Goal: Task Accomplishment & Management: Complete application form

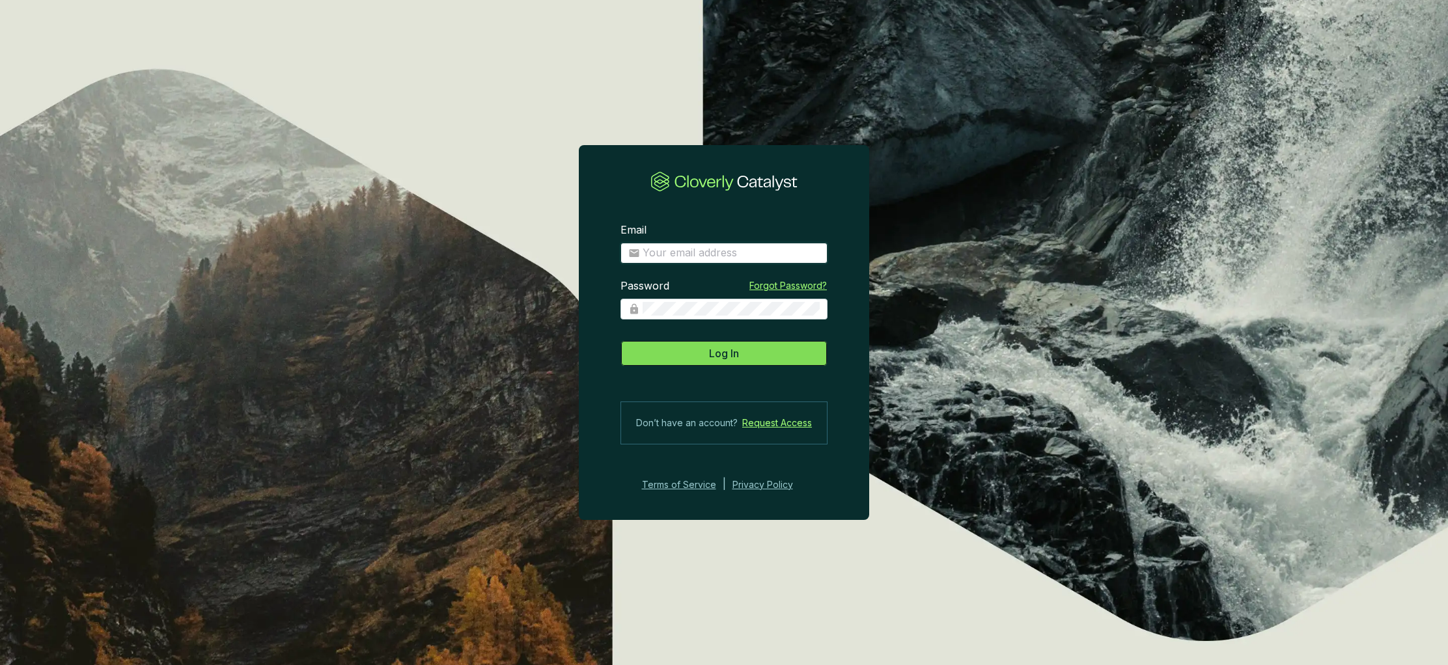
type input "roxana@ecoforestco2.com"
click at [729, 353] on span "Log In" at bounding box center [724, 354] width 30 height 16
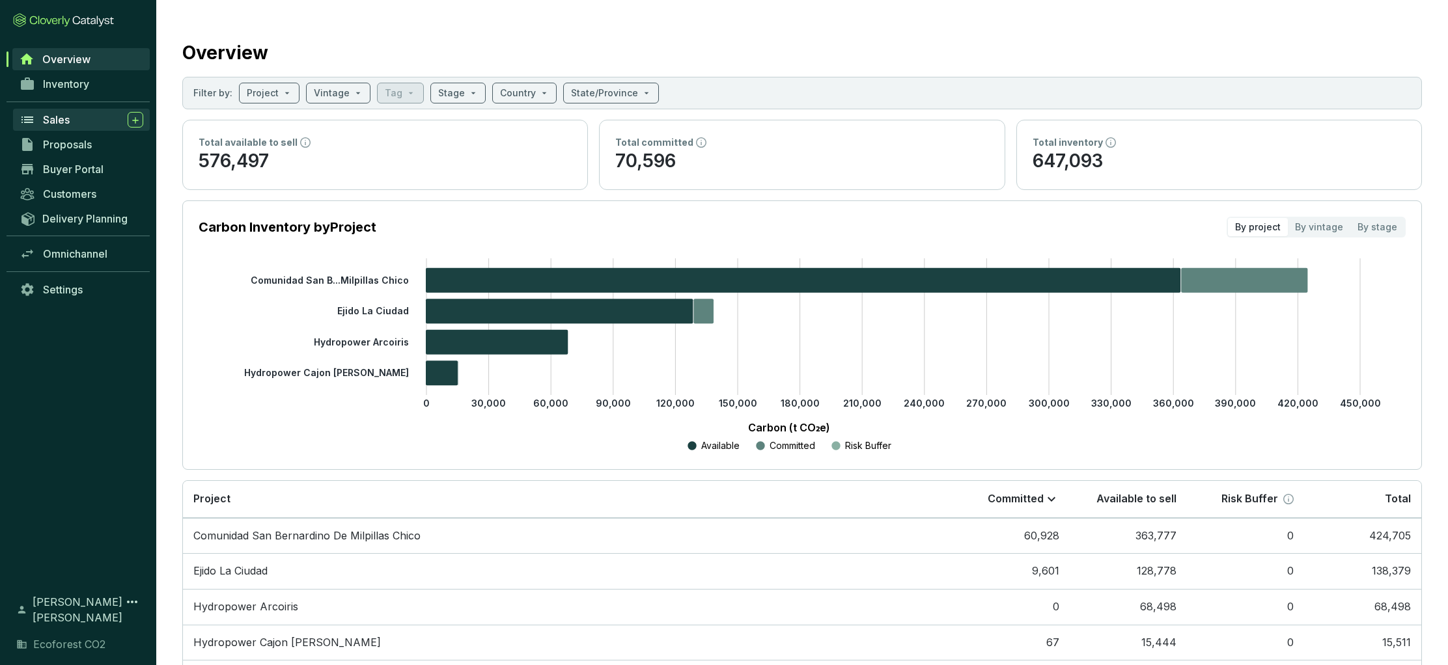
click at [30, 115] on icon at bounding box center [28, 120] width 16 height 16
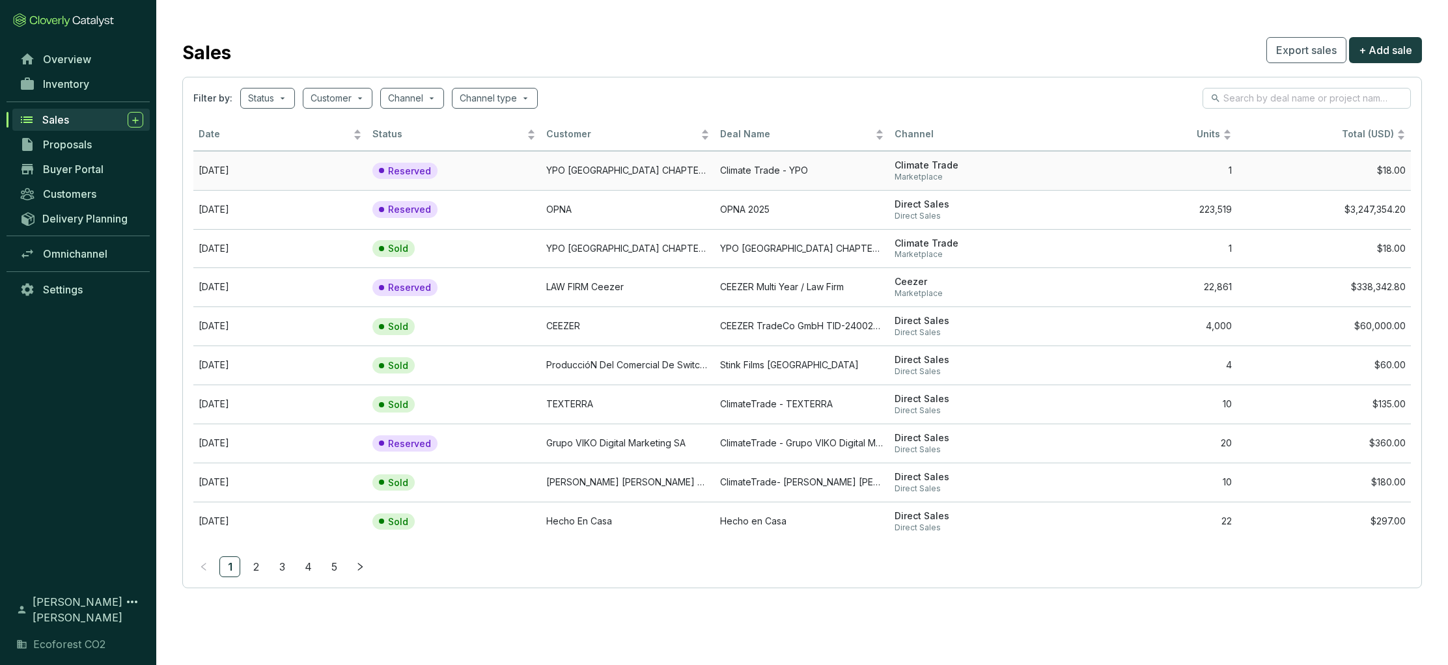
click at [896, 169] on span "Climate Trade" at bounding box center [975, 165] width 163 height 12
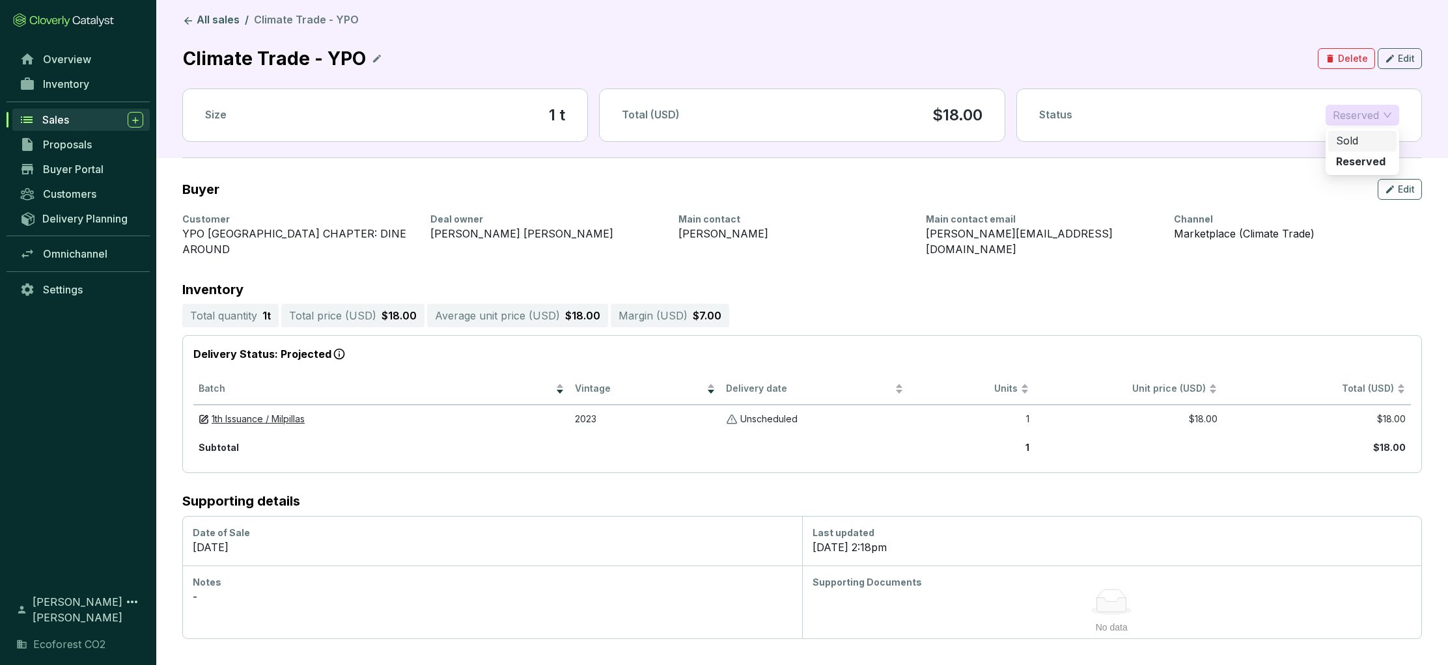
click at [1345, 115] on span "Reserved" at bounding box center [1362, 115] width 59 height 20
click at [1146, 218] on div "Main contact email" at bounding box center [1042, 219] width 232 height 13
click at [1344, 113] on span "Reserved" at bounding box center [1362, 115] width 59 height 20
click at [1342, 143] on p "Sold" at bounding box center [1347, 141] width 22 height 14
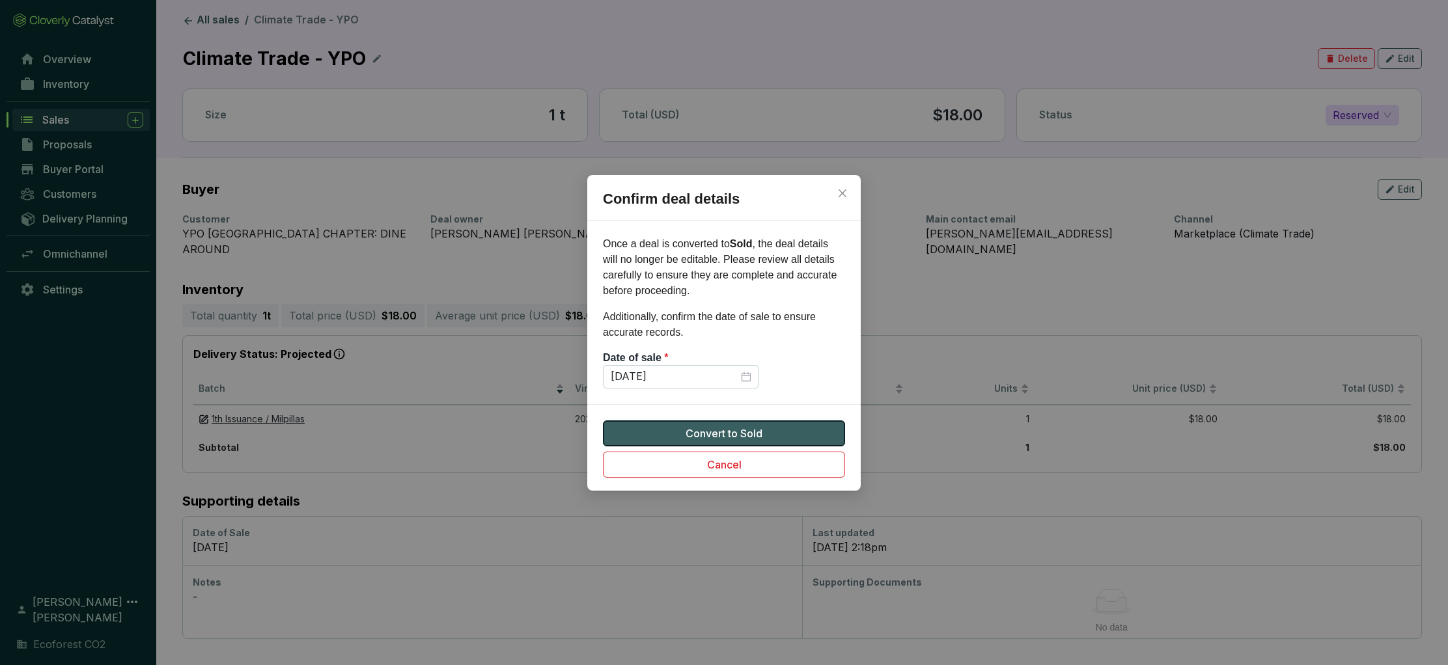
click at [719, 432] on span "Convert to Sold" at bounding box center [724, 434] width 77 height 16
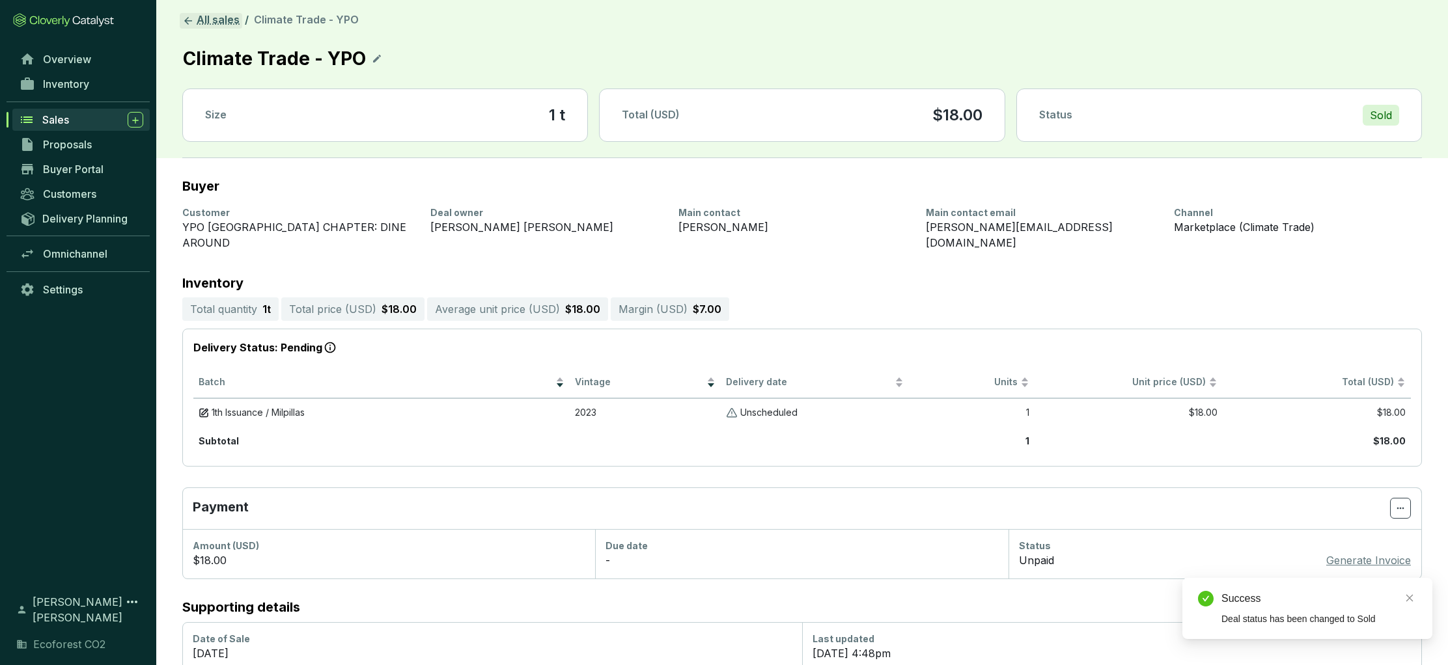
click at [217, 16] on link "All sales" at bounding box center [211, 21] width 62 height 16
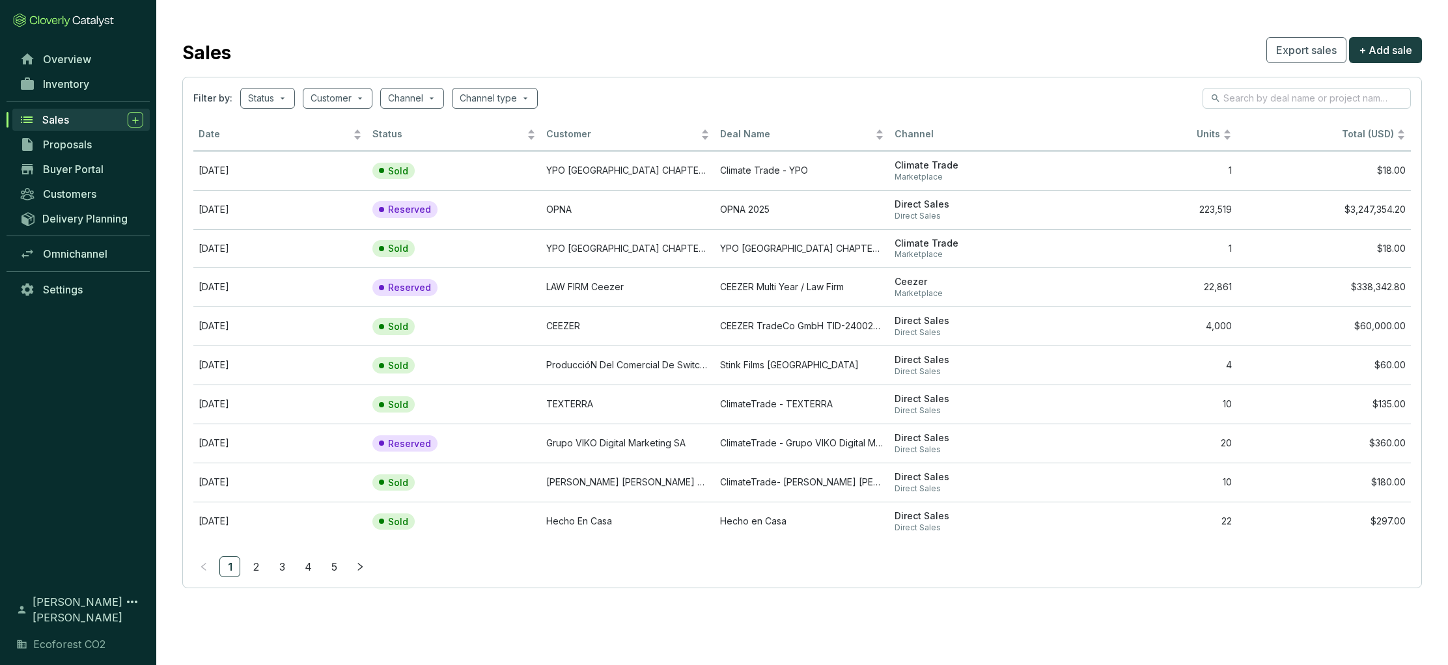
click at [73, 124] on div "Sales" at bounding box center [92, 120] width 101 height 16
click at [135, 117] on icon at bounding box center [135, 120] width 6 height 6
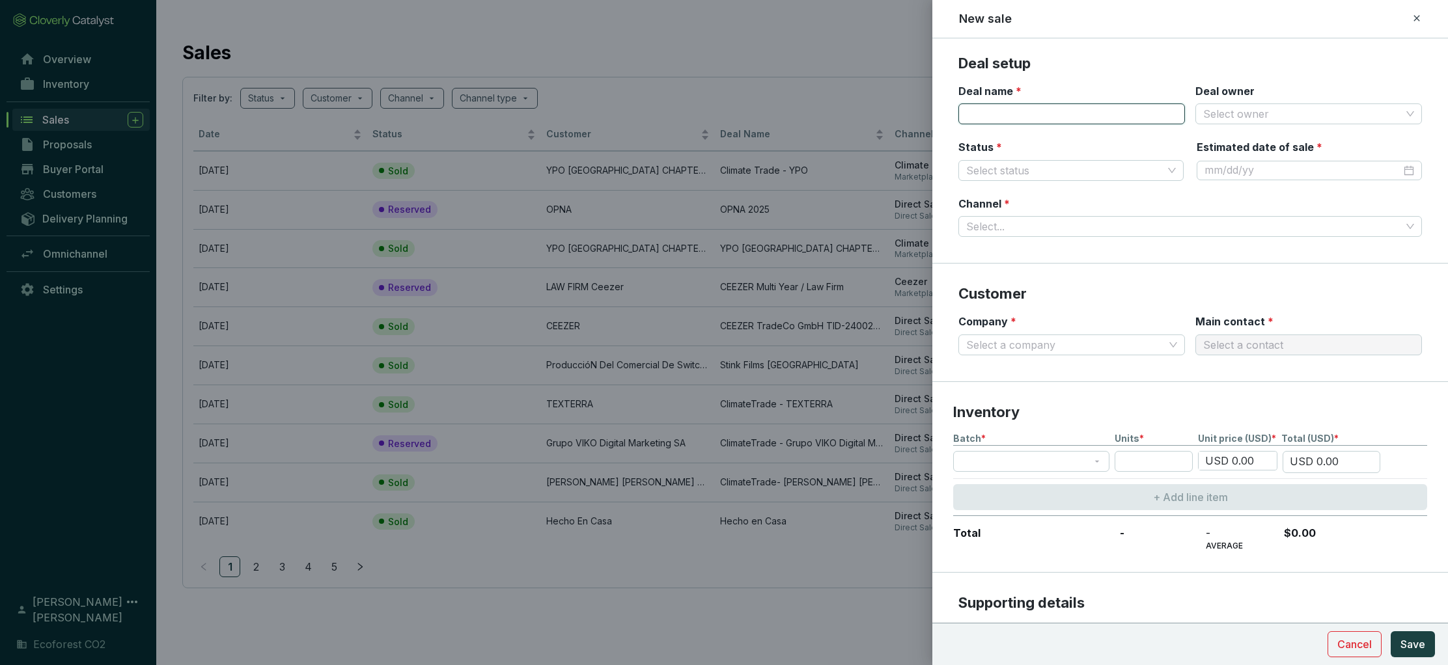
click at [993, 115] on input "Deal name *" at bounding box center [1071, 114] width 227 height 21
type input "Climate Trade - Tahona Society"
click at [1363, 115] on input "Deal owner" at bounding box center [1302, 114] width 198 height 20
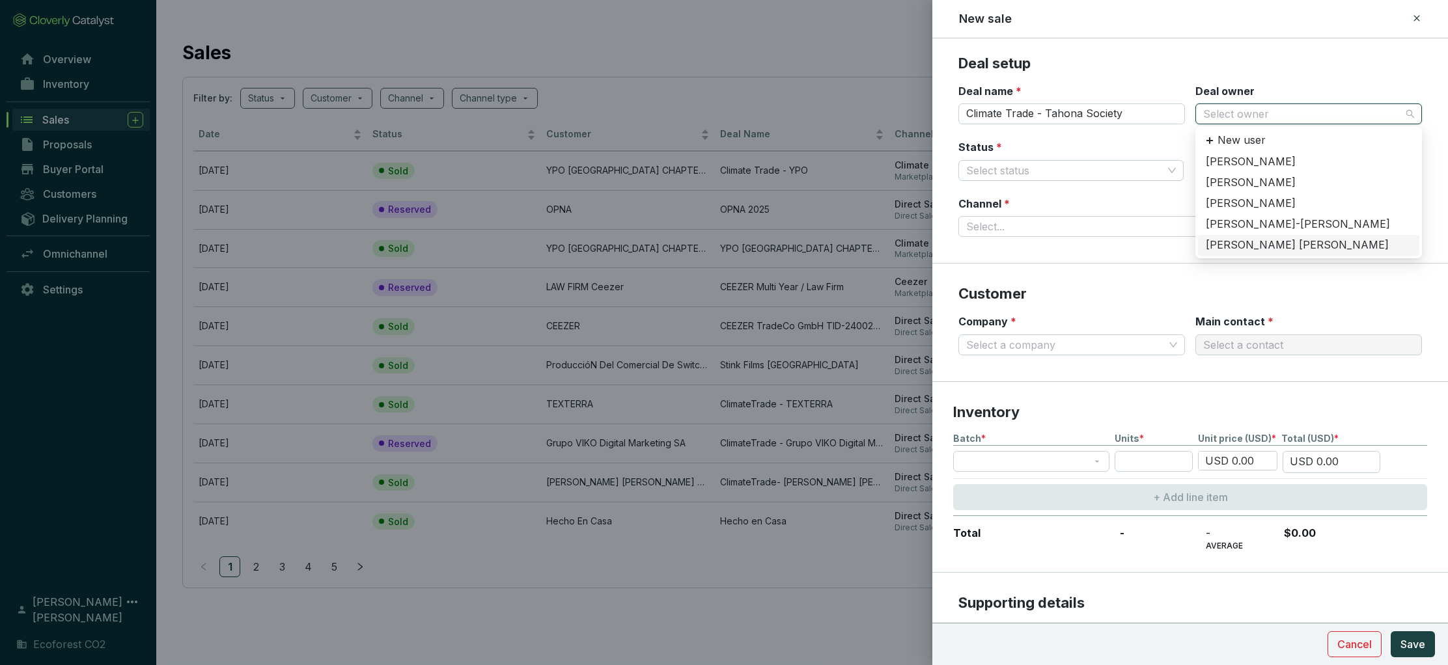
click at [1277, 245] on div "[PERSON_NAME]" at bounding box center [1309, 245] width 206 height 14
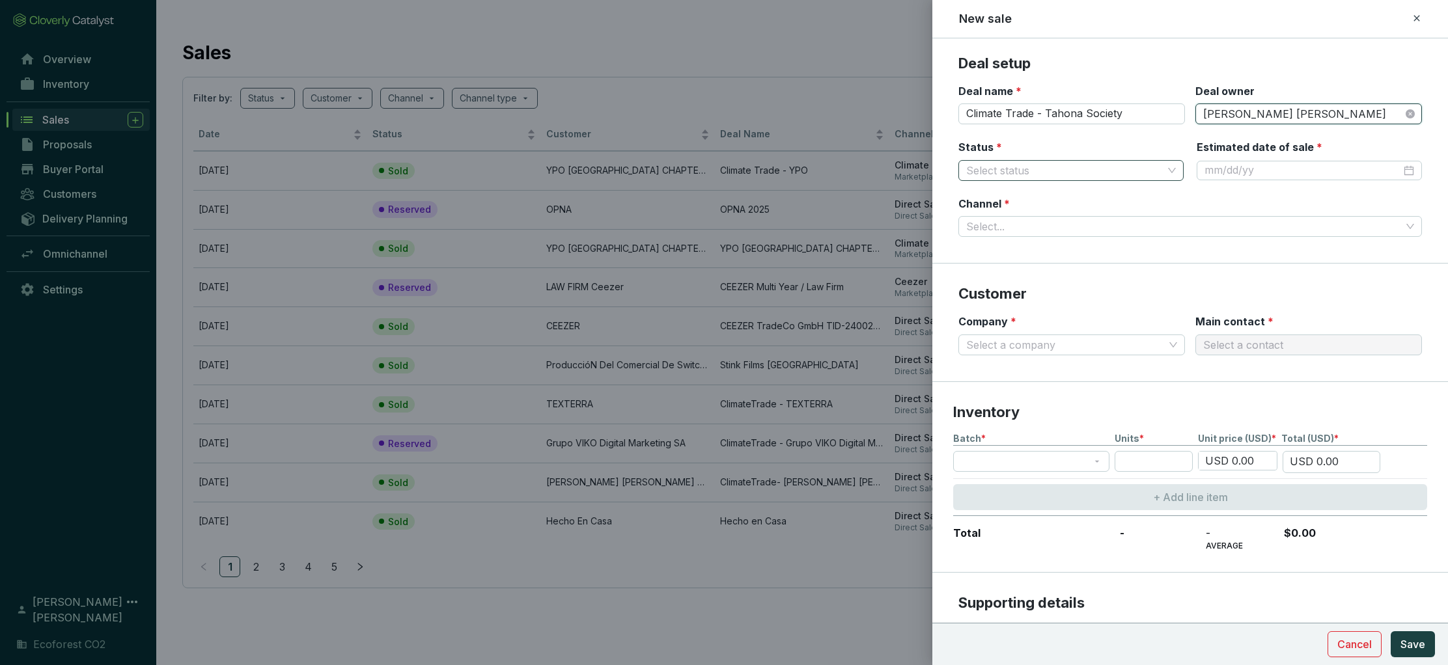
click at [1077, 170] on input "Status *" at bounding box center [1064, 171] width 197 height 20
click at [1014, 195] on div "Reserved" at bounding box center [1071, 196] width 204 height 14
click at [1268, 158] on div "Estimated date of sale *" at bounding box center [1260, 150] width 126 height 20
click at [1265, 168] on input "Estimated date of sale *" at bounding box center [1302, 170] width 197 height 14
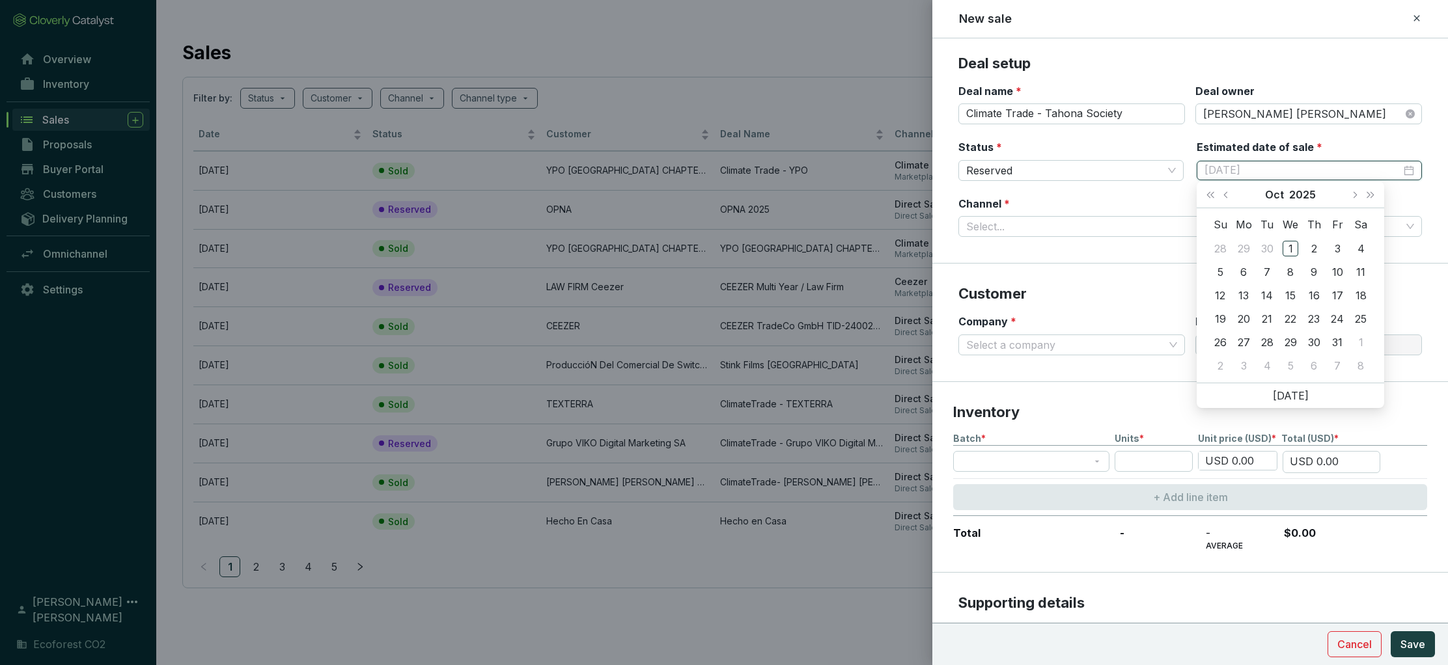
type input "10/25/2025"
type input "10/15/2025"
click at [1228, 191] on button "Previous month (PageUp)" at bounding box center [1227, 195] width 17 height 26
type input "9/29/2025"
click at [1243, 342] on div "29" at bounding box center [1244, 343] width 16 height 16
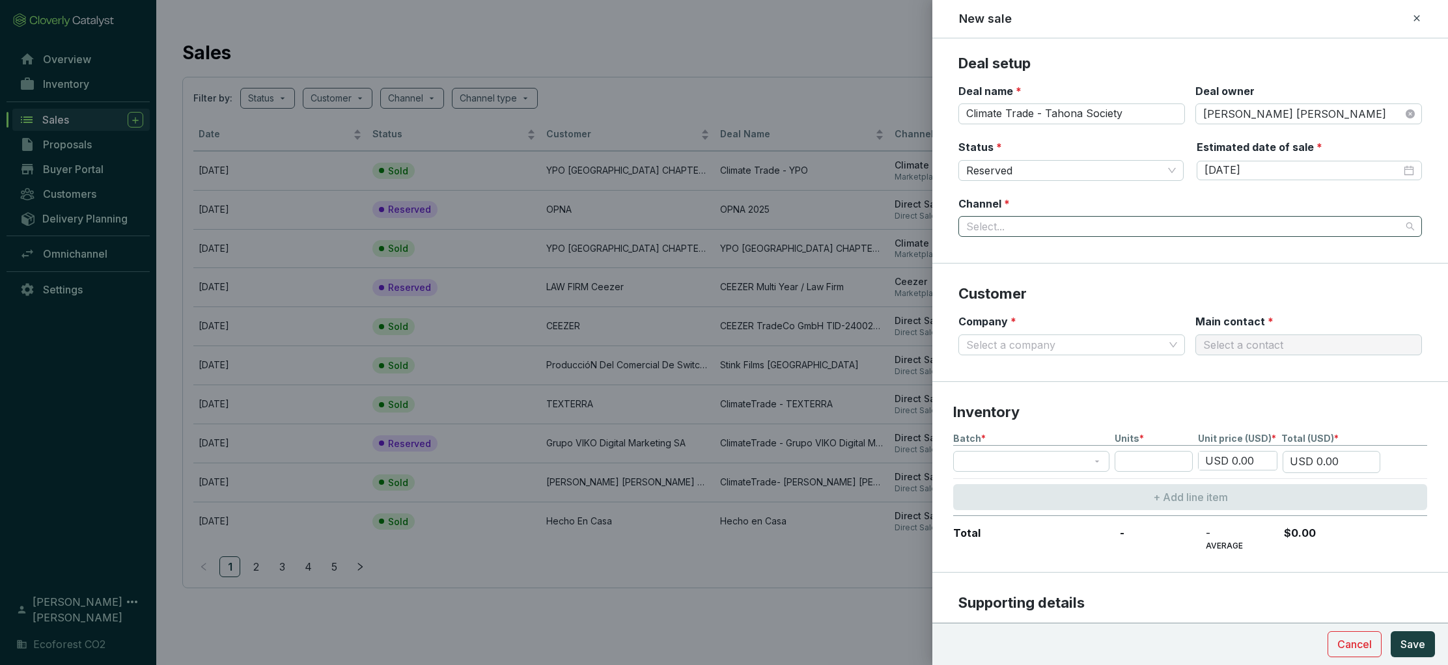
click at [1120, 225] on input "Channel *" at bounding box center [1183, 227] width 435 height 20
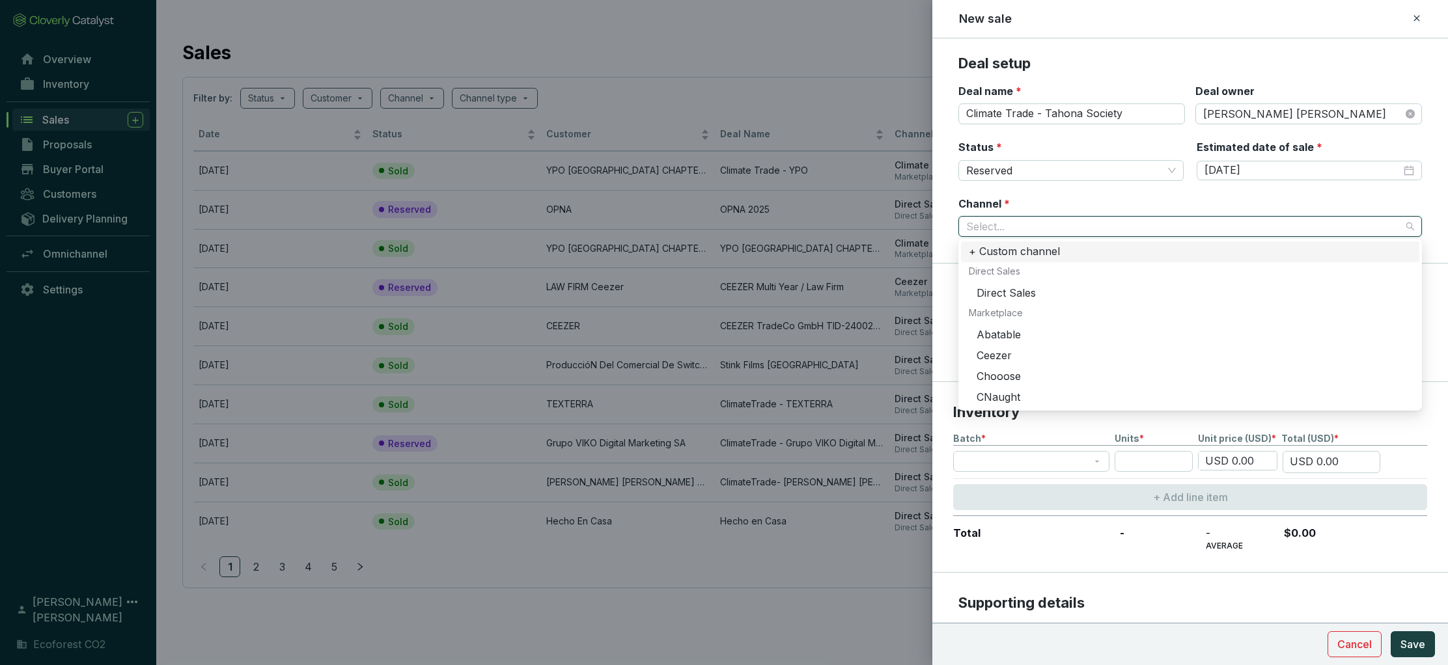
click at [993, 255] on div "+ Custom channel" at bounding box center [1190, 252] width 443 height 14
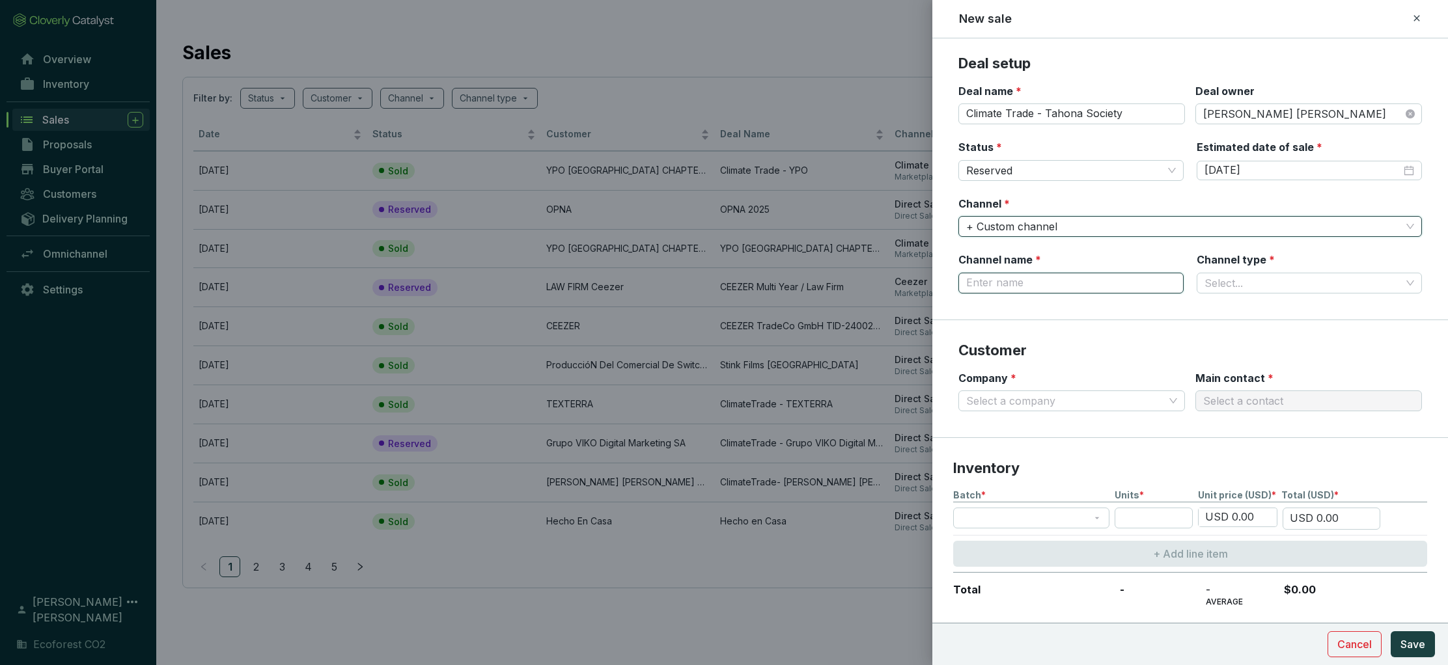
click at [1018, 286] on input "Channel name *" at bounding box center [1070, 283] width 225 height 21
type input "Climate Trade"
click at [1230, 278] on input "Channel type *" at bounding box center [1302, 283] width 197 height 20
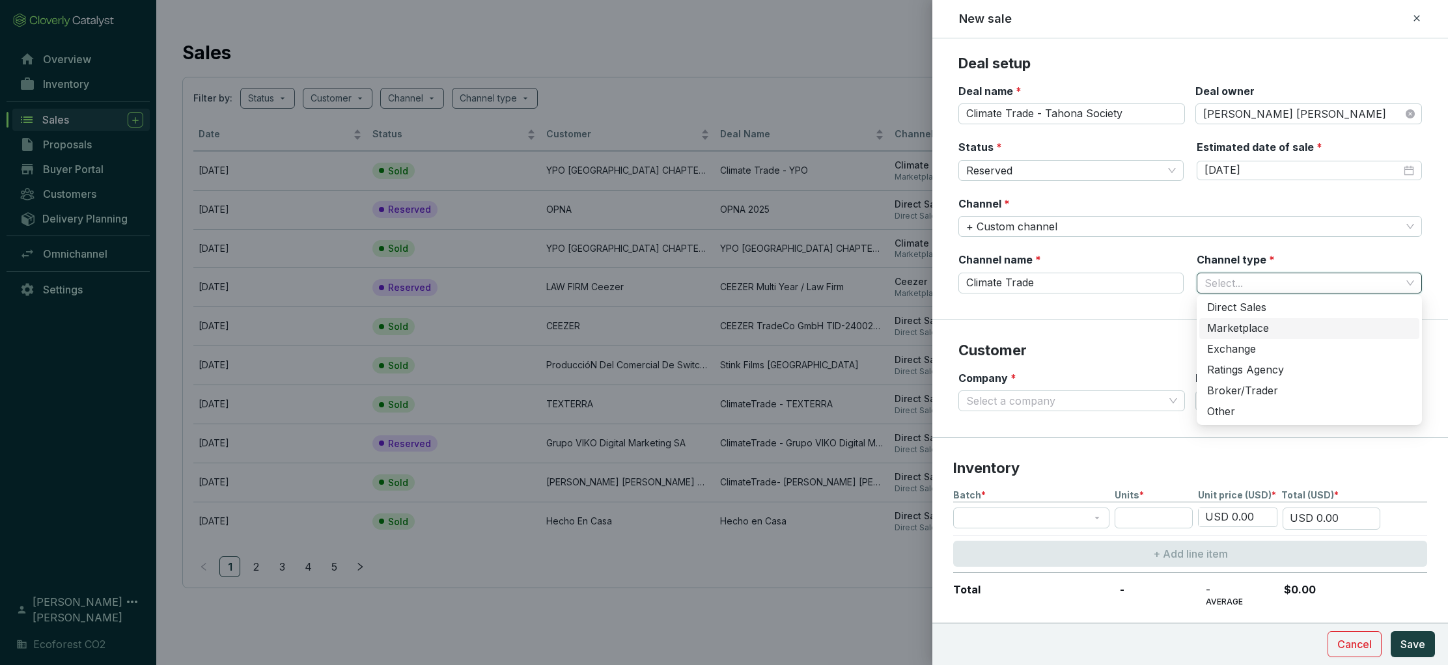
click at [1247, 326] on div "Marketplace" at bounding box center [1309, 329] width 204 height 14
click at [1064, 361] on section "Customer Company * Select a company Main contact * Select a contact" at bounding box center [1190, 379] width 516 height 118
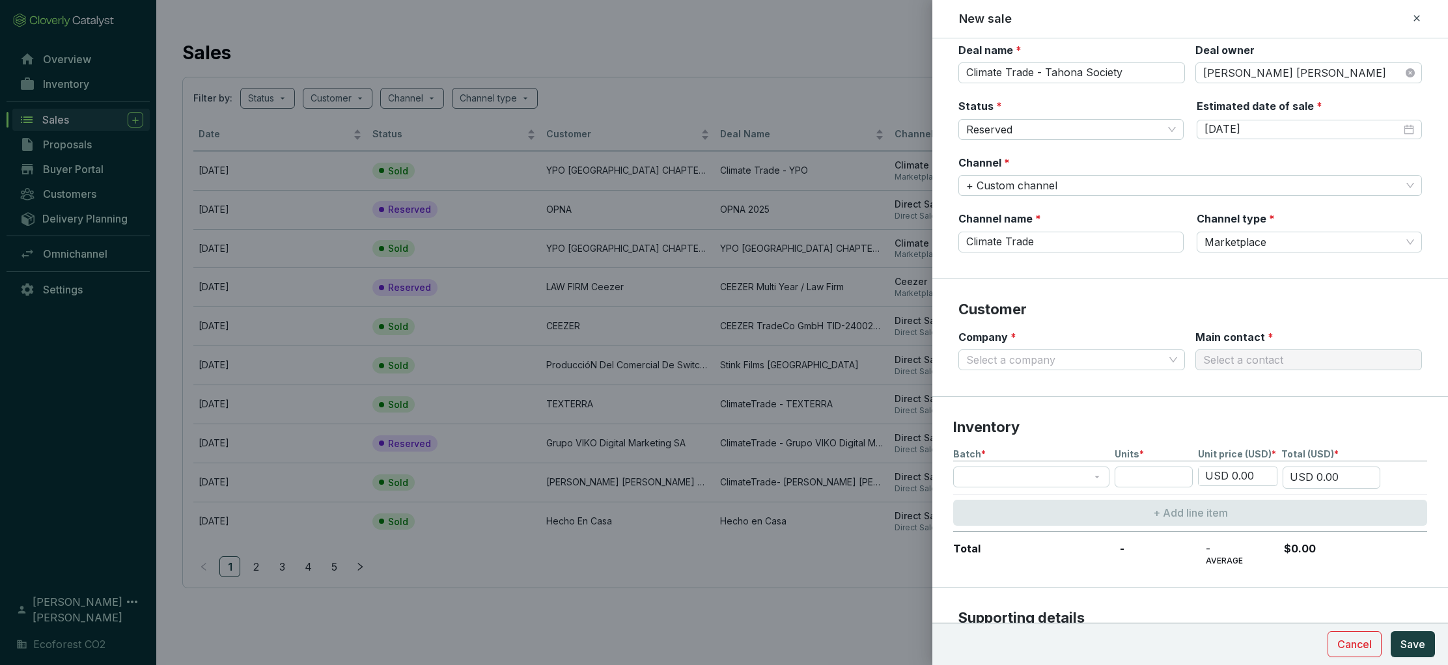
scroll to position [42, 0]
click at [1081, 363] on input "Company *" at bounding box center [1065, 360] width 198 height 20
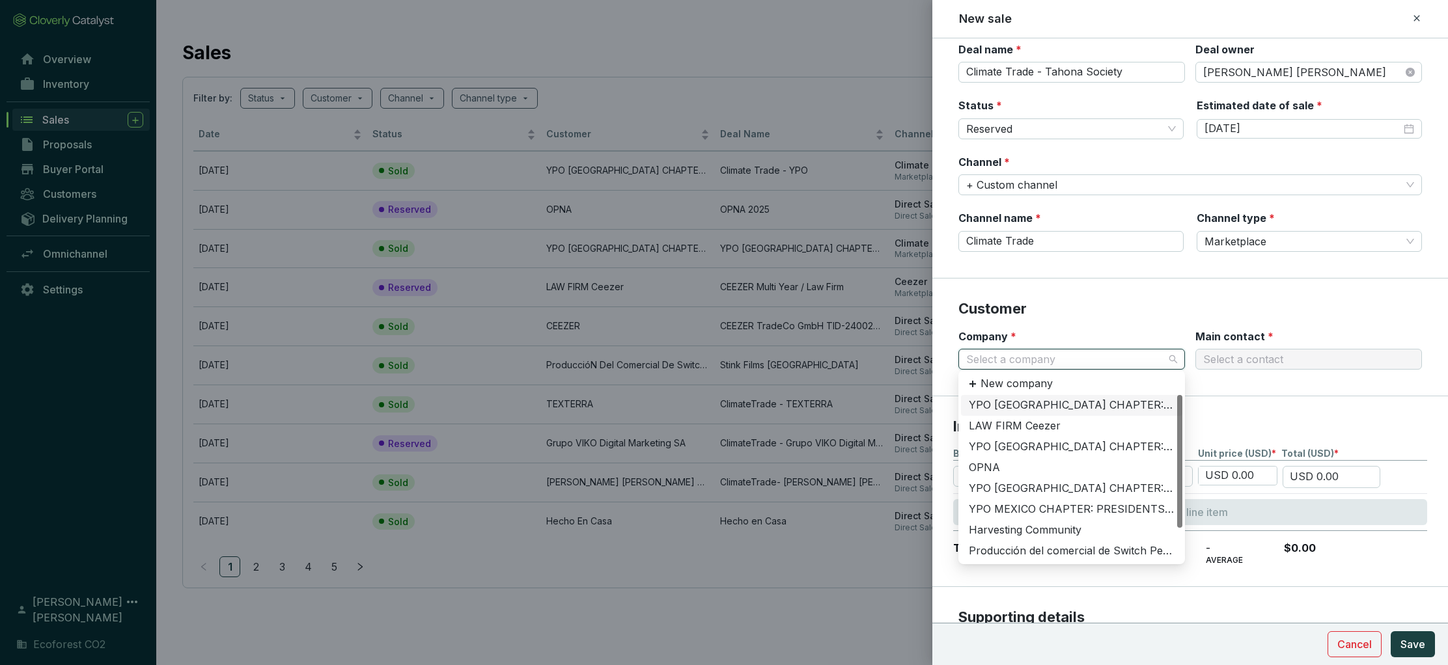
click at [1072, 355] on input "Company *" at bounding box center [1065, 360] width 198 height 20
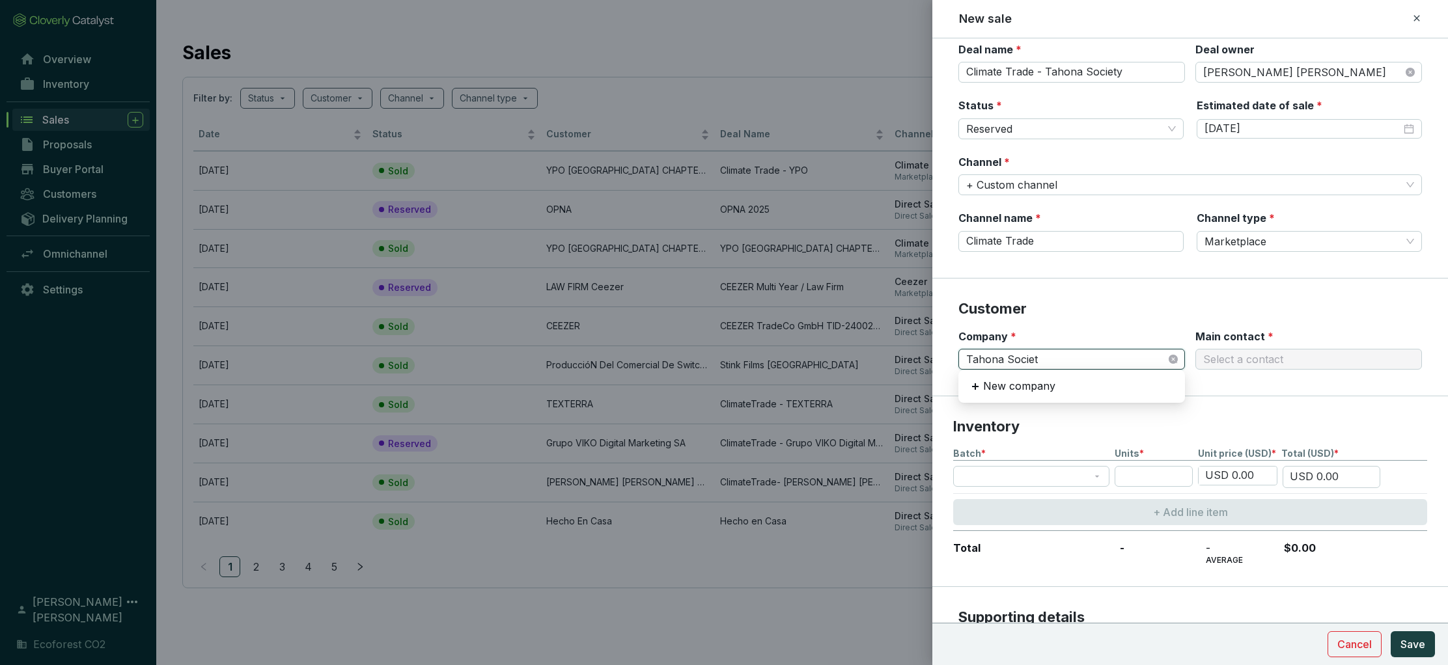
type input "Tahona Society"
click at [1157, 357] on input "Company *" at bounding box center [1065, 360] width 198 height 20
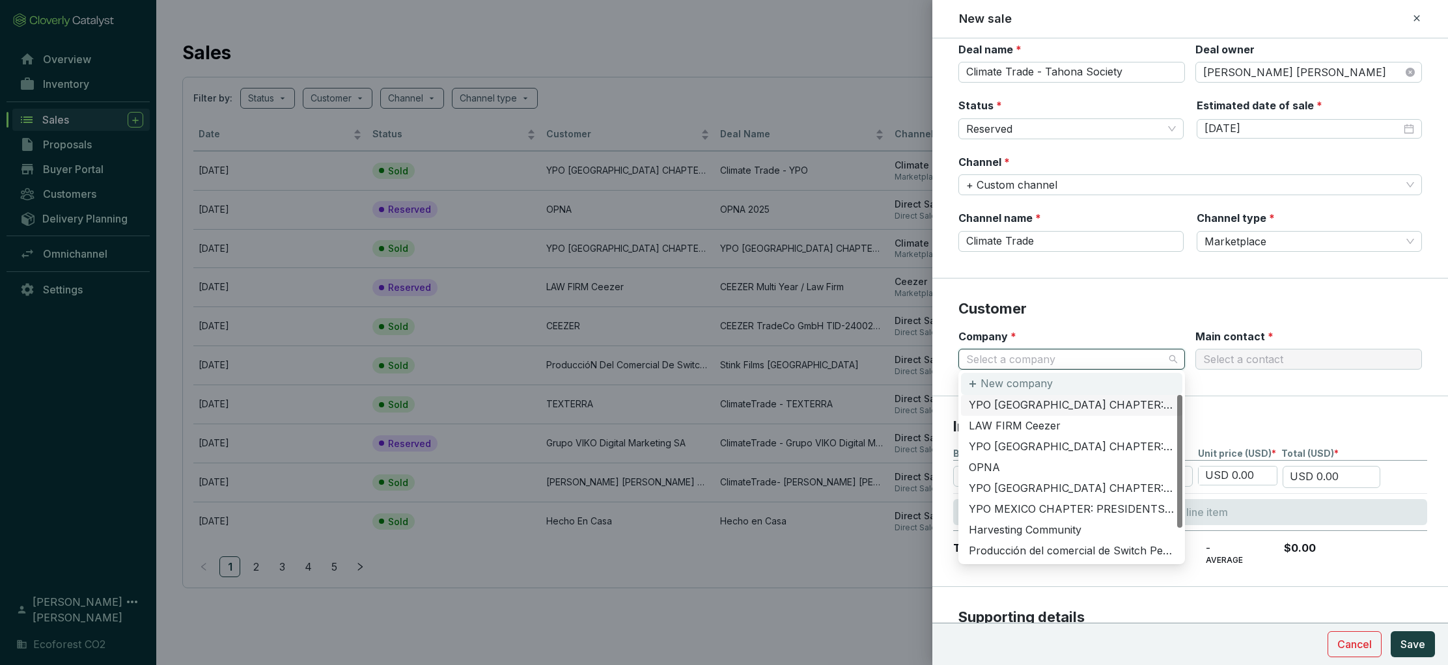
click at [1075, 388] on div "New company" at bounding box center [1071, 384] width 221 height 22
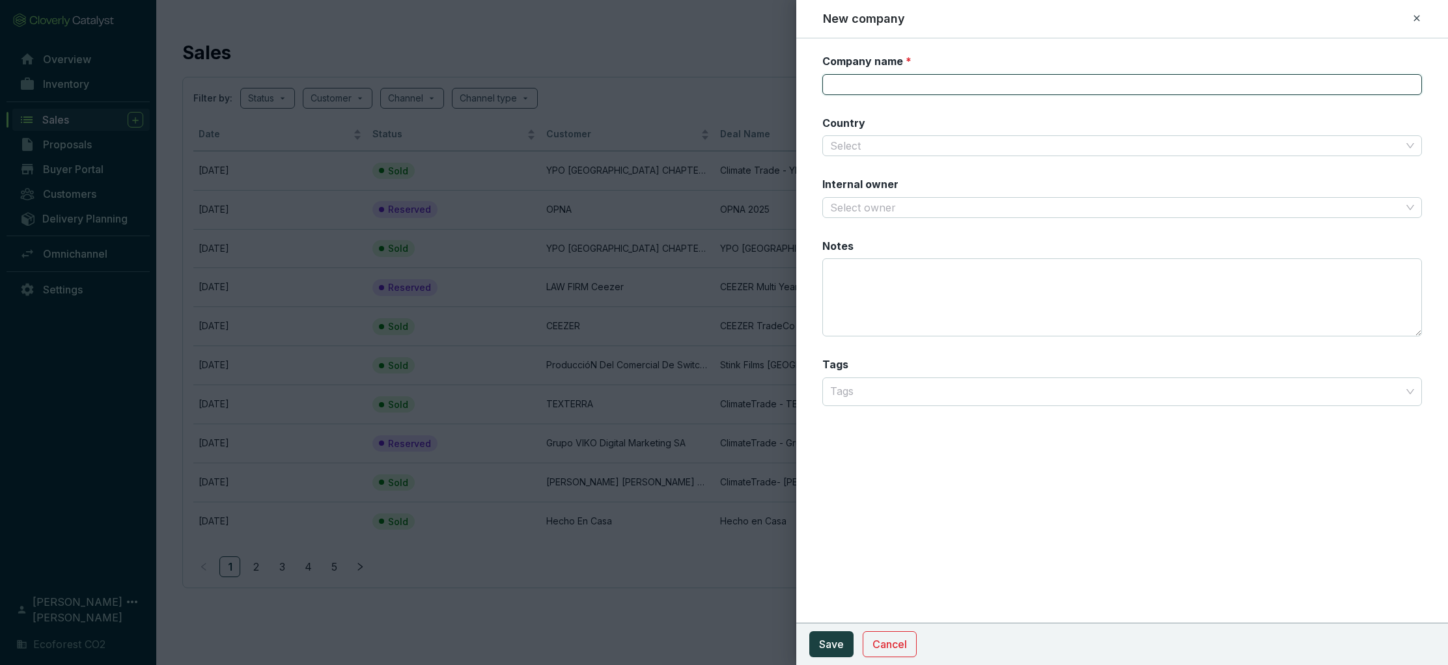
click at [883, 89] on input "Company name *" at bounding box center [1122, 84] width 600 height 21
type input "Tahona Society"
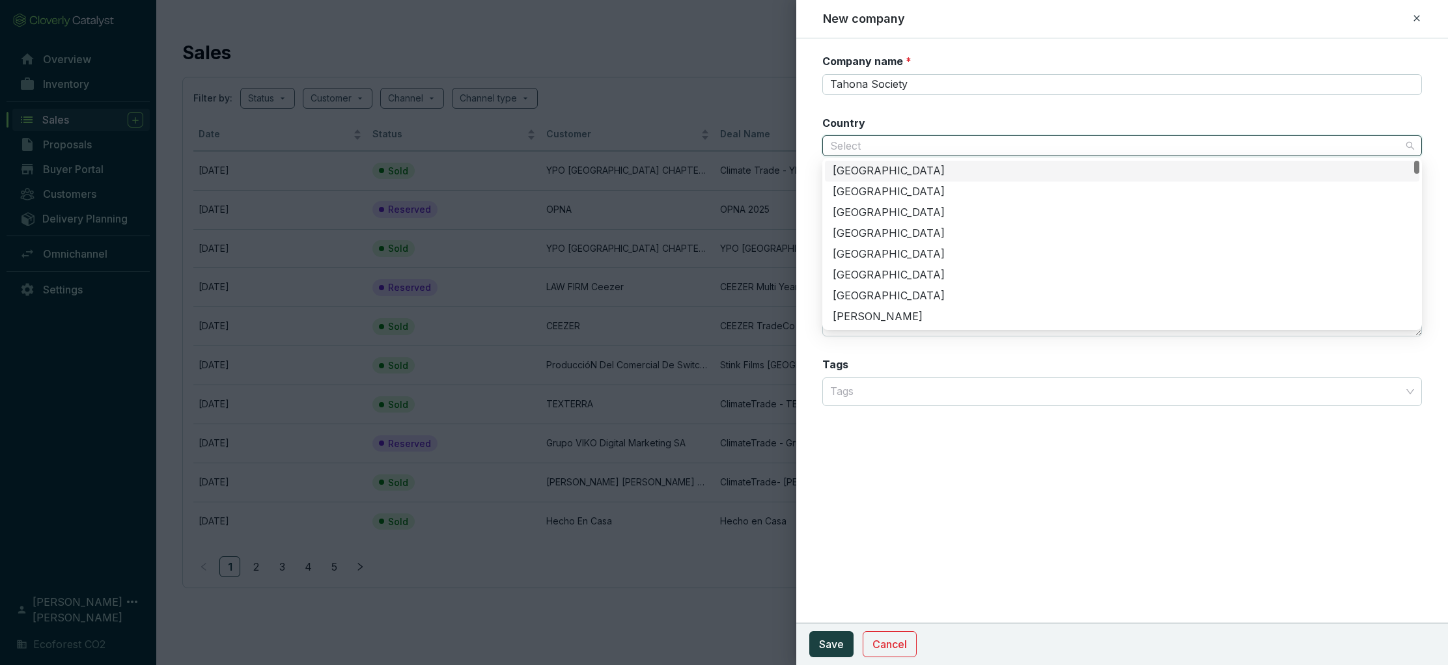
click at [857, 144] on input "Country" at bounding box center [1115, 146] width 571 height 20
click at [863, 172] on div "United States of America" at bounding box center [1122, 171] width 579 height 14
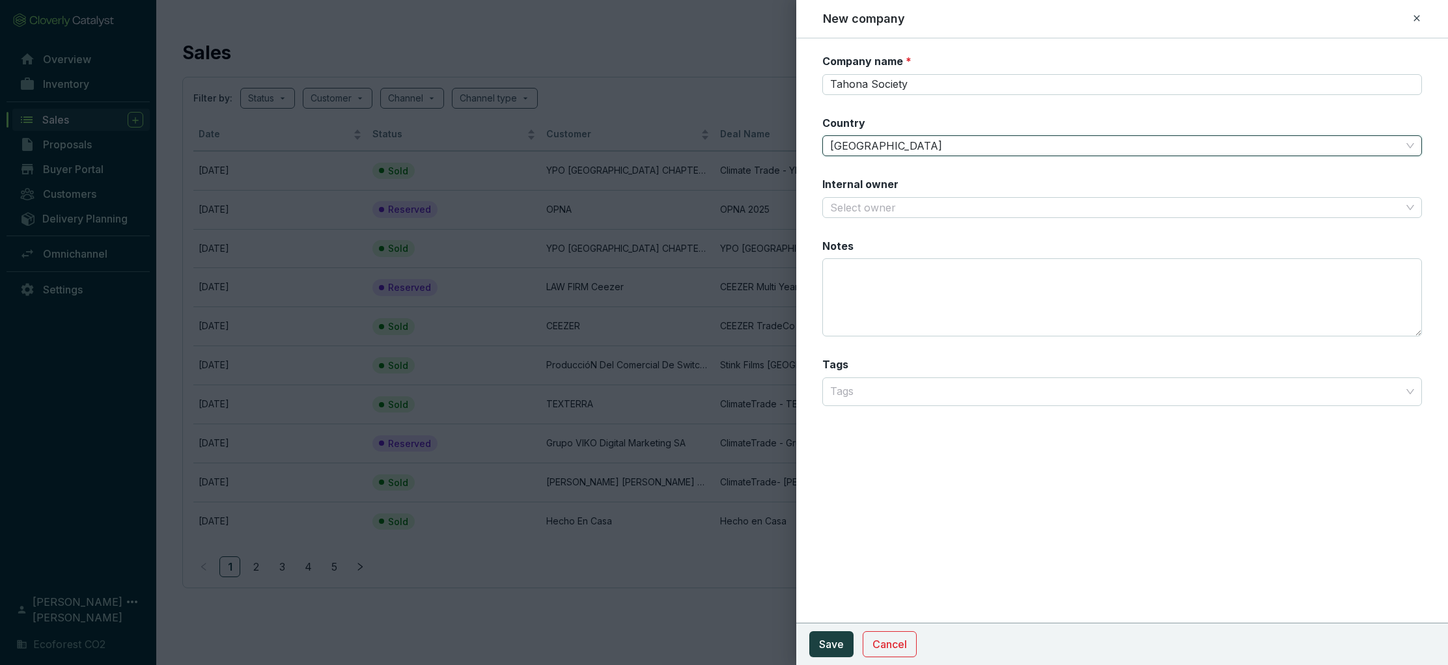
click at [1131, 136] on span "United States of America" at bounding box center [1122, 146] width 584 height 20
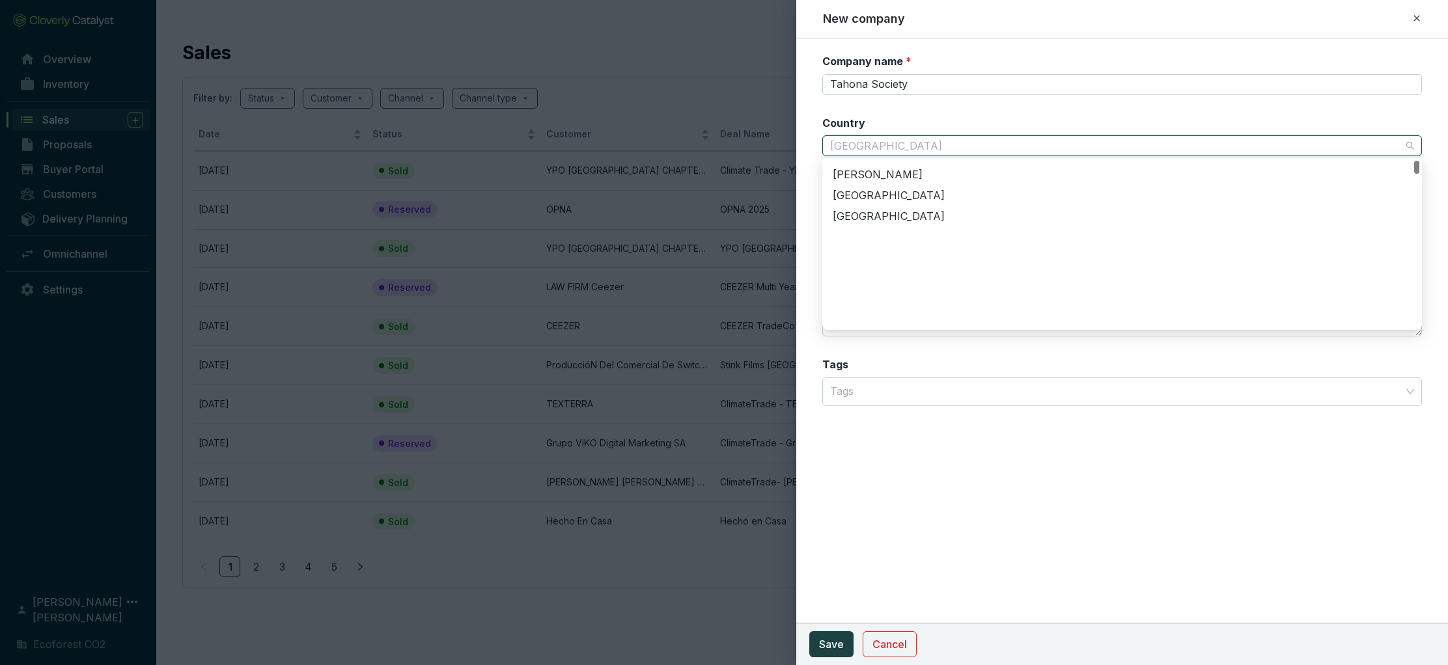
scroll to position [0, 0]
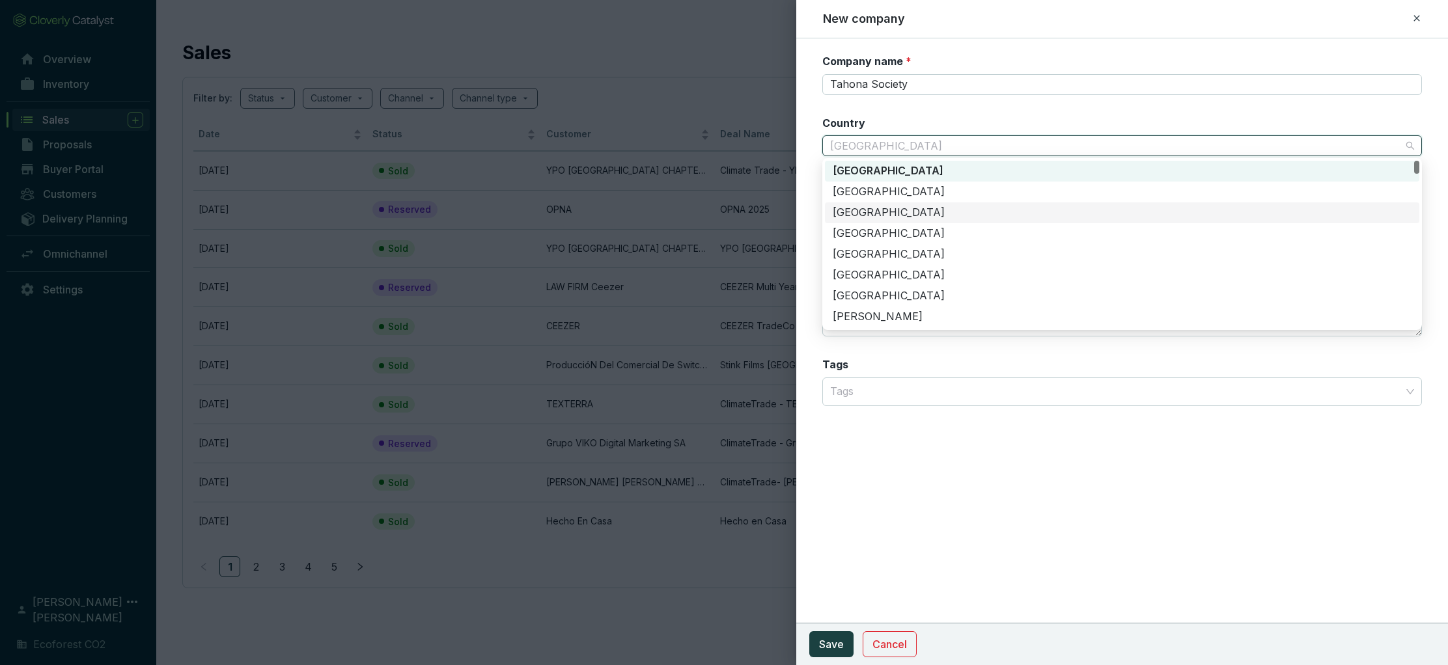
click at [955, 105] on section "Company name * Tahona Society Country United States of America Internal owner S…" at bounding box center [1122, 238] width 600 height 368
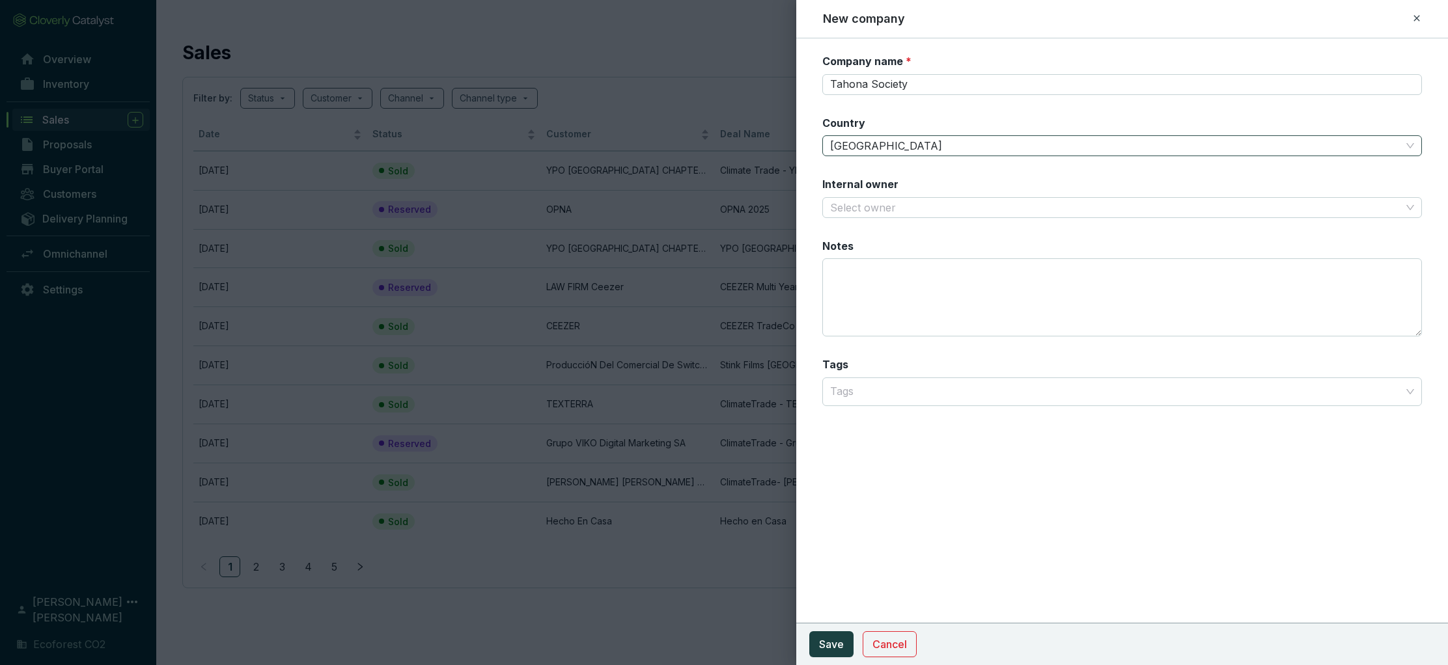
click at [972, 145] on span "United States of America" at bounding box center [1122, 146] width 584 height 20
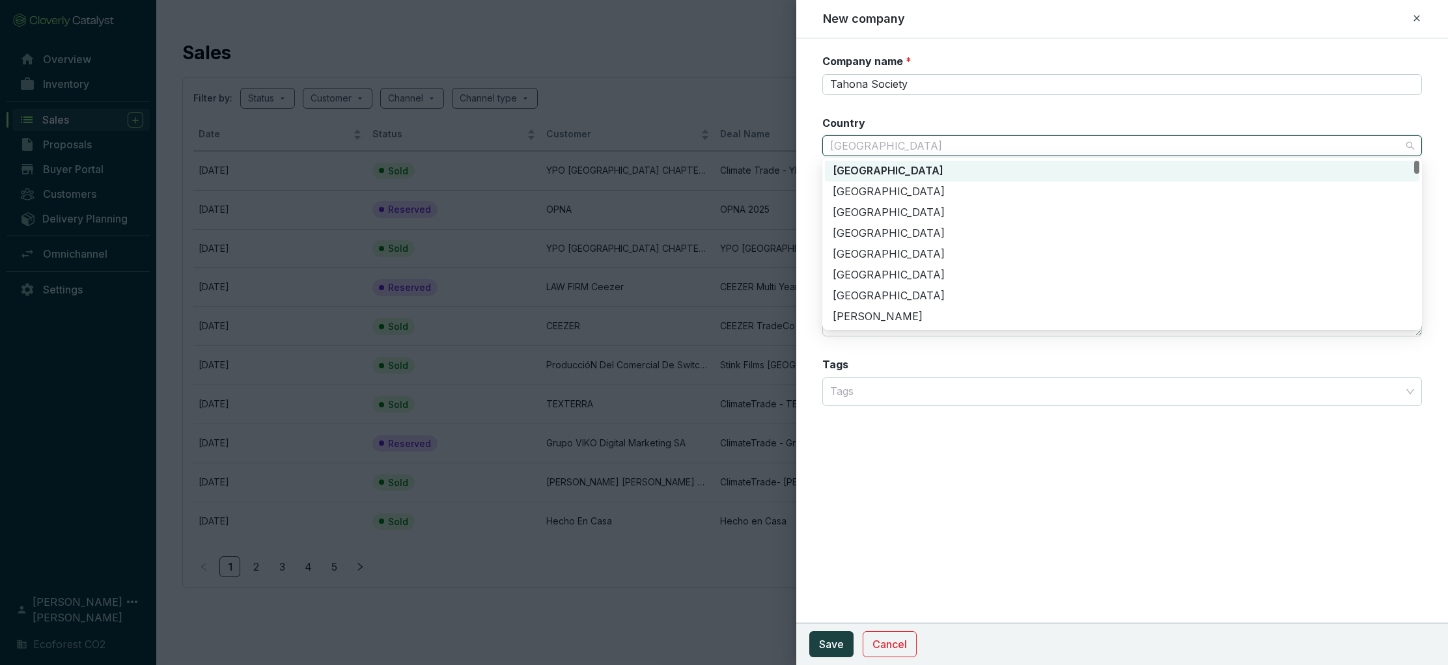
click at [972, 145] on span "United States of America" at bounding box center [1122, 146] width 584 height 20
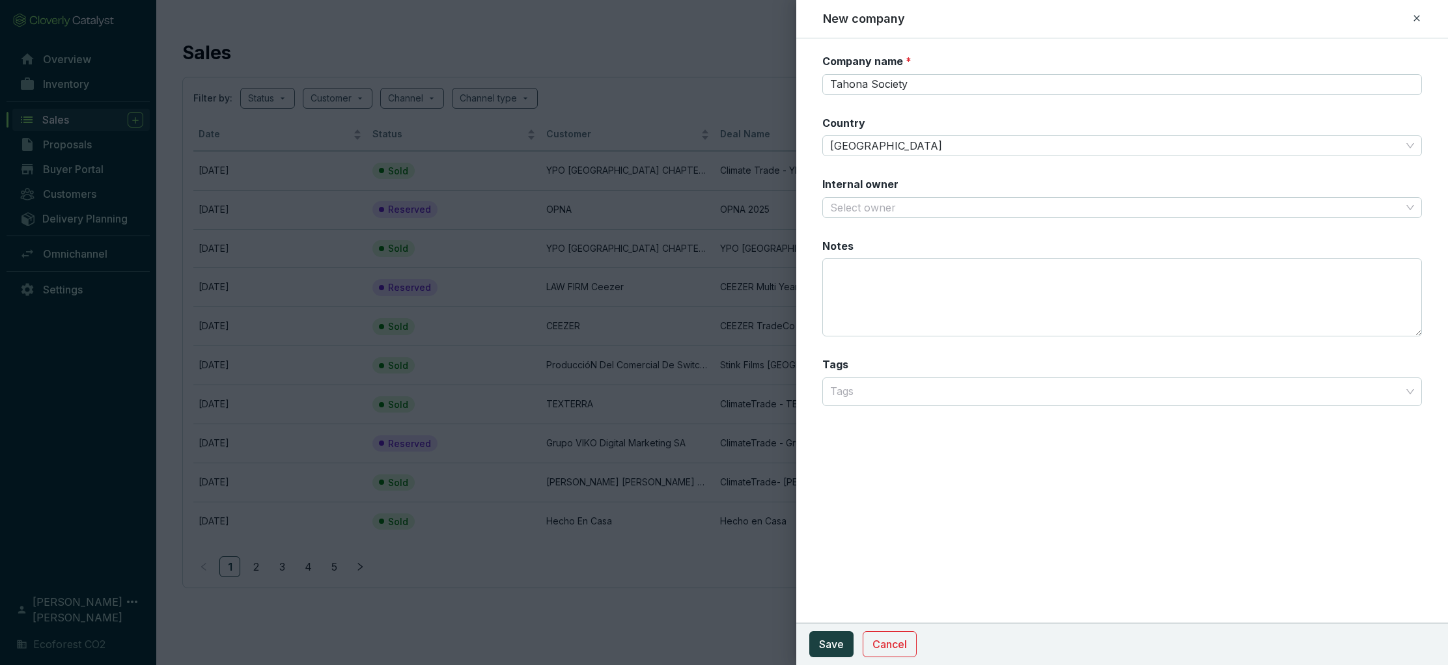
click at [971, 116] on div "Country United States of America" at bounding box center [1122, 136] width 600 height 41
click at [980, 148] on span "United States of America" at bounding box center [1122, 146] width 584 height 20
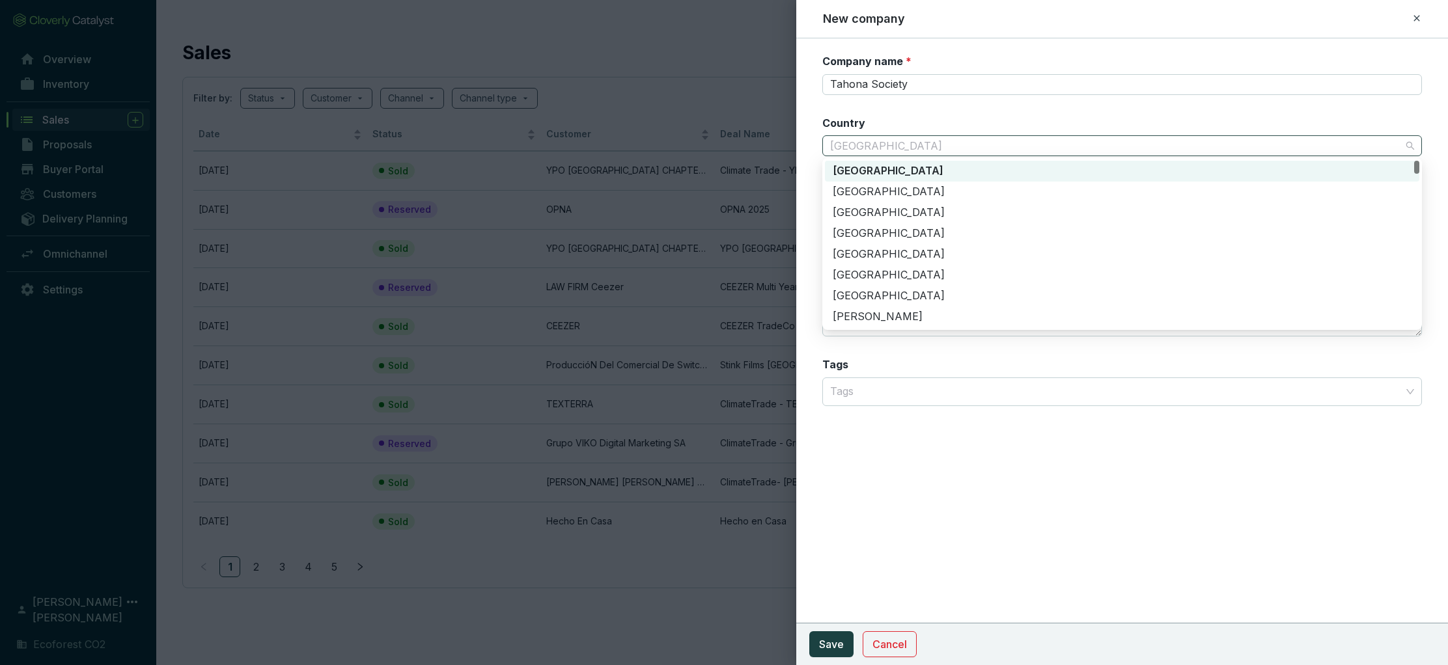
click at [980, 148] on span "United States of America" at bounding box center [1122, 146] width 584 height 20
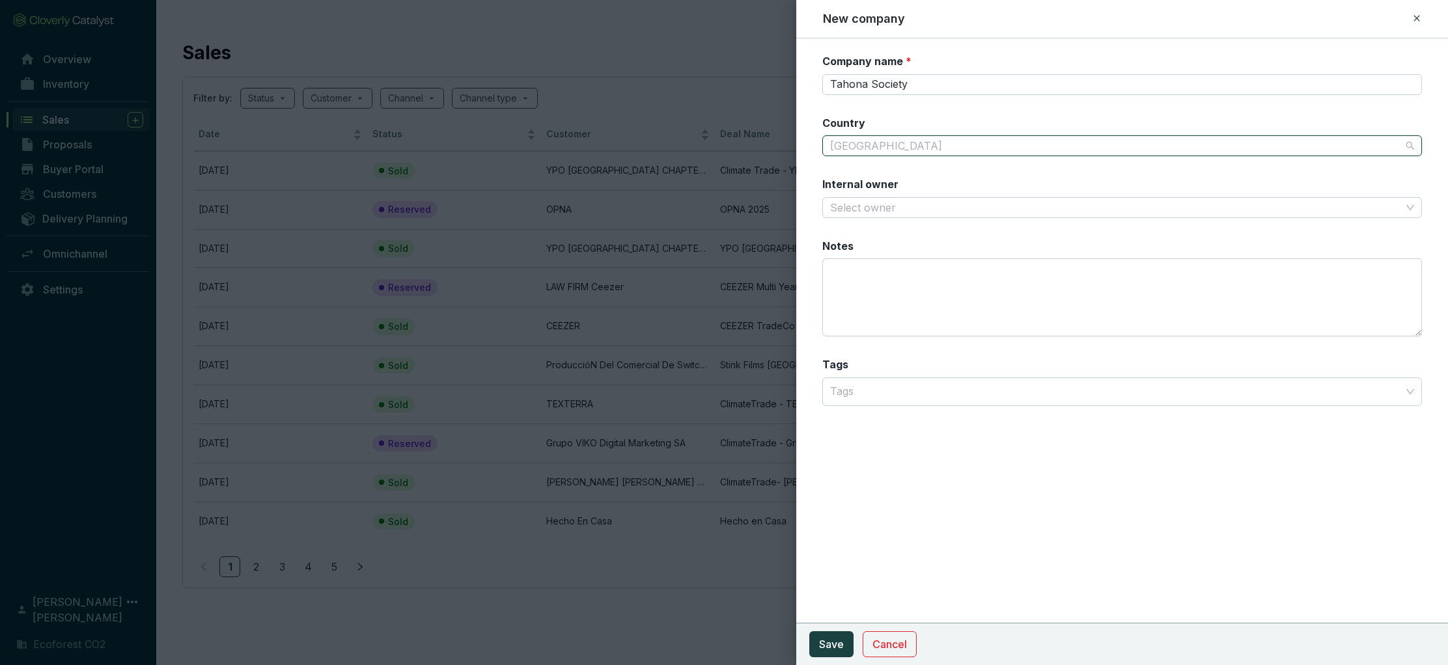
click at [980, 148] on span "United States of America" at bounding box center [1122, 146] width 584 height 20
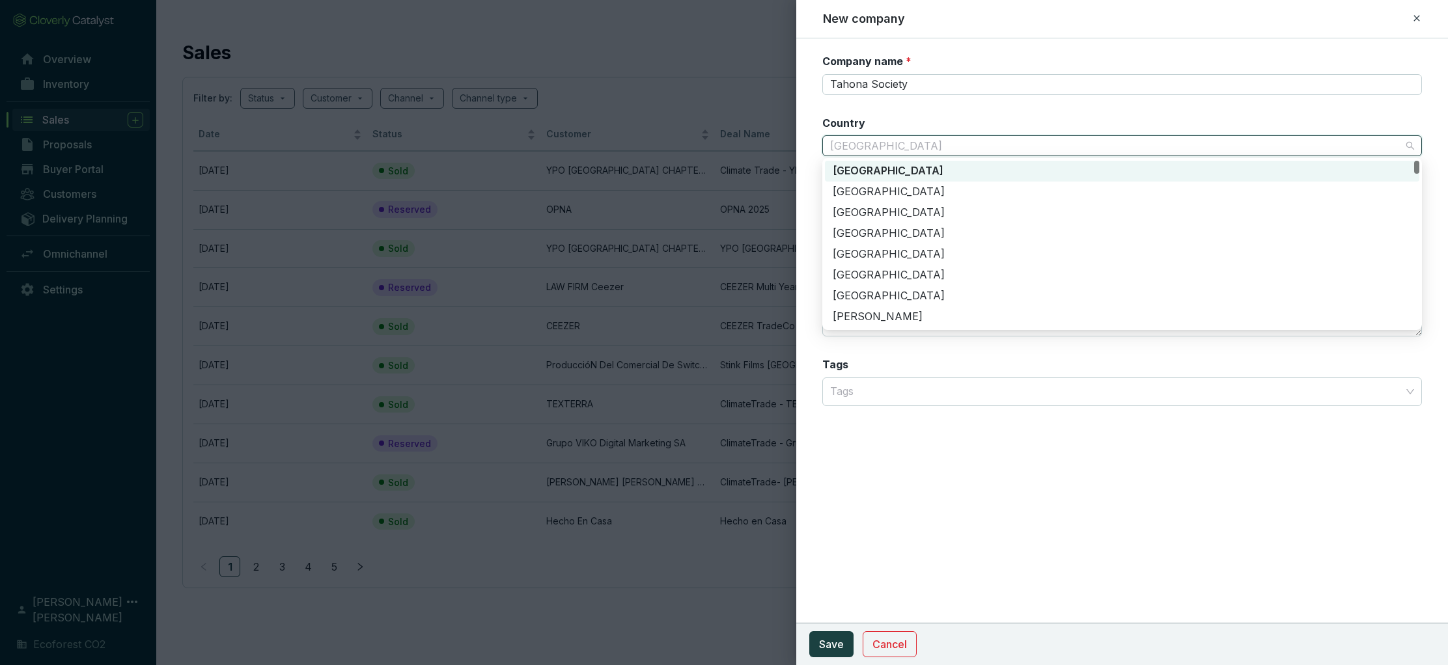
click at [947, 105] on section "Company name * Tahona Society Country United States of America Internal owner S…" at bounding box center [1122, 238] width 600 height 368
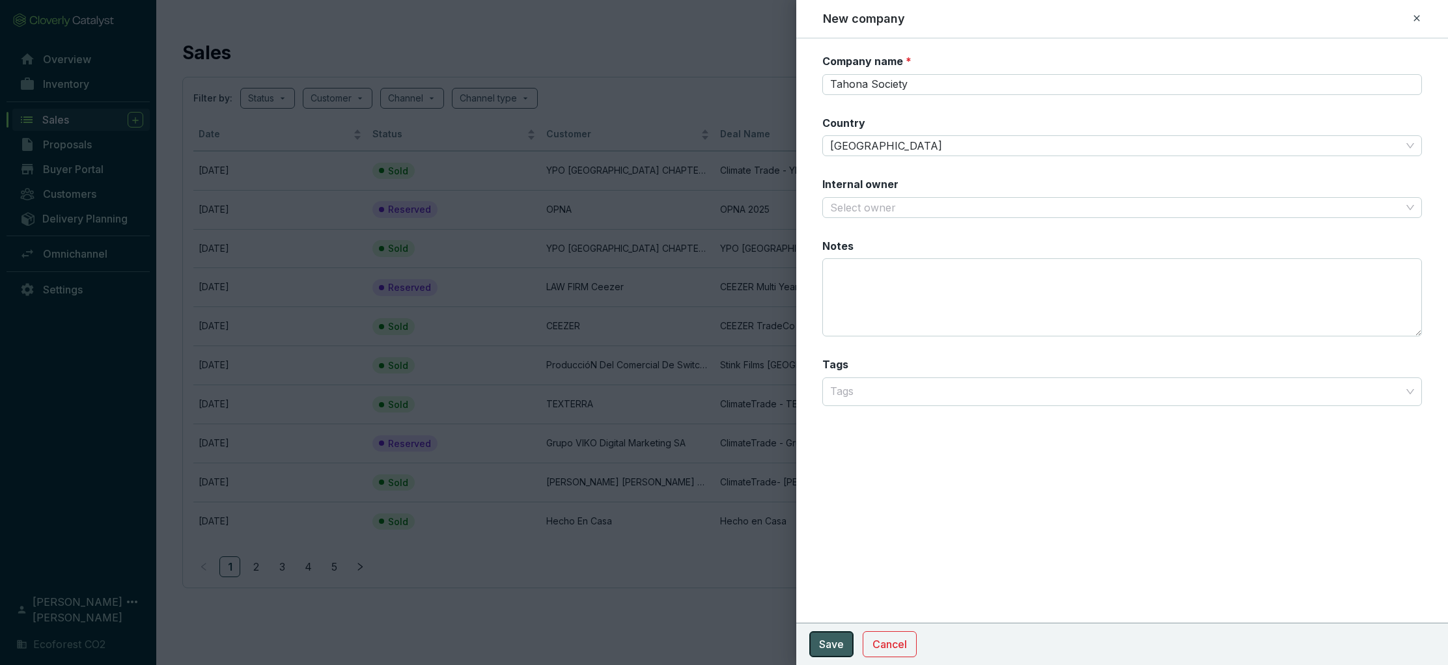
click at [829, 638] on span "Save" at bounding box center [831, 645] width 25 height 16
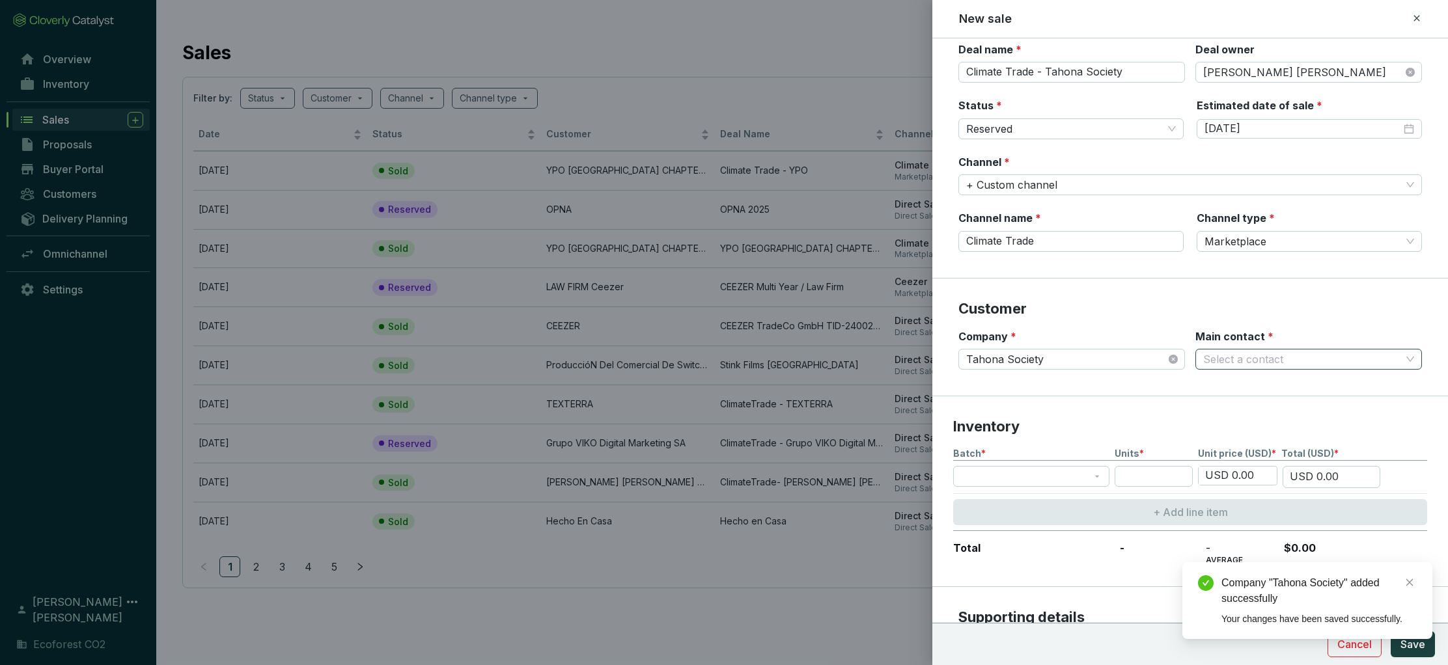
click at [1375, 359] on input "Main contact *" at bounding box center [1302, 360] width 198 height 20
click at [1267, 387] on p "New contact" at bounding box center [1251, 387] width 63 height 14
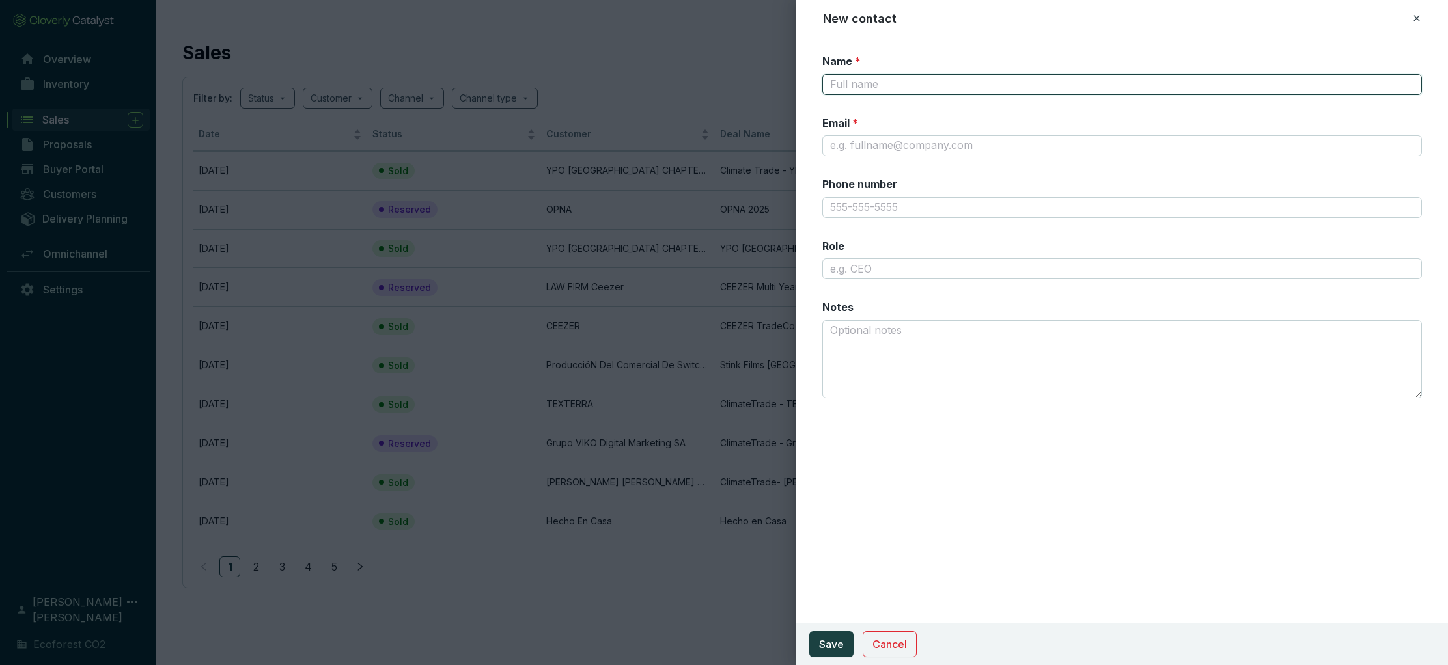
click at [930, 89] on input "Name *" at bounding box center [1122, 84] width 600 height 21
type input "Diana"
click at [950, 143] on input "Email *" at bounding box center [1122, 145] width 600 height 21
type input "diana@climatetrade.com"
click at [827, 641] on span "Save" at bounding box center [831, 645] width 25 height 16
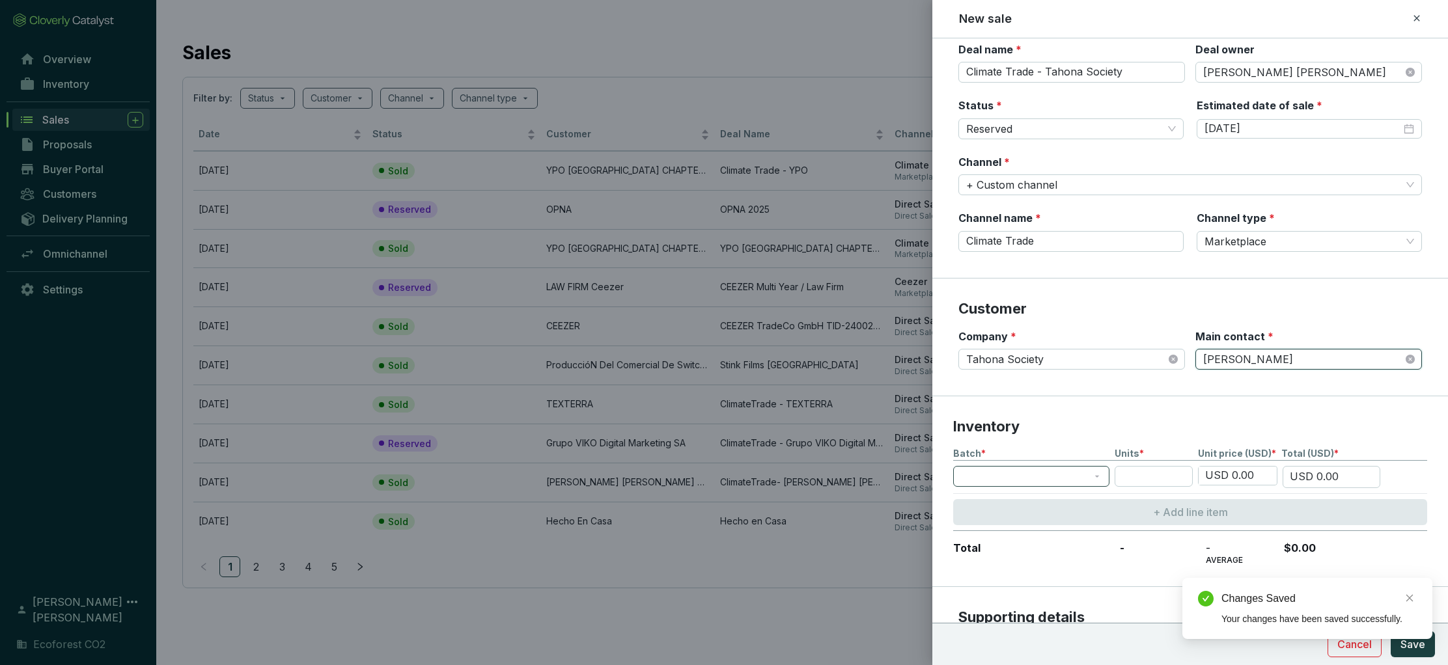
click at [1102, 475] on div at bounding box center [1031, 476] width 156 height 21
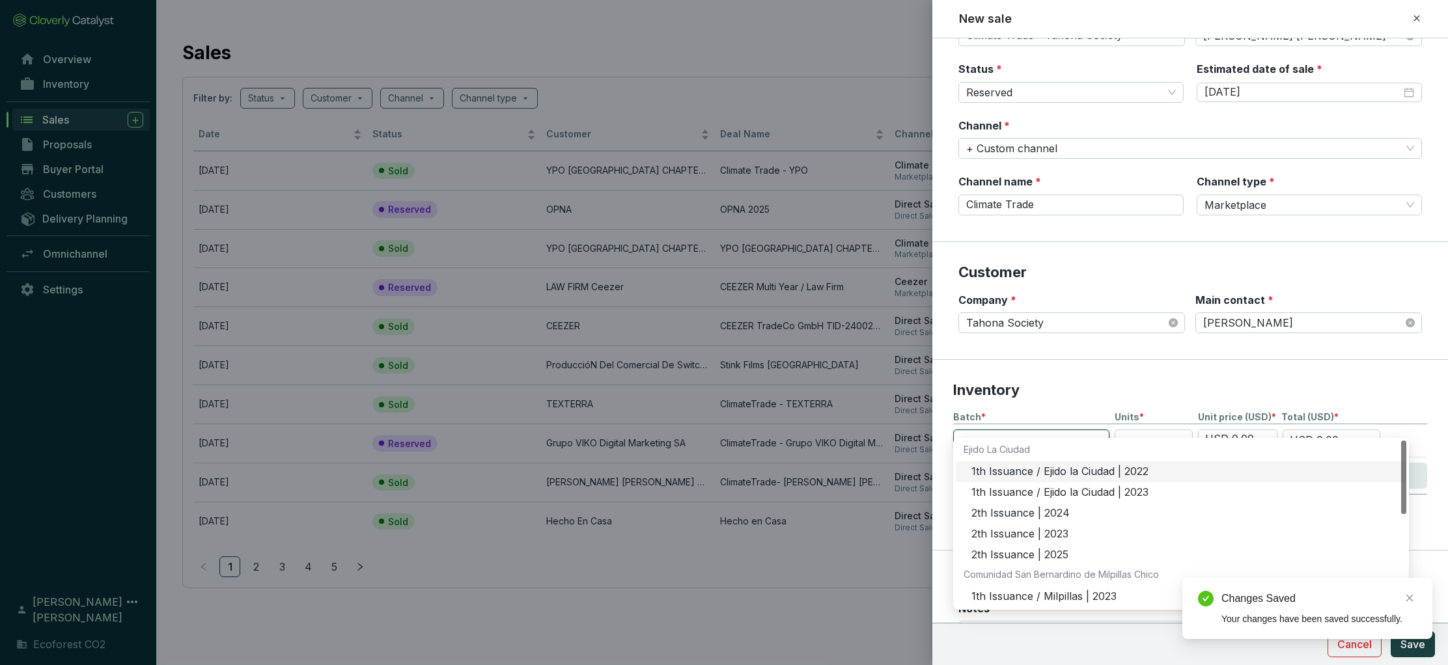
scroll to position [91, 0]
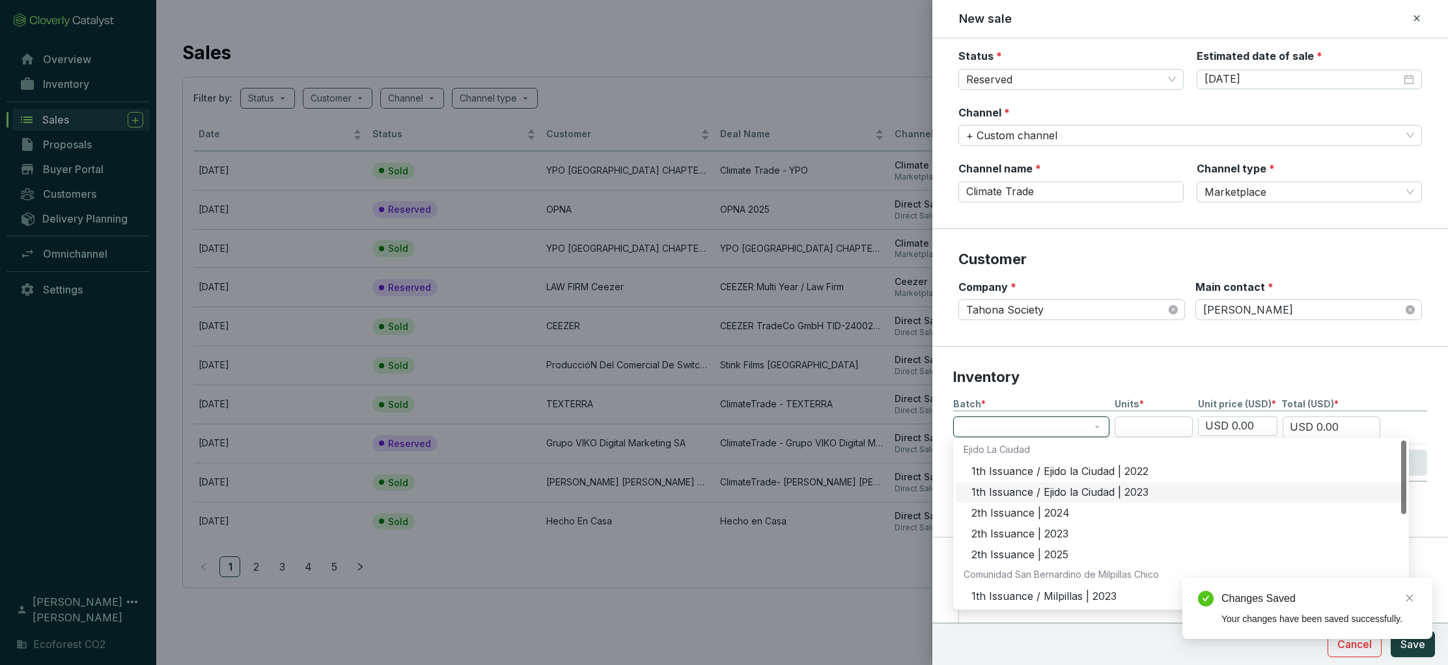
click at [1072, 489] on div "1th Issuance / Ejido la Ciudad | 2023" at bounding box center [1184, 493] width 427 height 14
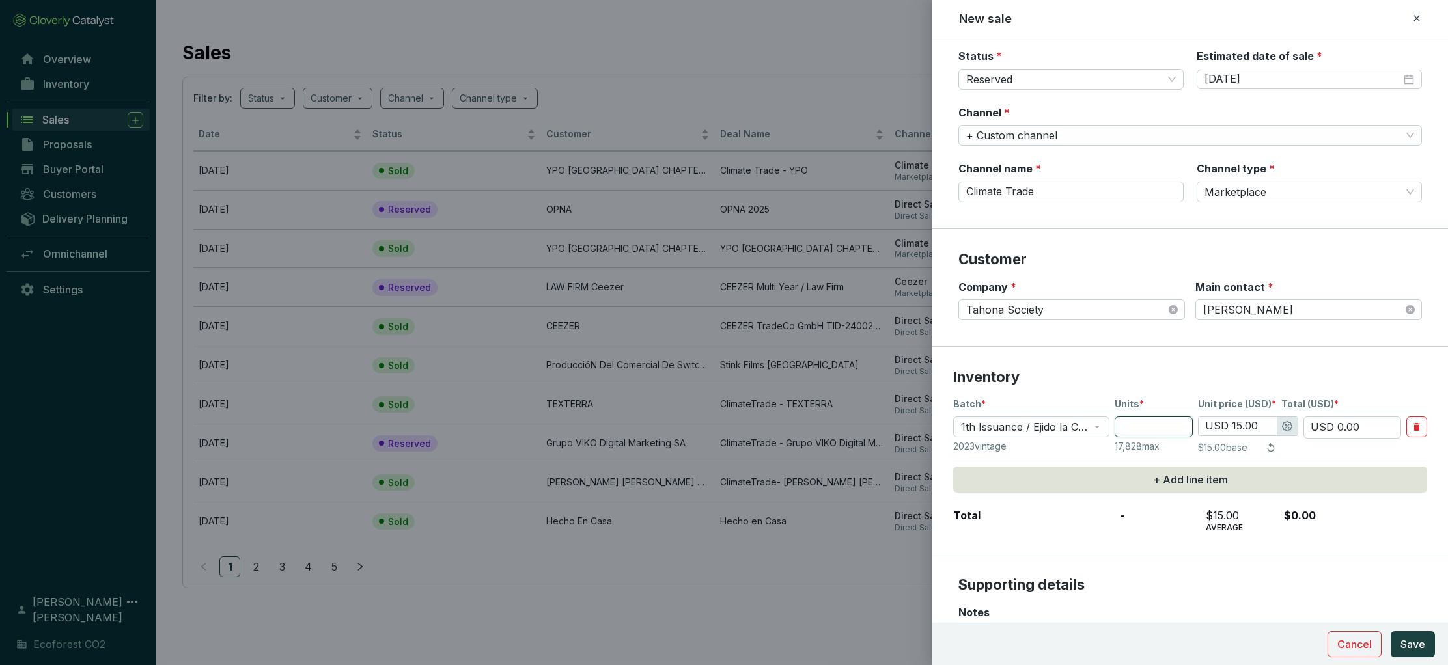
click at [1149, 432] on input "number" at bounding box center [1154, 427] width 78 height 21
type input "4"
type input "USD 60.00"
type input "44"
type input "USD 660.00"
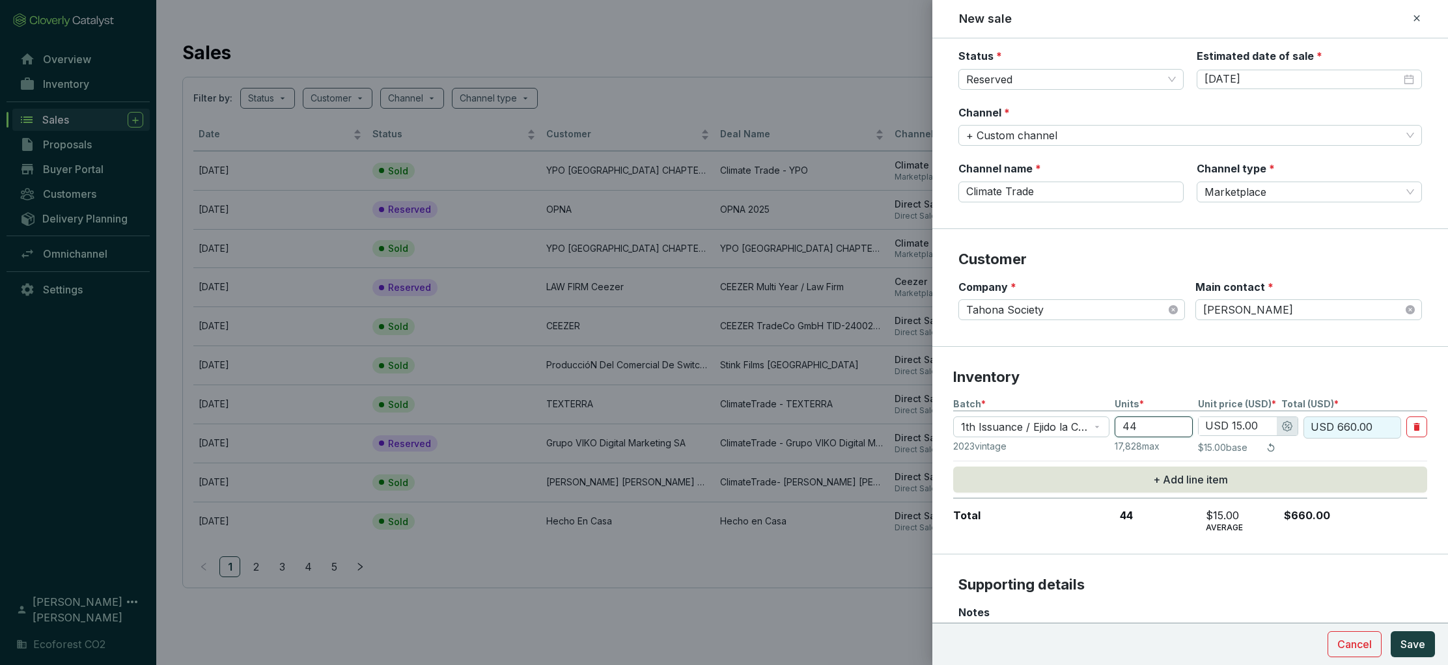
type input "44"
drag, startPoint x: 1240, startPoint y: 426, endPoint x: 1264, endPoint y: 441, distance: 28.4
click at [1241, 427] on input "USD 15.00" at bounding box center [1238, 426] width 78 height 18
type input "USD 1.00"
type input "USD 44.00"
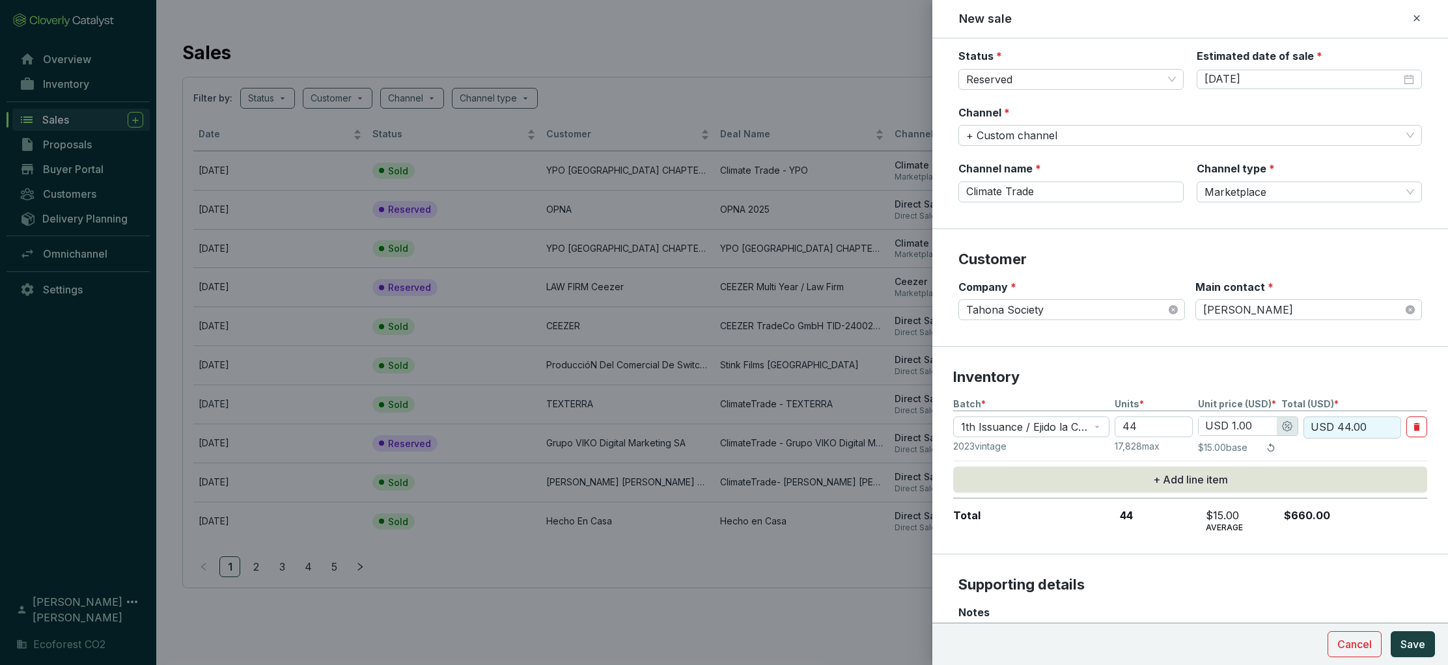
type input "USD 16.00"
type input "USD 704.00"
drag, startPoint x: 1247, startPoint y: 427, endPoint x: 1262, endPoint y: 430, distance: 15.3
click at [1247, 427] on input "USD 16.00" at bounding box center [1238, 426] width 78 height 18
type input "USD 16.20"
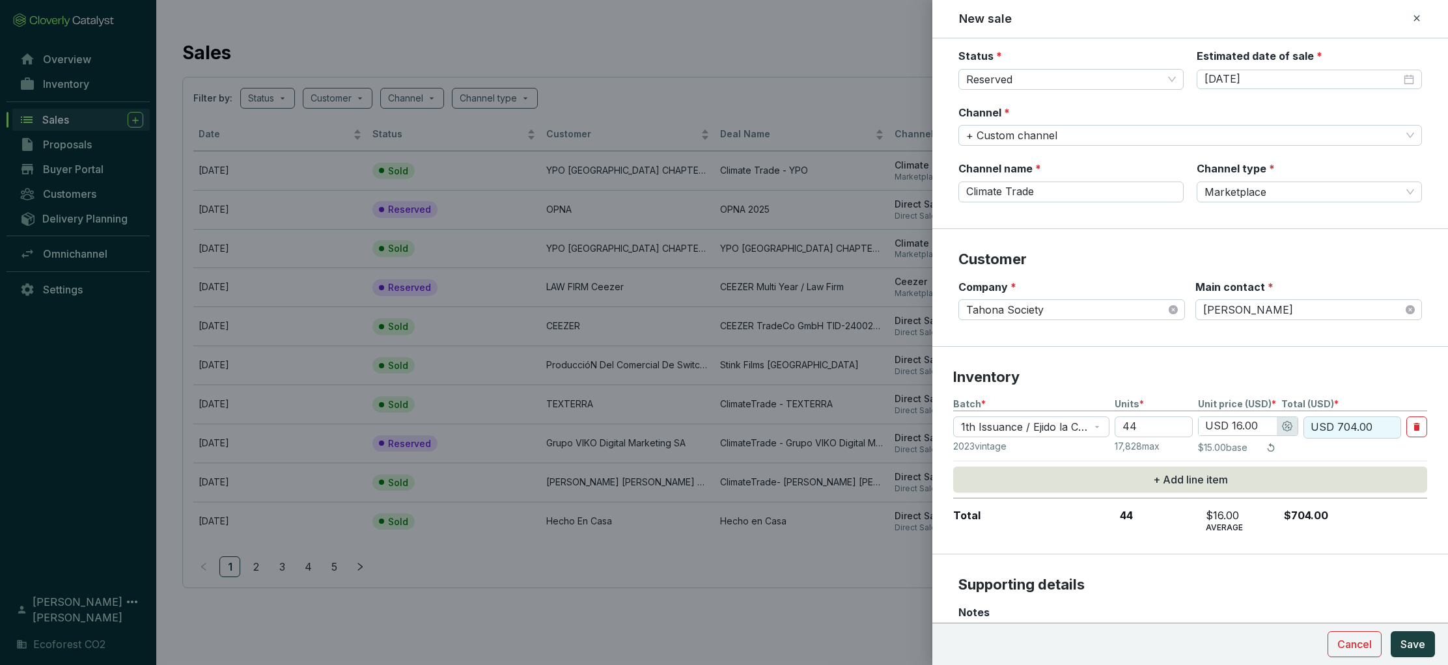
type input "USD 712.80"
type input "USD 16.20"
click at [1264, 376] on p "Inventory" at bounding box center [1190, 378] width 474 height 20
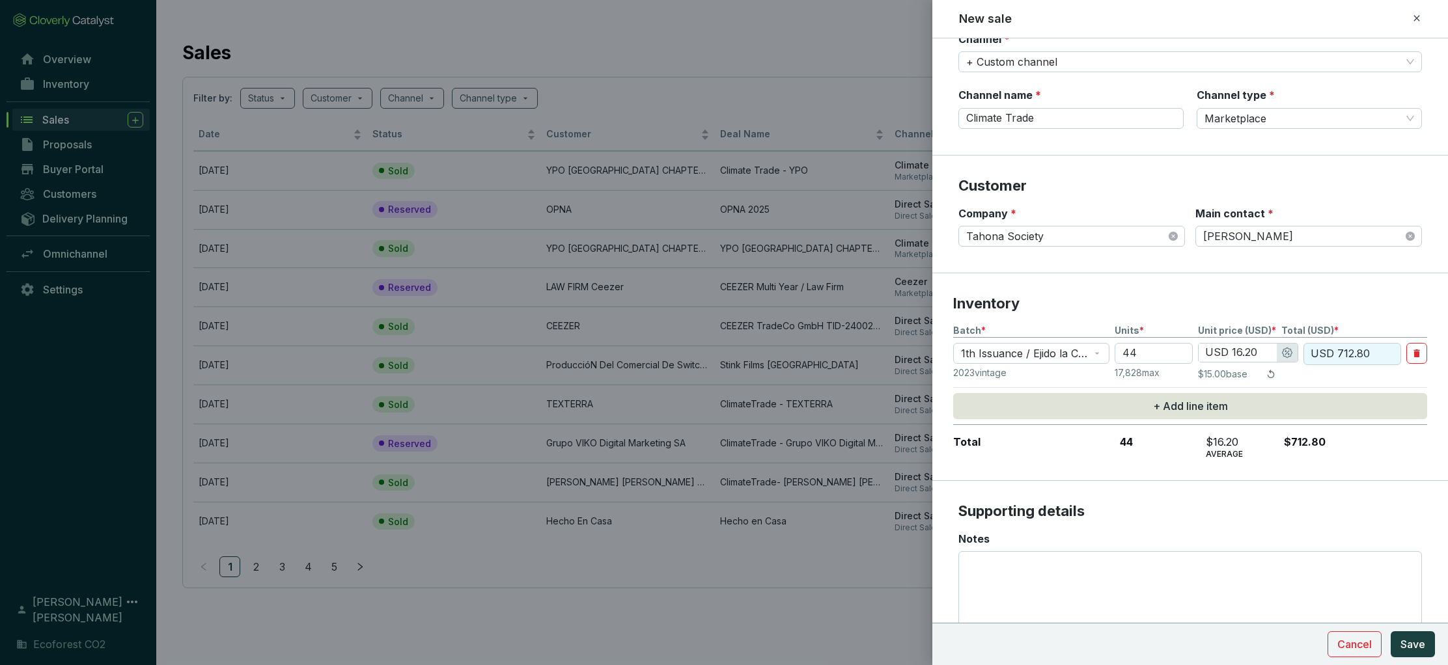
scroll to position [153, 0]
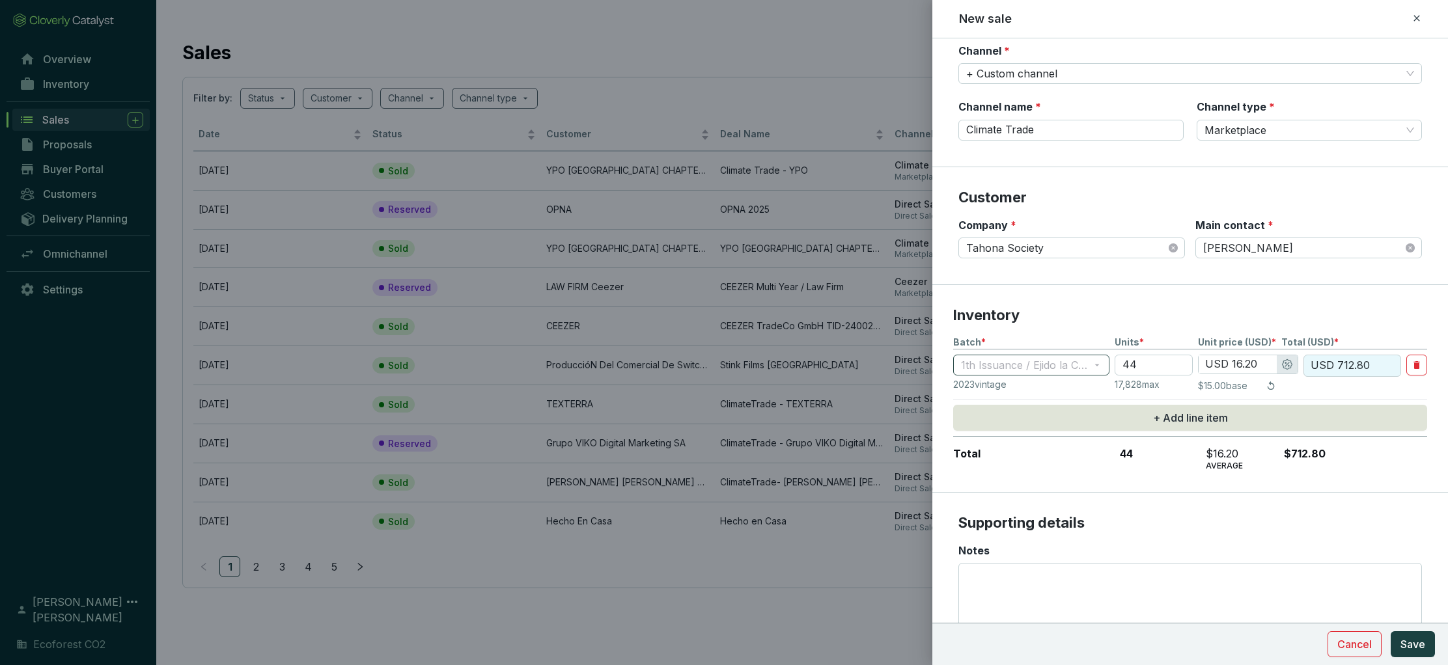
click at [1098, 363] on span "1th Issuance / Ejido la Ciudad | 2023" at bounding box center [1031, 365] width 141 height 20
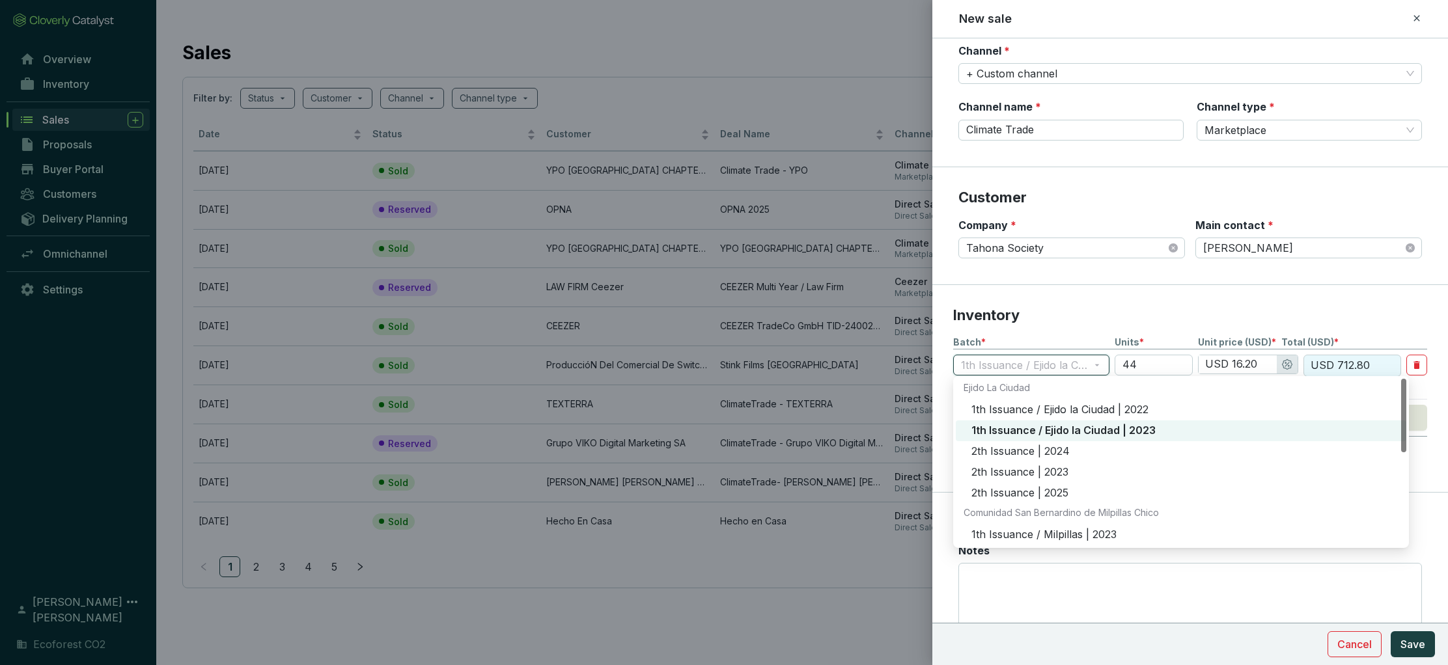
click at [1107, 430] on div "1th Issuance / Ejido la Ciudad | 2023" at bounding box center [1184, 431] width 427 height 14
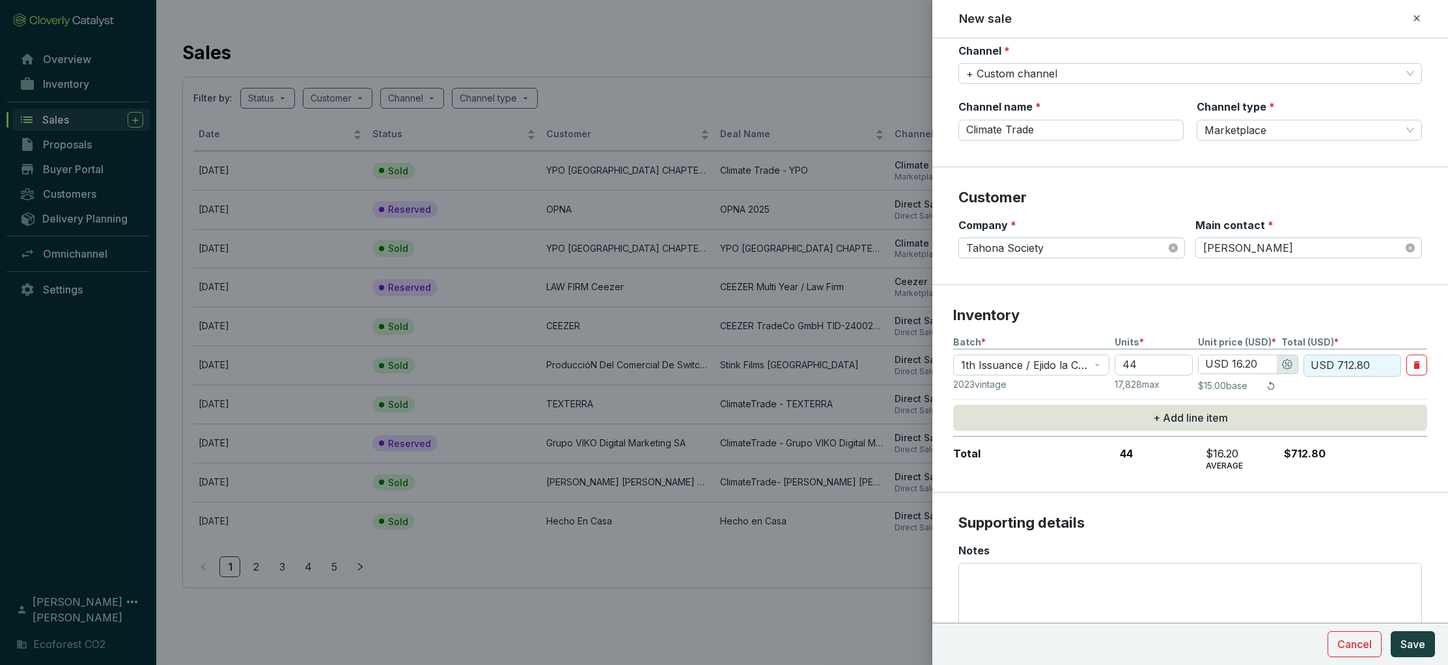
click at [1246, 519] on p "Supporting details" at bounding box center [1190, 524] width 464 height 20
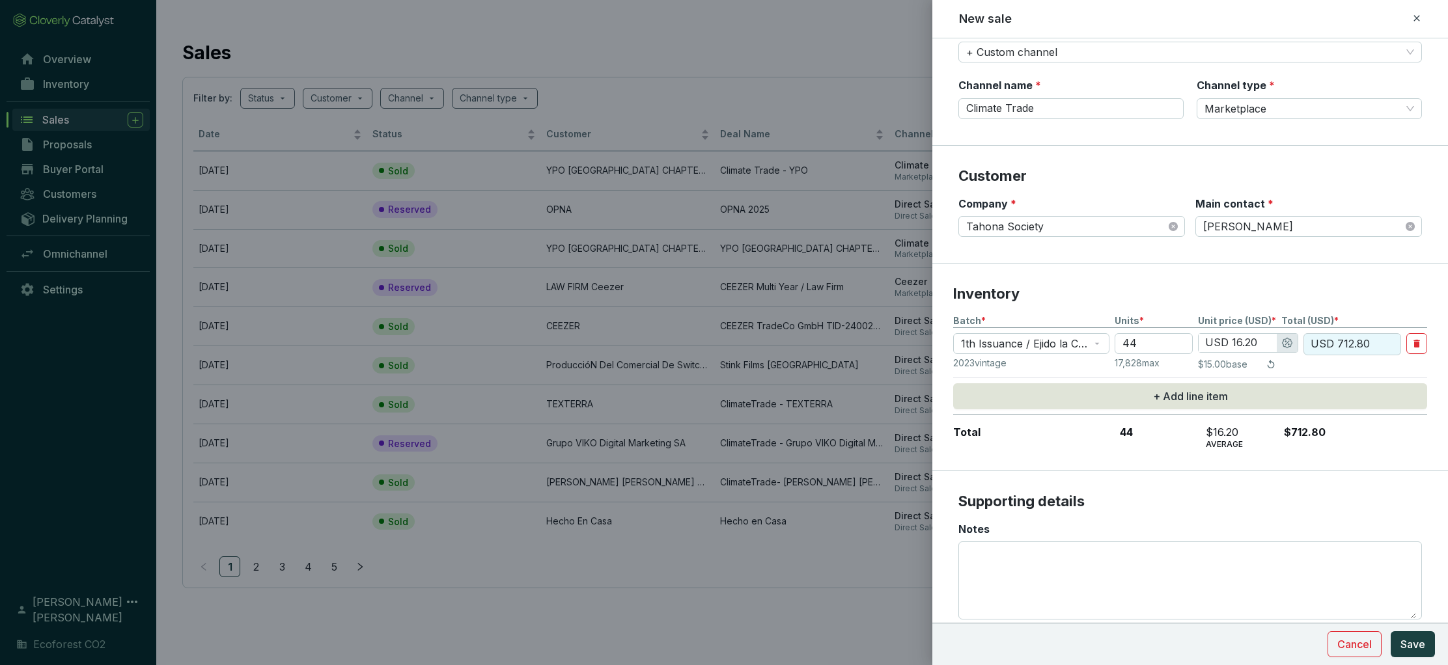
scroll to position [221, 0]
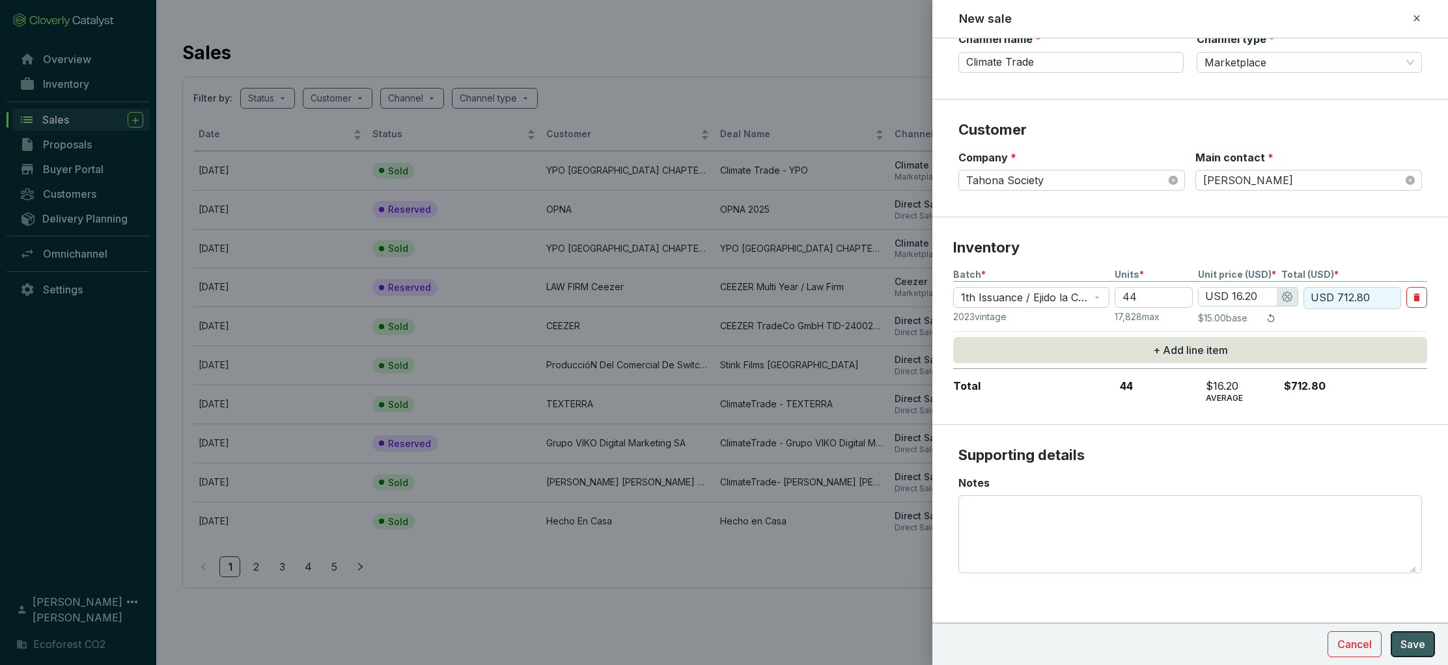
click at [1406, 637] on span "Save" at bounding box center [1412, 645] width 25 height 16
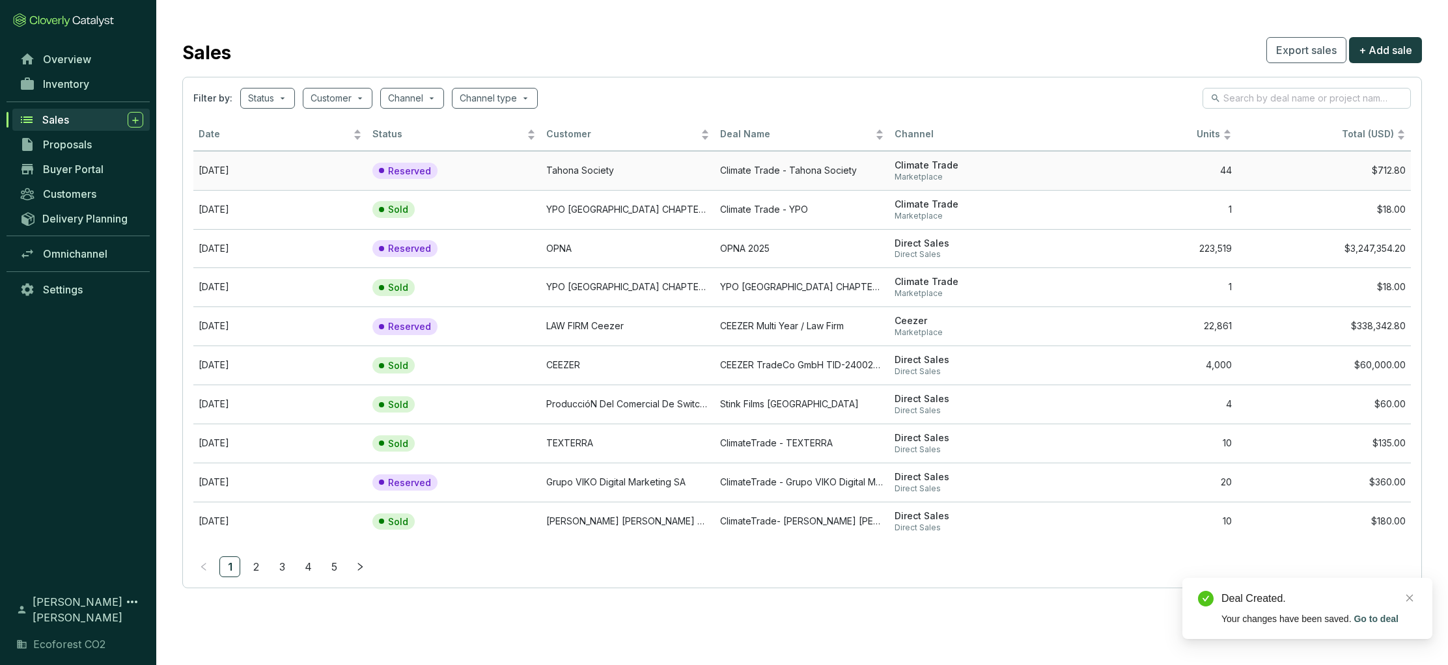
click at [781, 161] on td "Climate Trade - Tahona Society" at bounding box center [802, 170] width 174 height 39
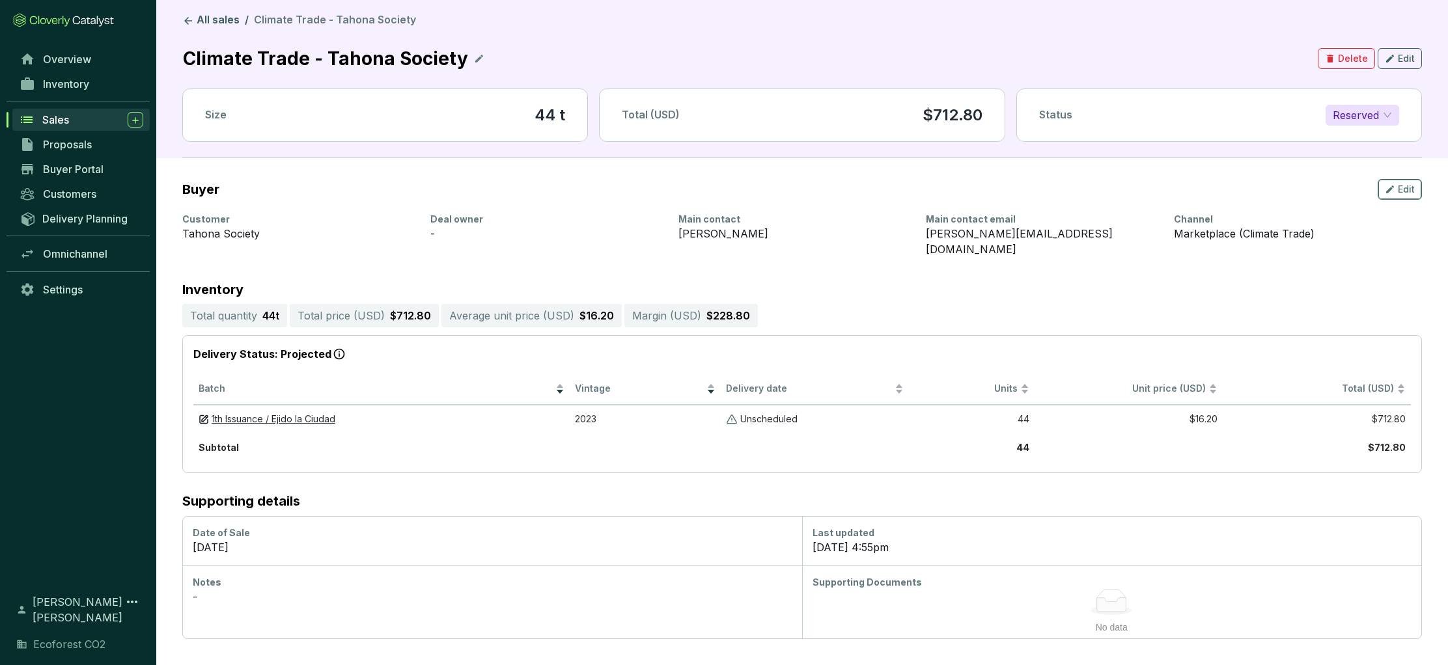
click at [1394, 194] on icon "button" at bounding box center [1390, 190] width 10 height 16
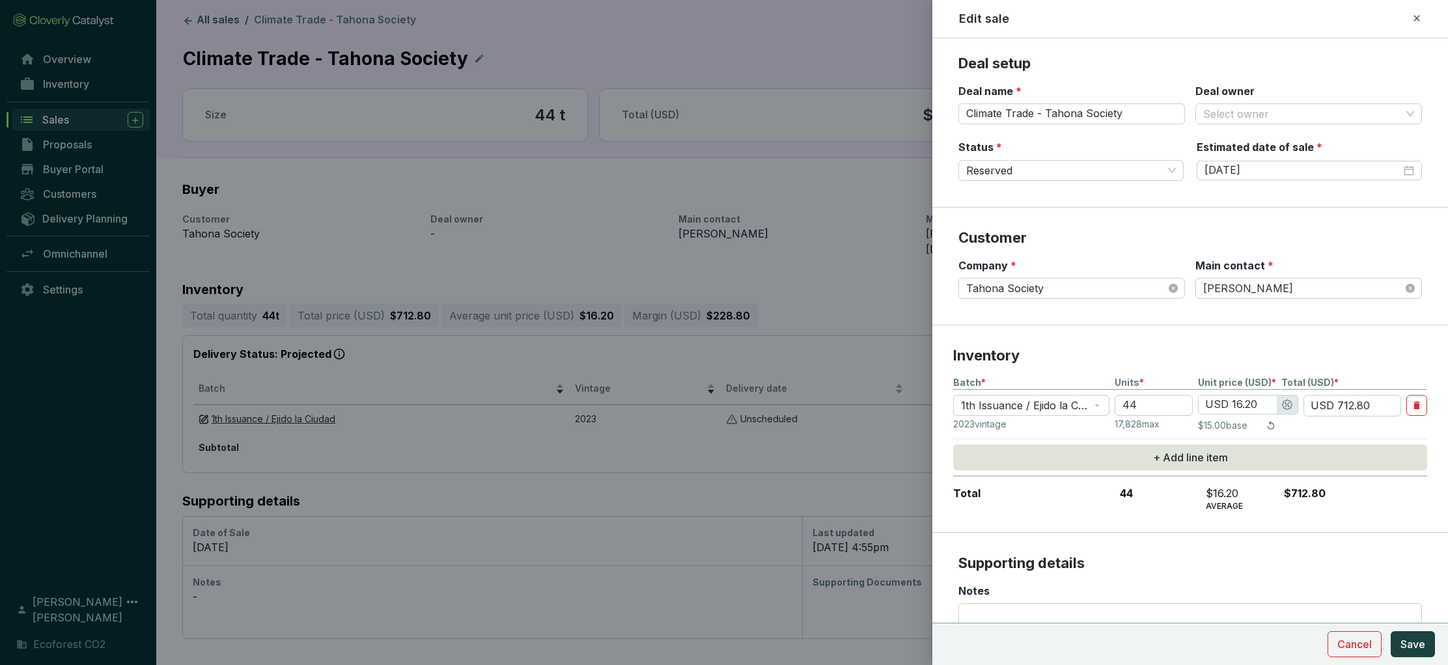
click at [1415, 18] on icon at bounding box center [1416, 18] width 6 height 6
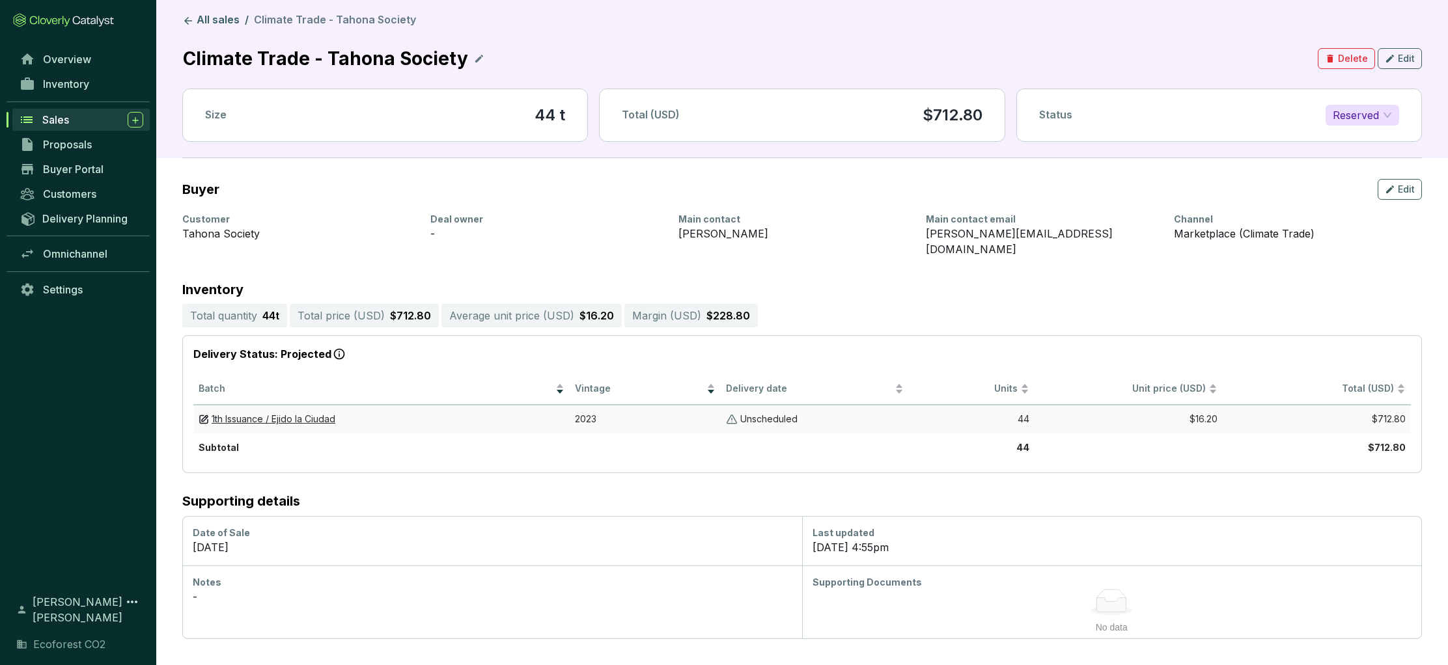
click at [758, 413] on p "Unscheduled" at bounding box center [768, 419] width 57 height 12
click at [735, 413] on img at bounding box center [732, 419] width 12 height 12
click at [1393, 186] on icon "button" at bounding box center [1390, 190] width 8 height 8
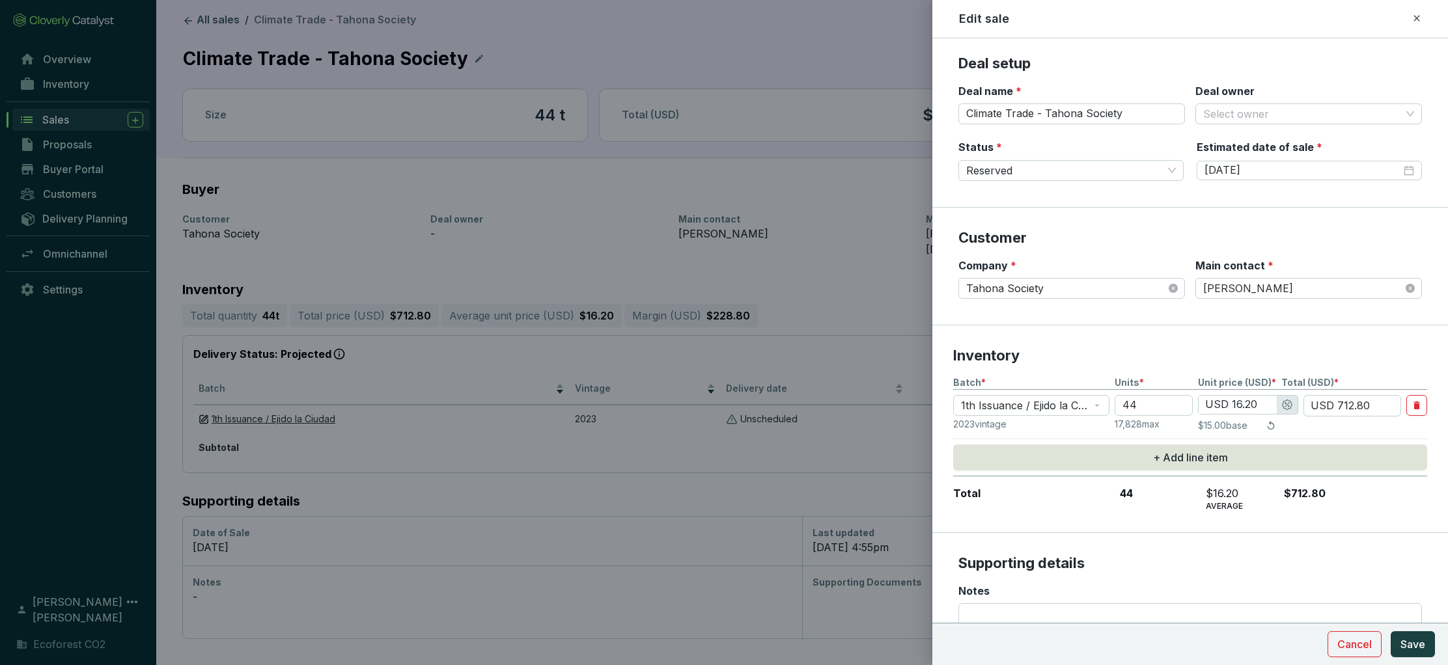
click at [1418, 16] on icon at bounding box center [1416, 18] width 6 height 6
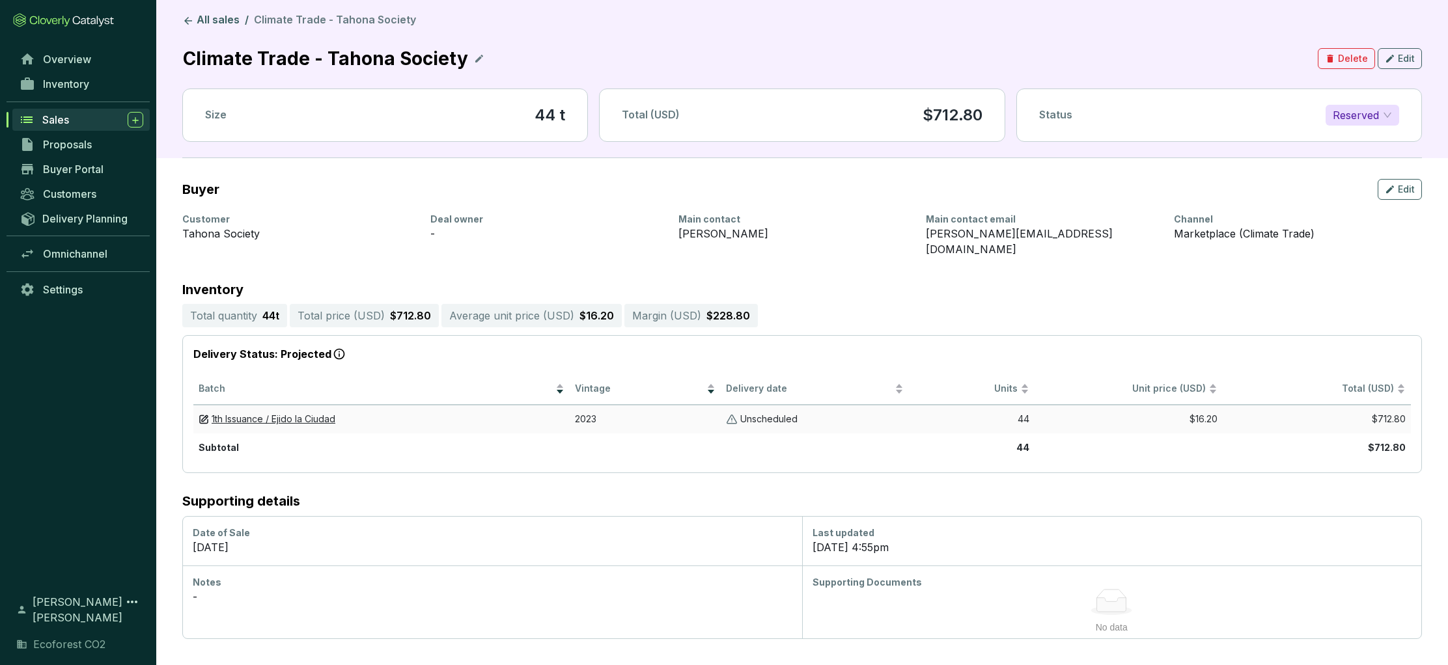
click at [755, 413] on p "Unscheduled" at bounding box center [768, 419] width 57 height 12
click at [745, 413] on p "Unscheduled" at bounding box center [768, 419] width 57 height 12
click at [206, 17] on link "All sales" at bounding box center [211, 21] width 62 height 16
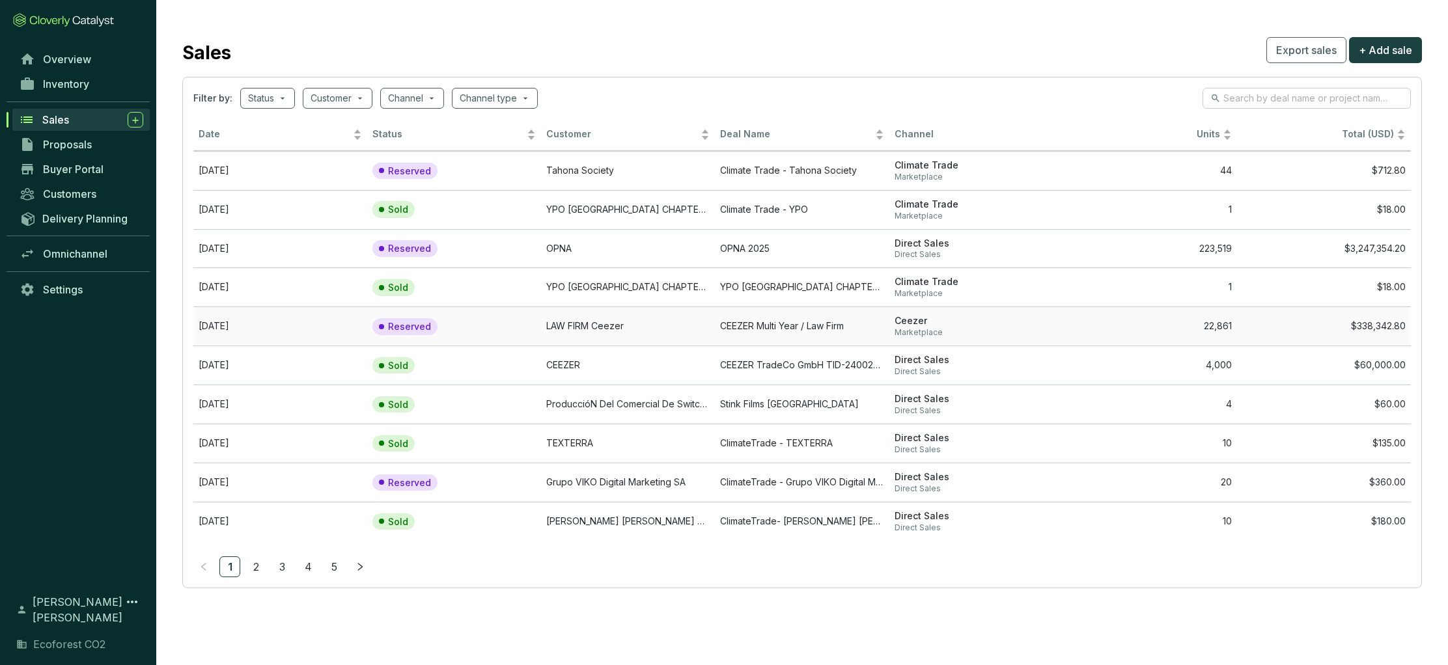
click at [575, 333] on td "LAW FIRM Ceezer" at bounding box center [628, 326] width 174 height 39
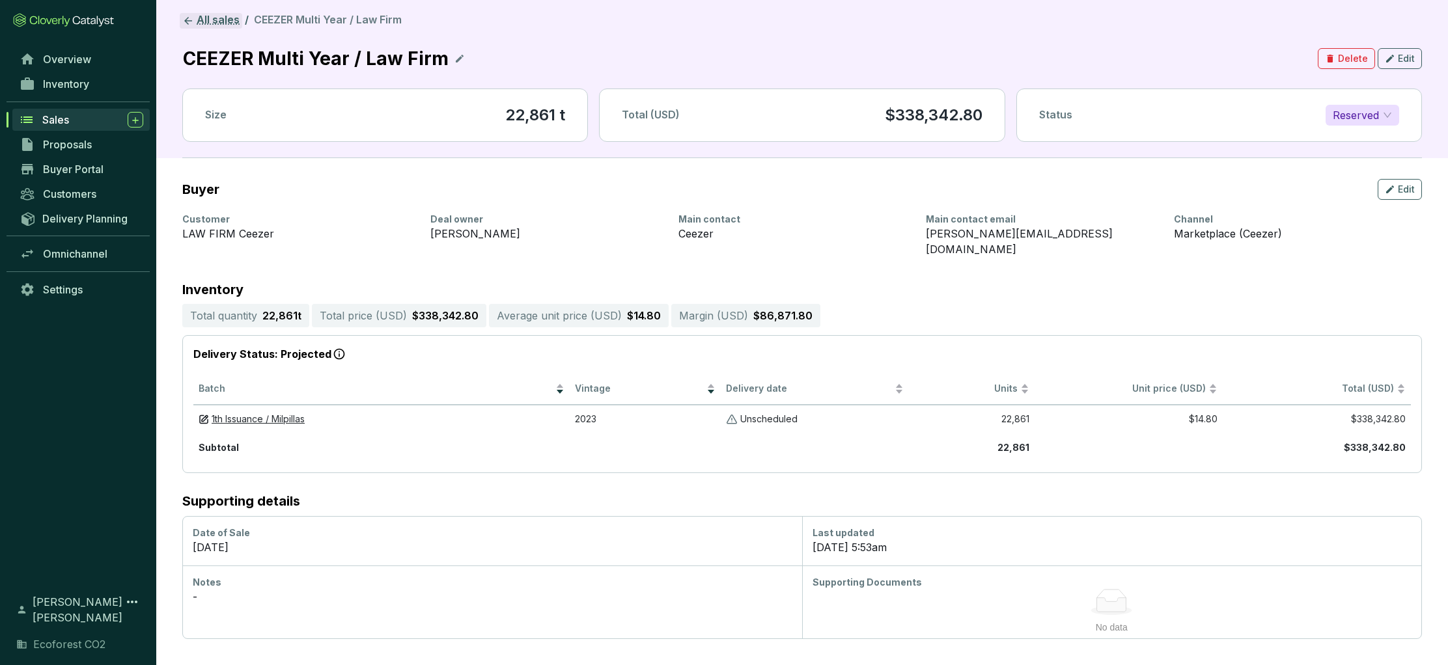
click at [191, 19] on icon at bounding box center [188, 21] width 12 height 12
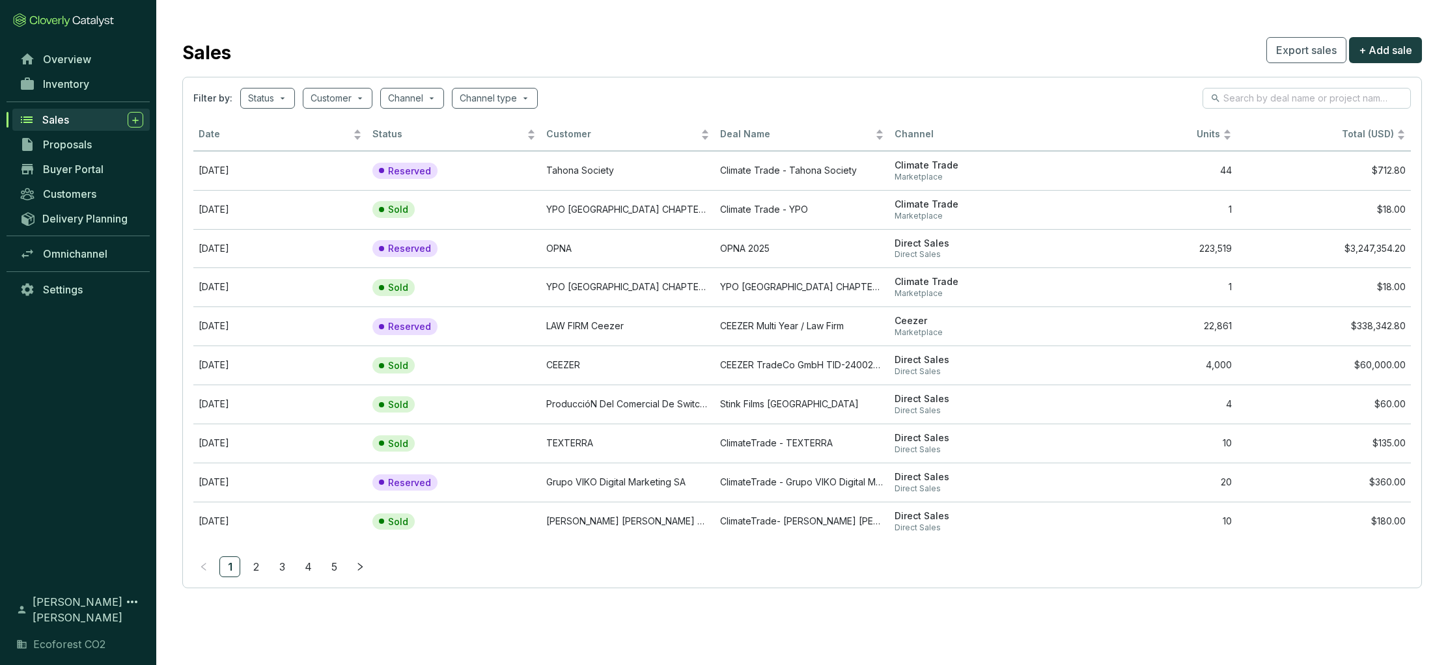
click at [65, 120] on span "Sales" at bounding box center [55, 119] width 27 height 13
click at [64, 66] on link "Overview" at bounding box center [81, 59] width 137 height 22
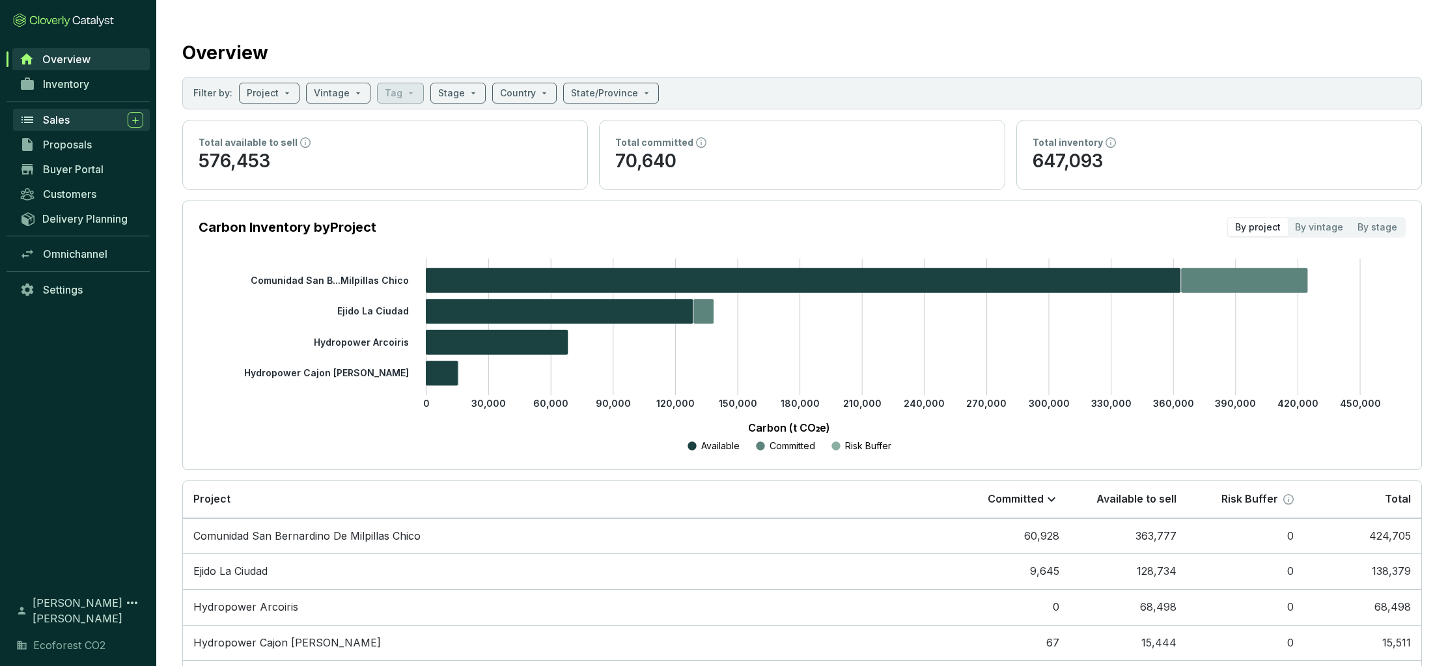
click at [61, 119] on span "Sales" at bounding box center [56, 119] width 27 height 13
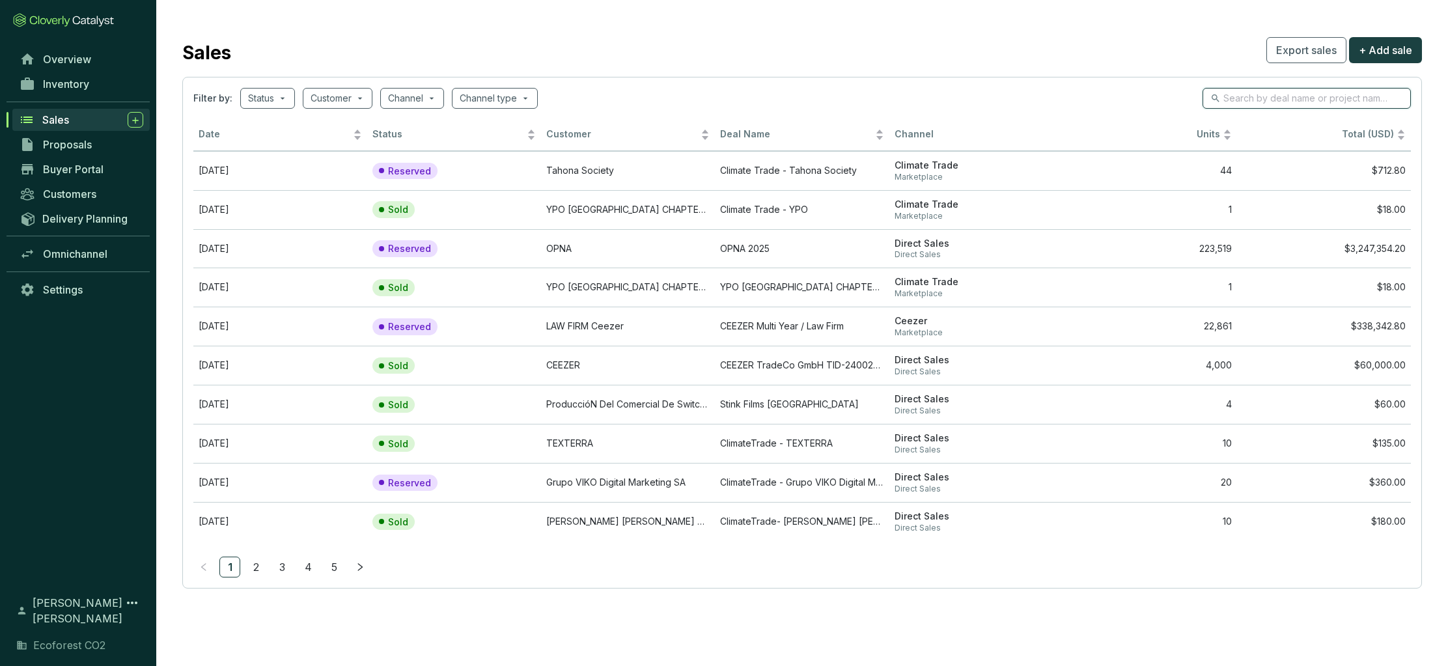
click at [1258, 102] on input "search" at bounding box center [1307, 98] width 168 height 14
type input "harvesting"
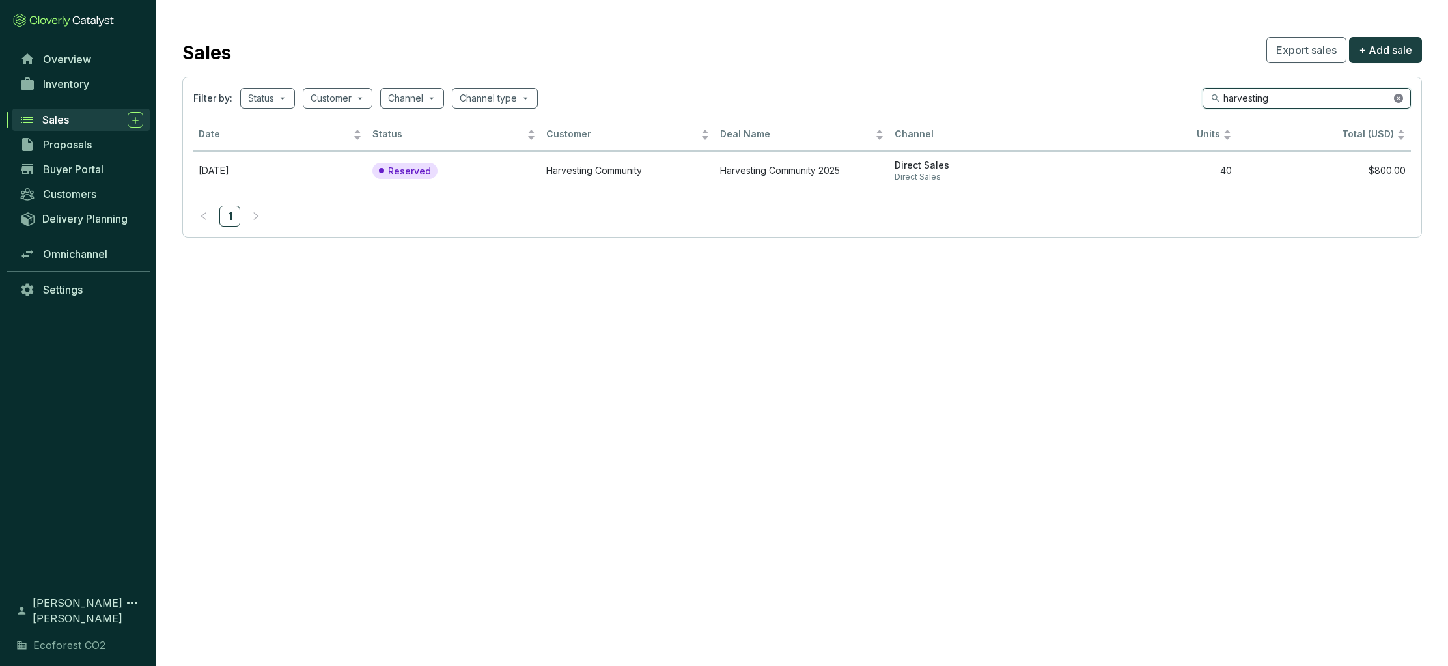
click at [1399, 97] on icon "close-circle" at bounding box center [1398, 98] width 9 height 9
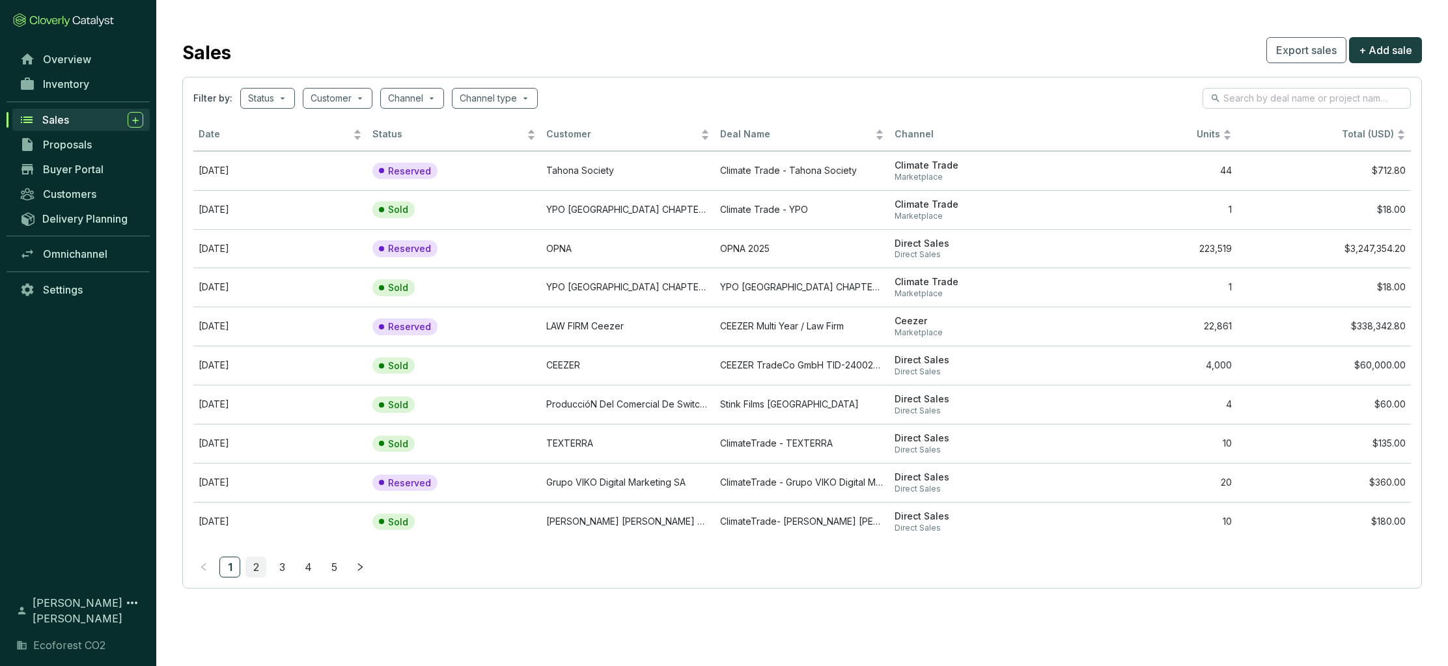
click at [254, 568] on link "2" at bounding box center [256, 567] width 20 height 20
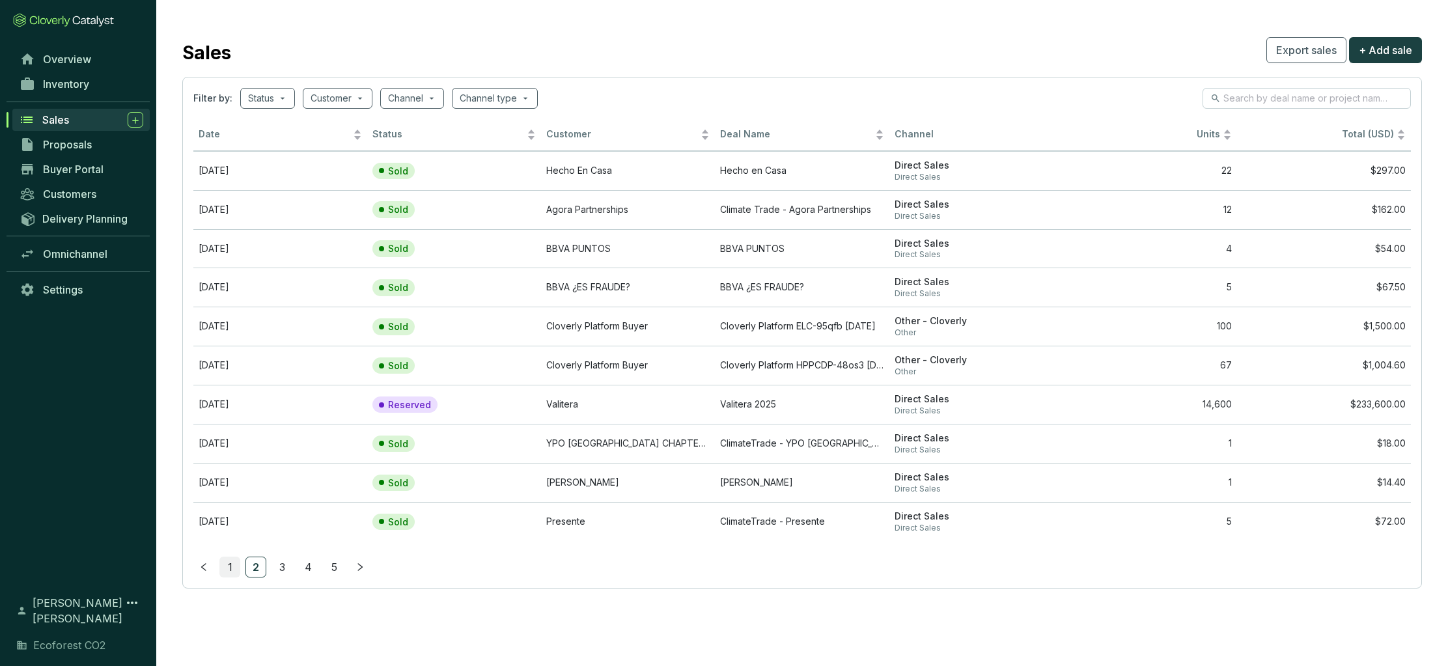
click at [228, 568] on link "1" at bounding box center [230, 567] width 20 height 20
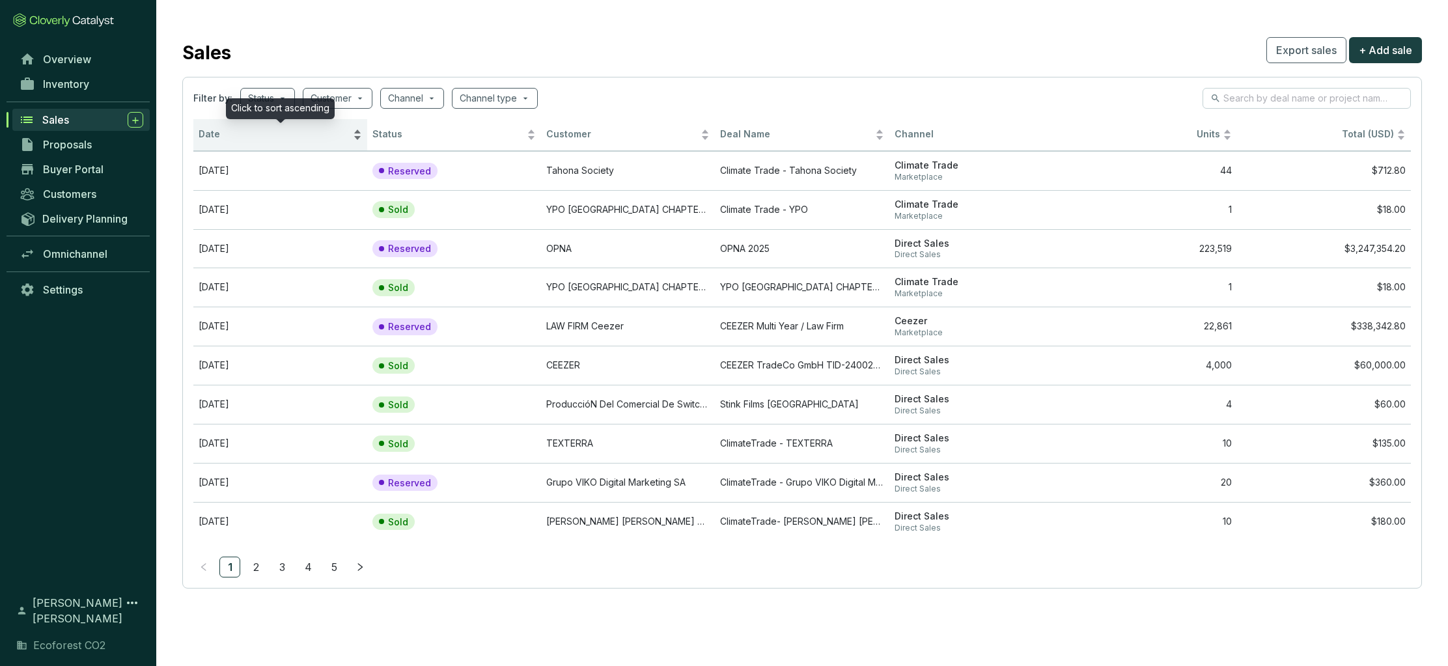
click at [351, 133] on div "Date" at bounding box center [280, 135] width 163 height 16
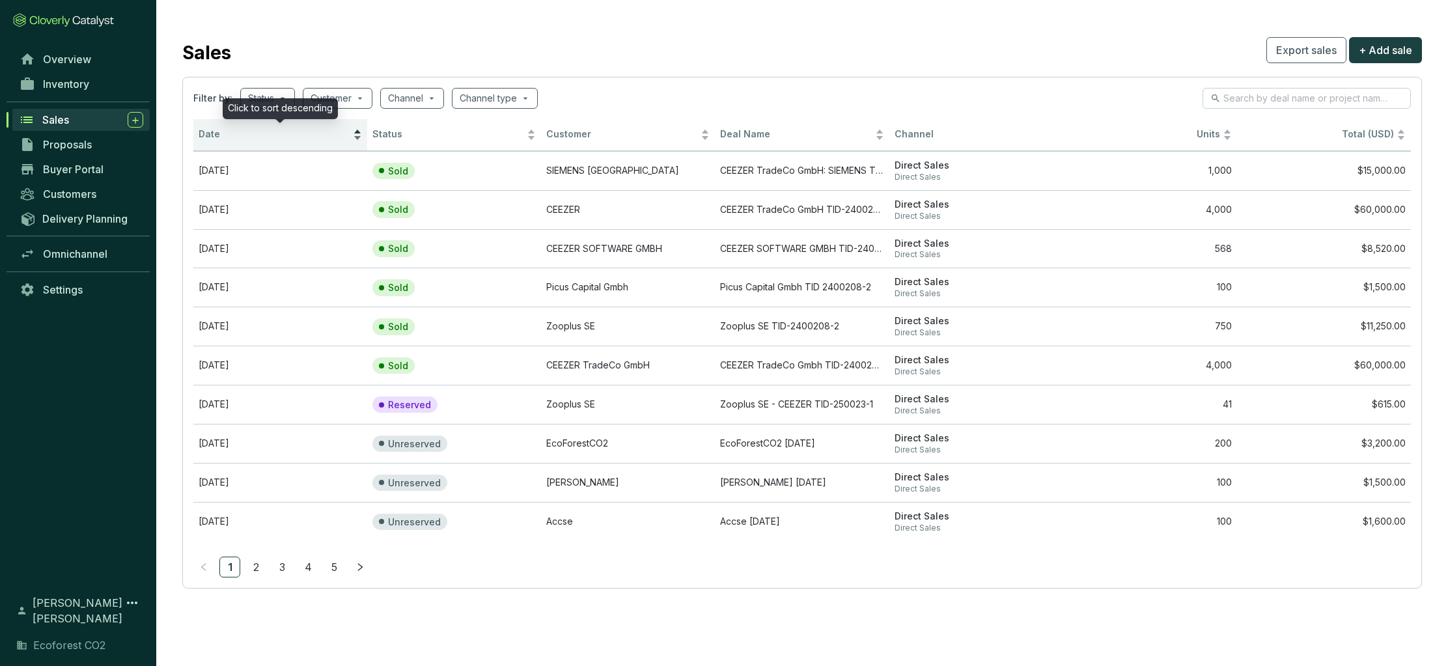
click at [351, 133] on div "Date" at bounding box center [280, 135] width 163 height 16
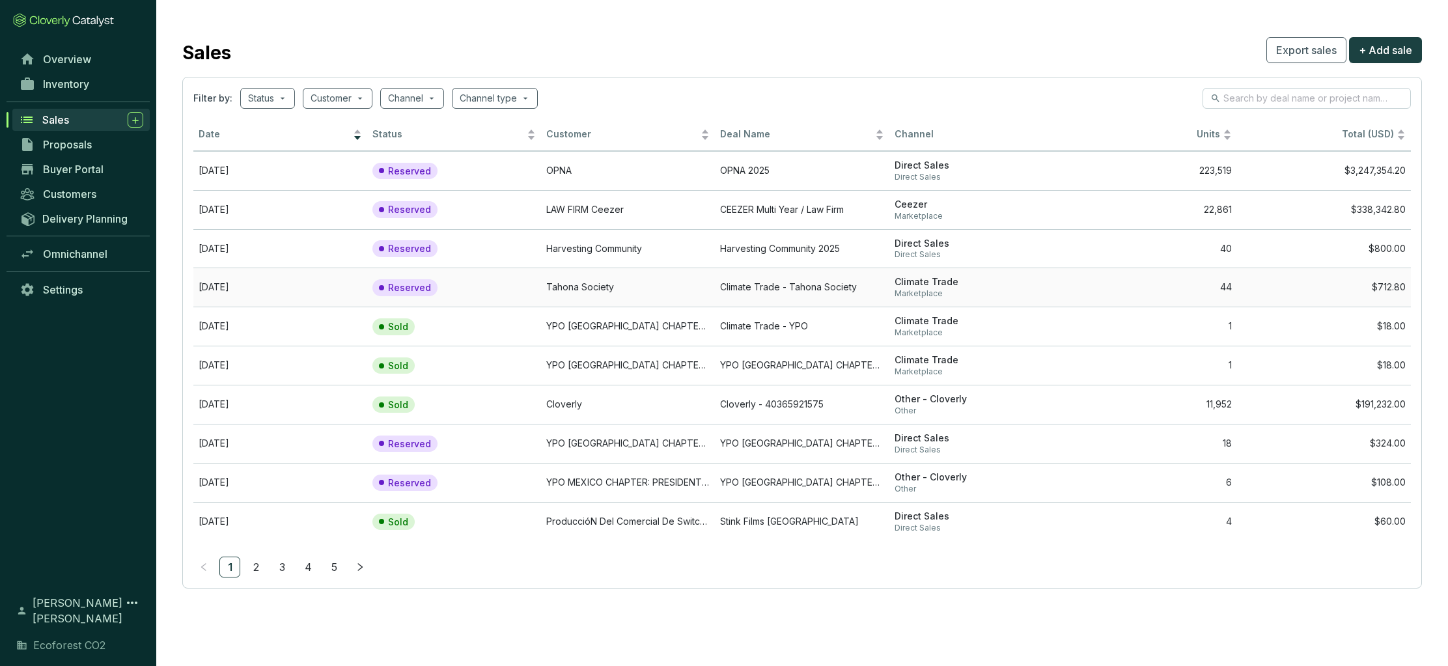
click at [603, 287] on td "Tahona Society" at bounding box center [628, 287] width 174 height 39
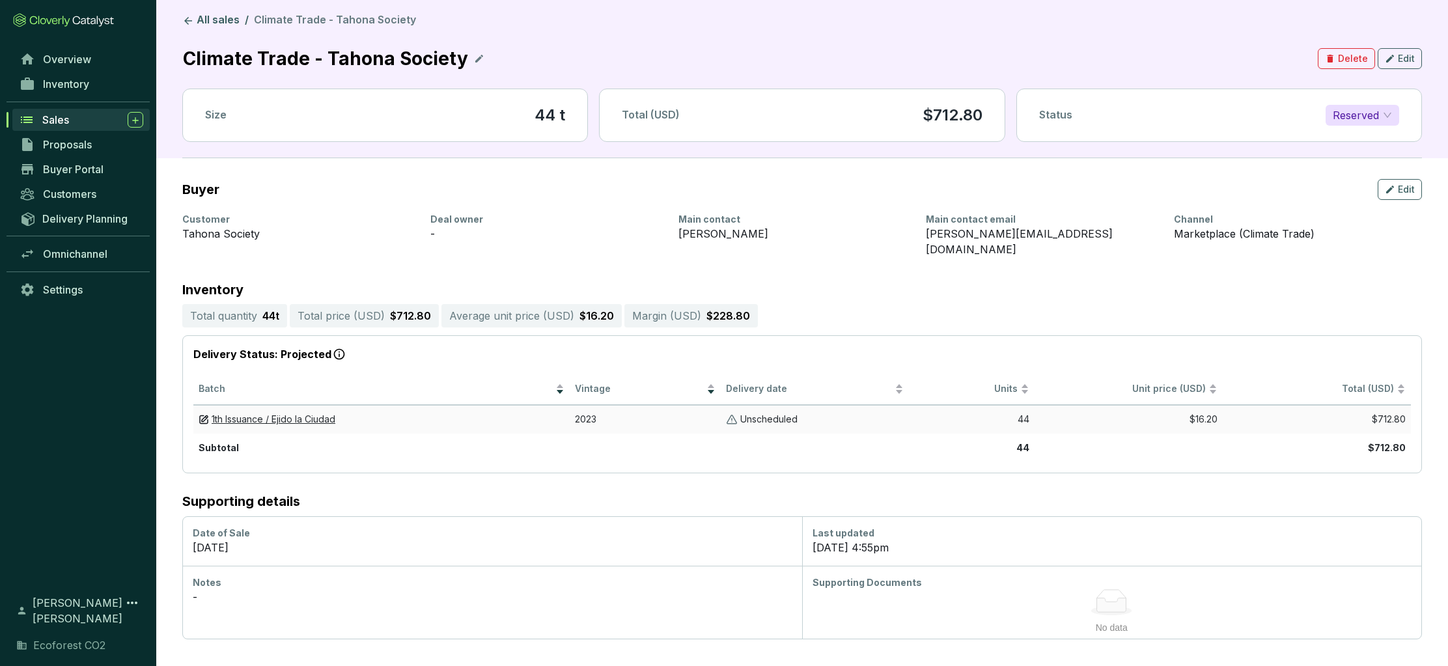
click at [741, 413] on p "Unscheduled" at bounding box center [768, 419] width 57 height 12
click at [1404, 187] on span "Edit" at bounding box center [1406, 189] width 17 height 13
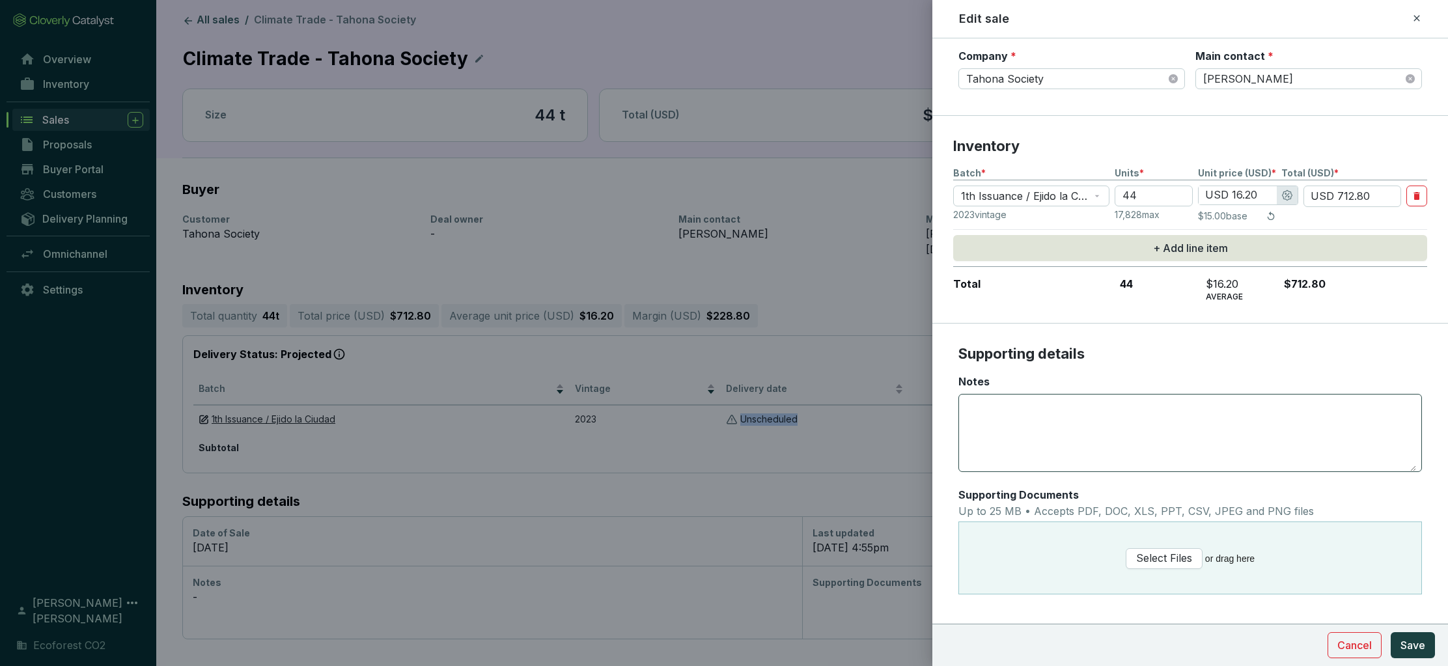
scroll to position [214, 0]
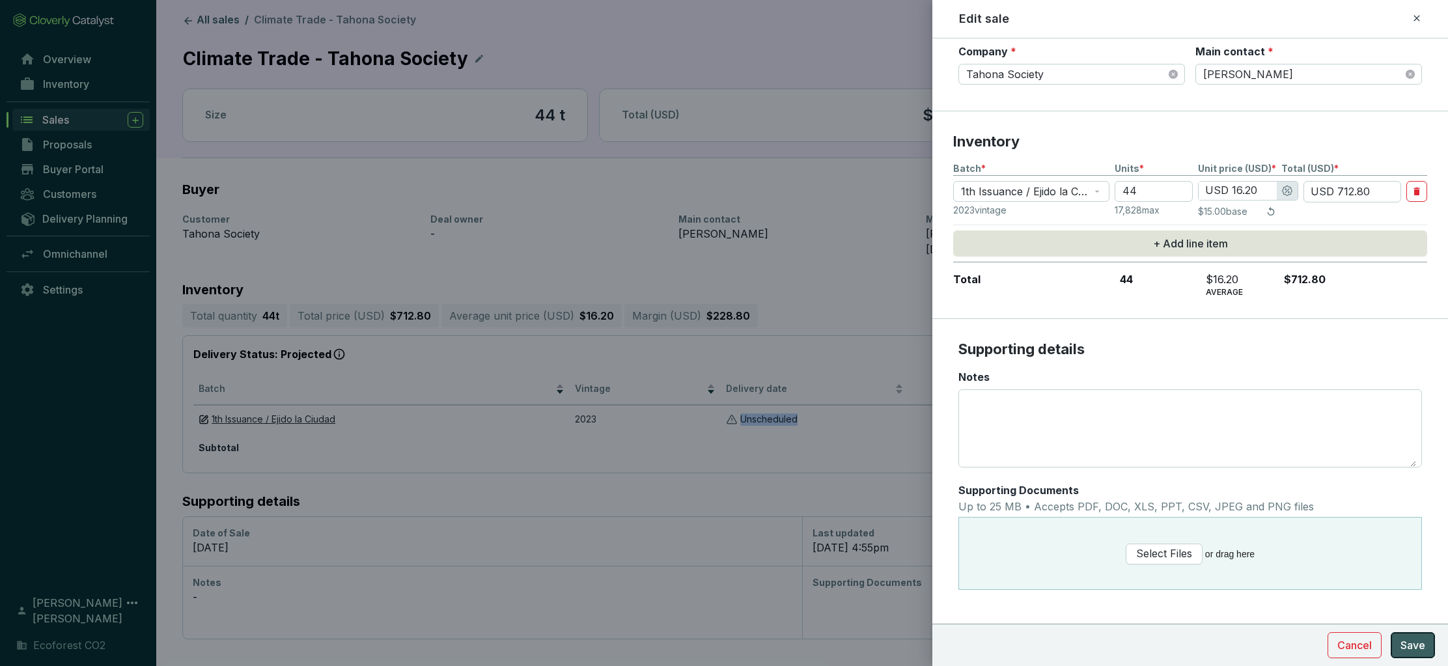
click at [1420, 643] on span "Save" at bounding box center [1412, 645] width 25 height 16
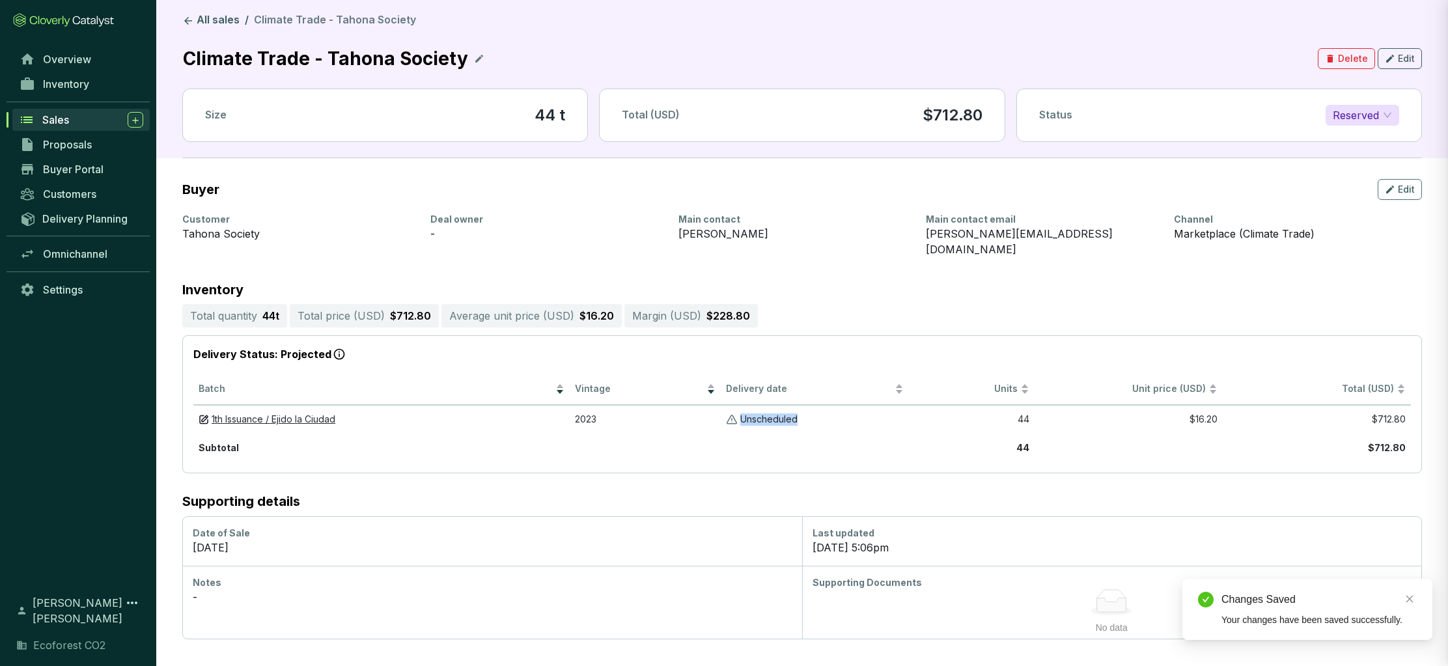
scroll to position [0, 0]
click at [290, 576] on div "Notes" at bounding box center [492, 582] width 599 height 13
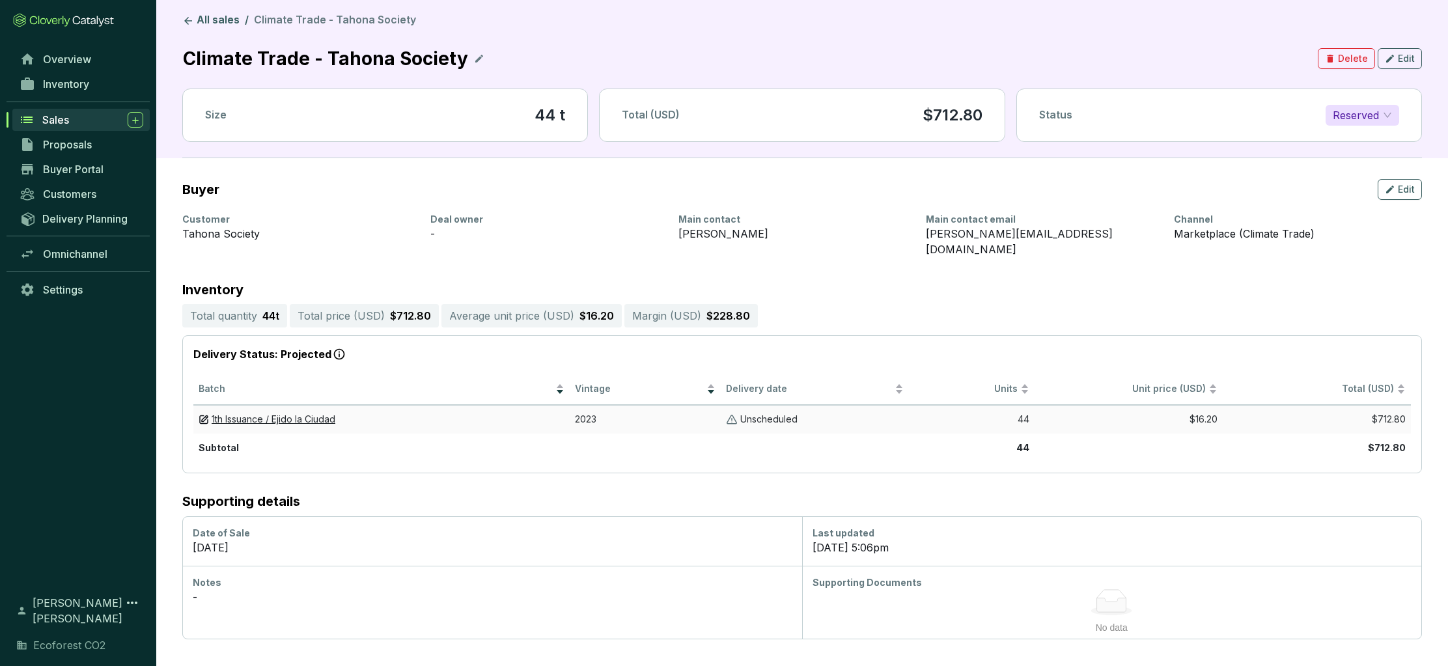
click at [734, 413] on img at bounding box center [732, 419] width 12 height 12
click at [307, 413] on link "1th Issuance / Ejido la Ciudad" at bounding box center [274, 419] width 124 height 12
click at [1342, 117] on span "Reserved" at bounding box center [1362, 115] width 59 height 20
click at [1342, 141] on p "Sold" at bounding box center [1347, 141] width 22 height 14
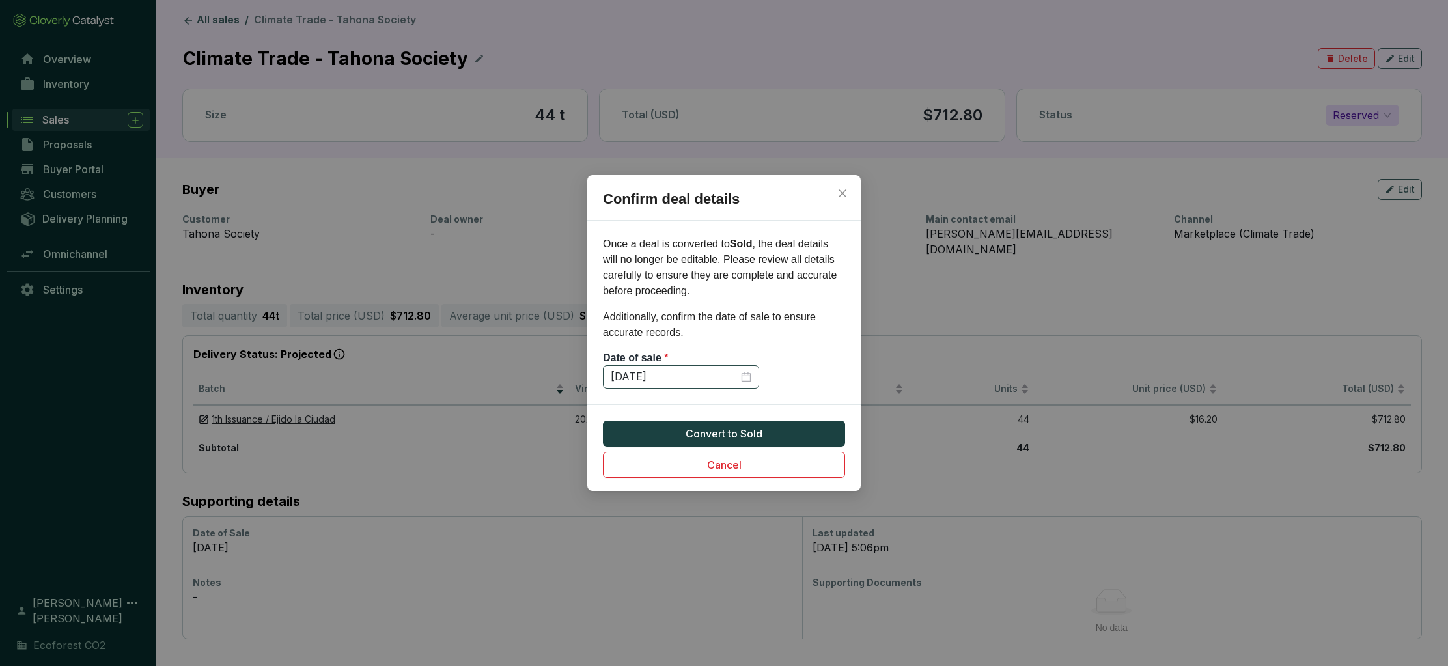
click at [745, 376] on div "9/29/2025" at bounding box center [681, 377] width 141 height 14
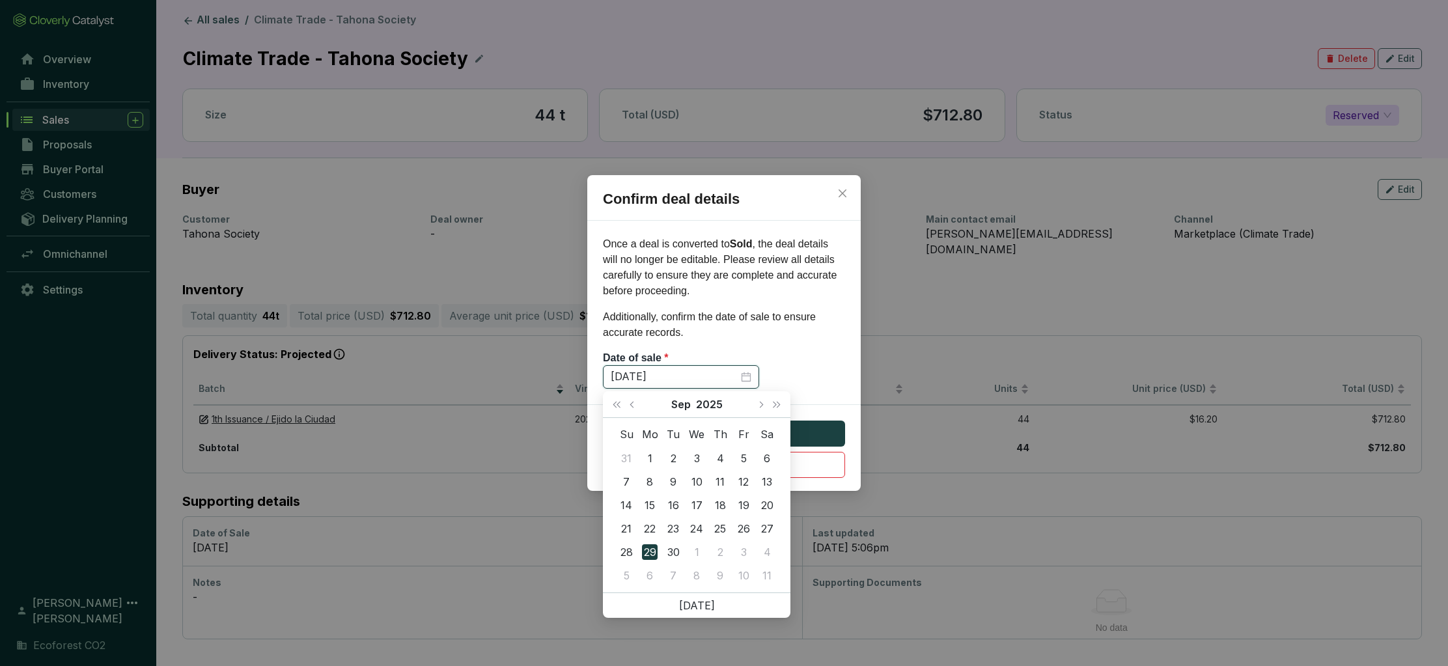
click at [745, 376] on div "9/29/2025" at bounding box center [681, 377] width 141 height 14
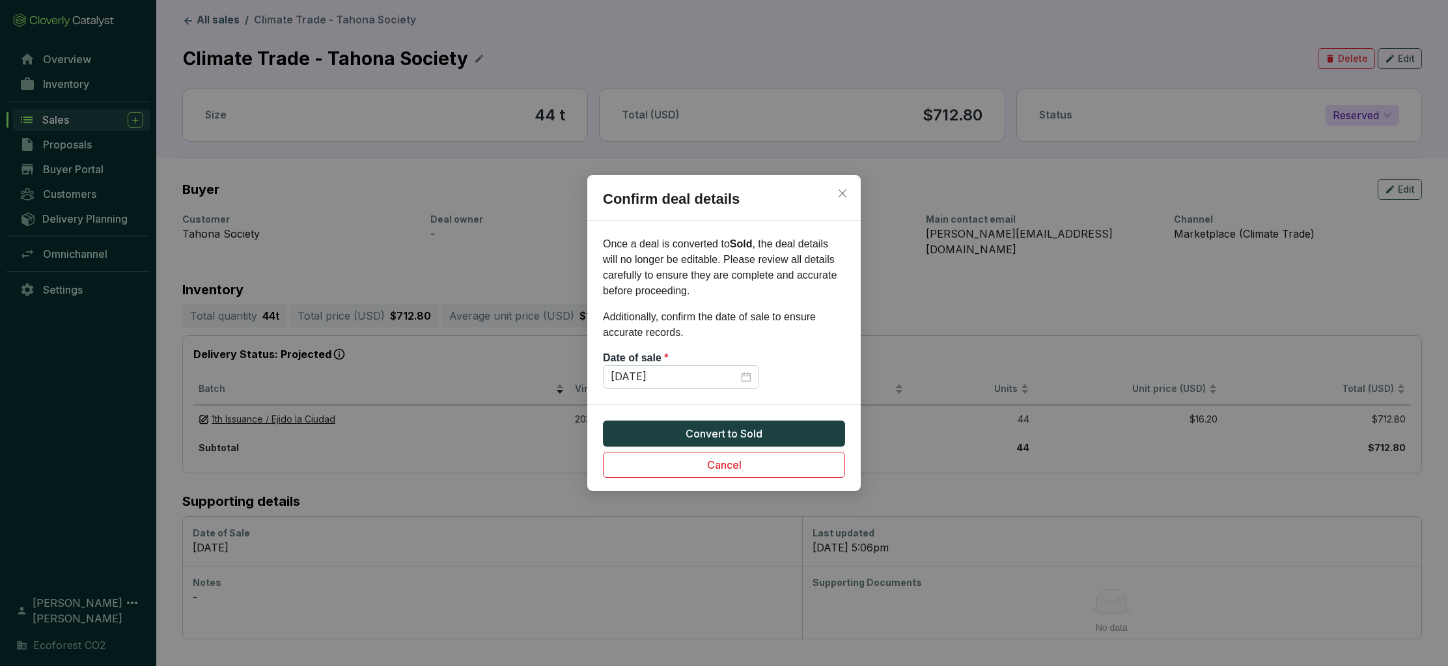
click at [789, 363] on div "Date of sale *" at bounding box center [724, 358] width 242 height 14
click at [715, 435] on span "Convert to Sold" at bounding box center [724, 434] width 77 height 16
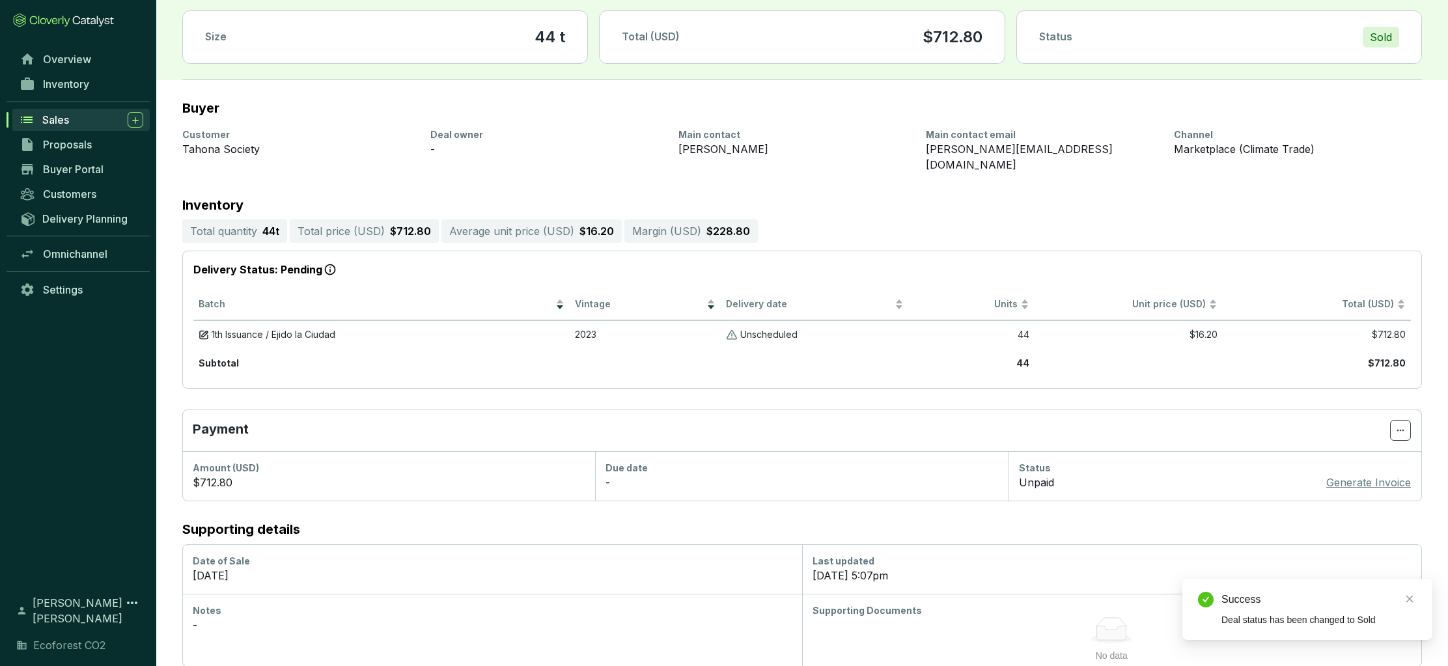
scroll to position [79, 0]
click at [1391, 419] on span at bounding box center [1400, 429] width 21 height 21
click at [1357, 482] on span "Edit due date" at bounding box center [1367, 478] width 61 height 10
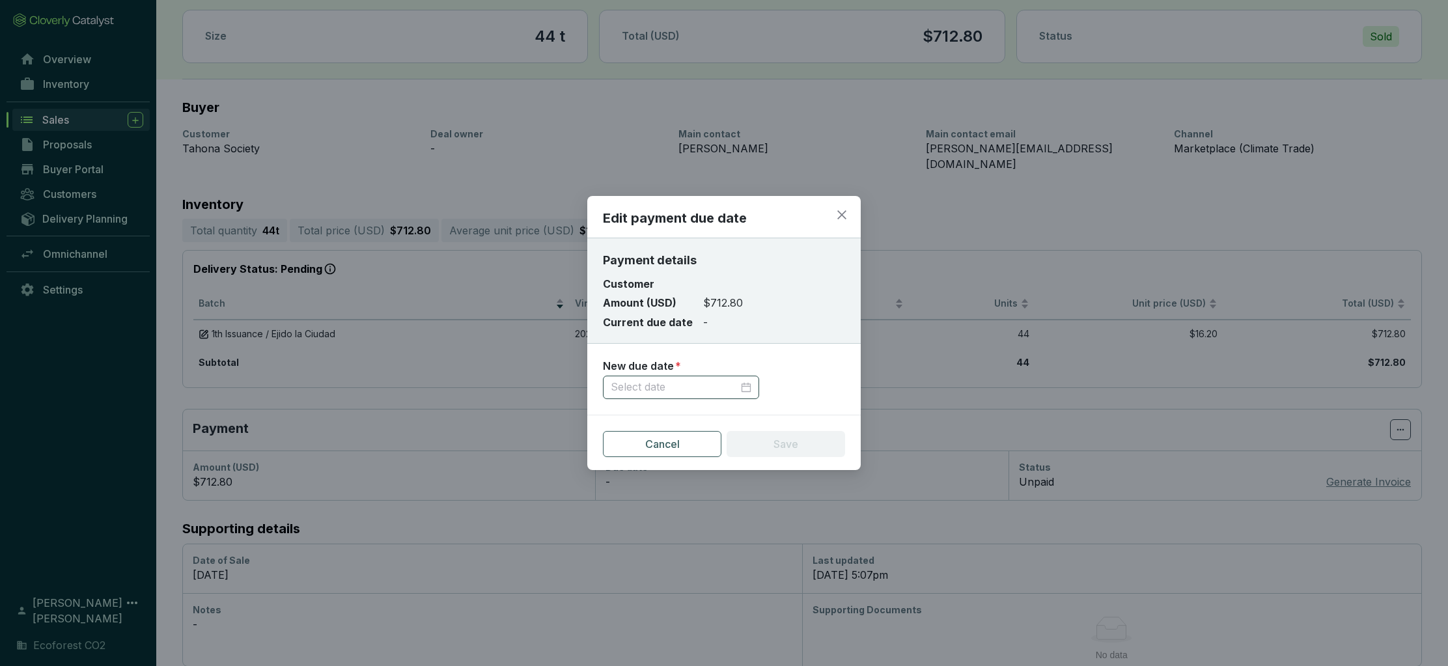
click at [746, 385] on div at bounding box center [681, 387] width 141 height 14
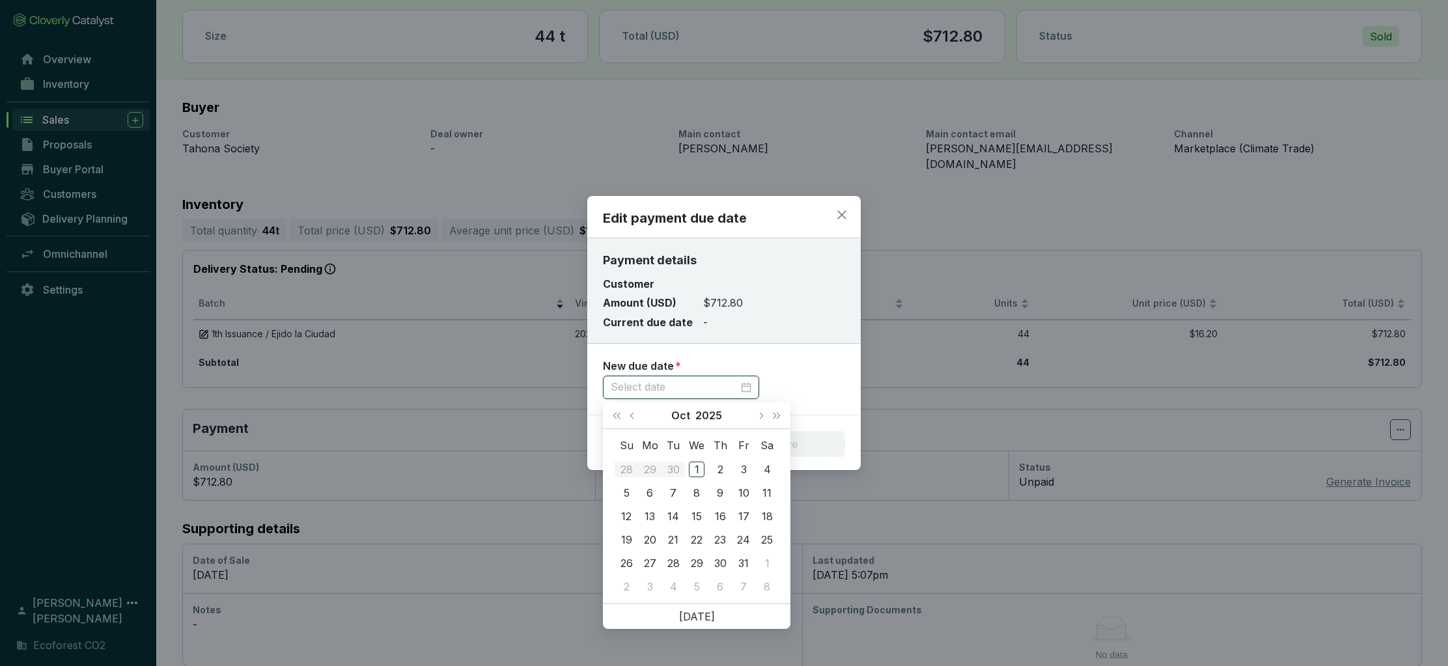
type input "10/4/2025"
type input "10/1/2025"
click at [695, 465] on div "1" at bounding box center [697, 470] width 16 height 16
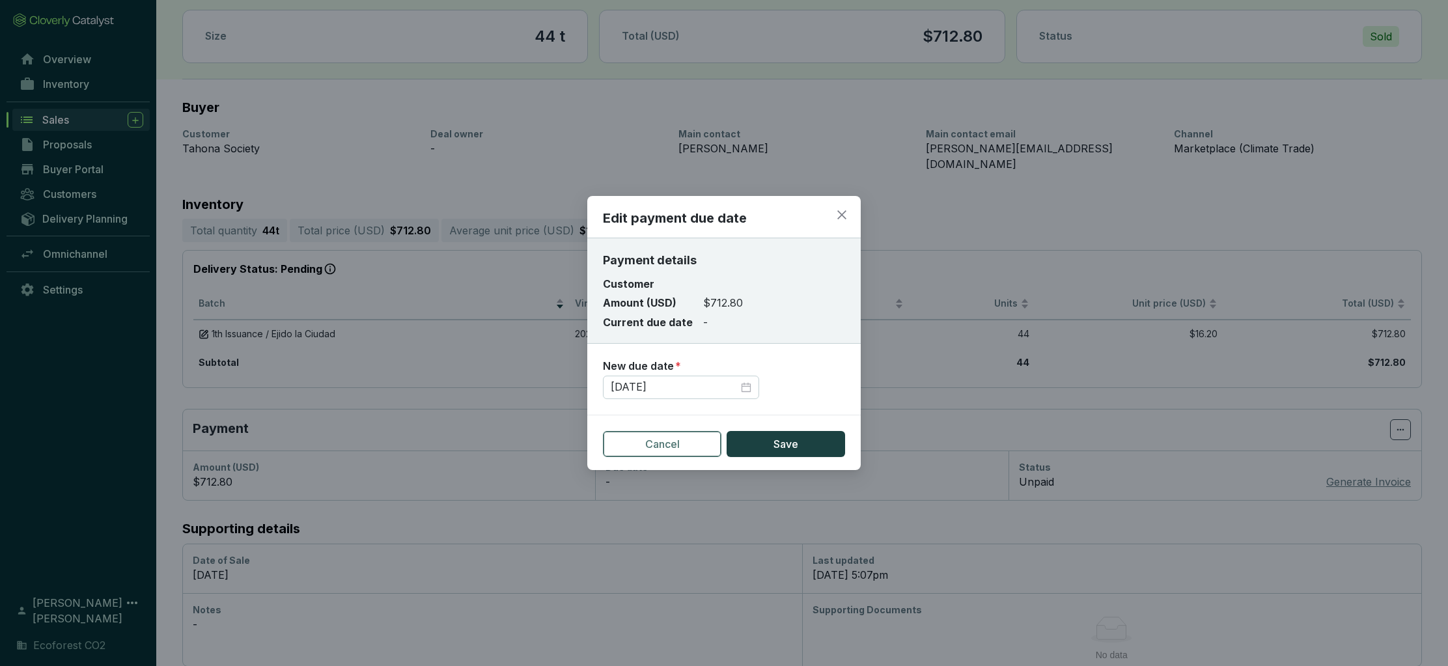
click at [682, 441] on button "Cancel" at bounding box center [662, 444] width 118 height 26
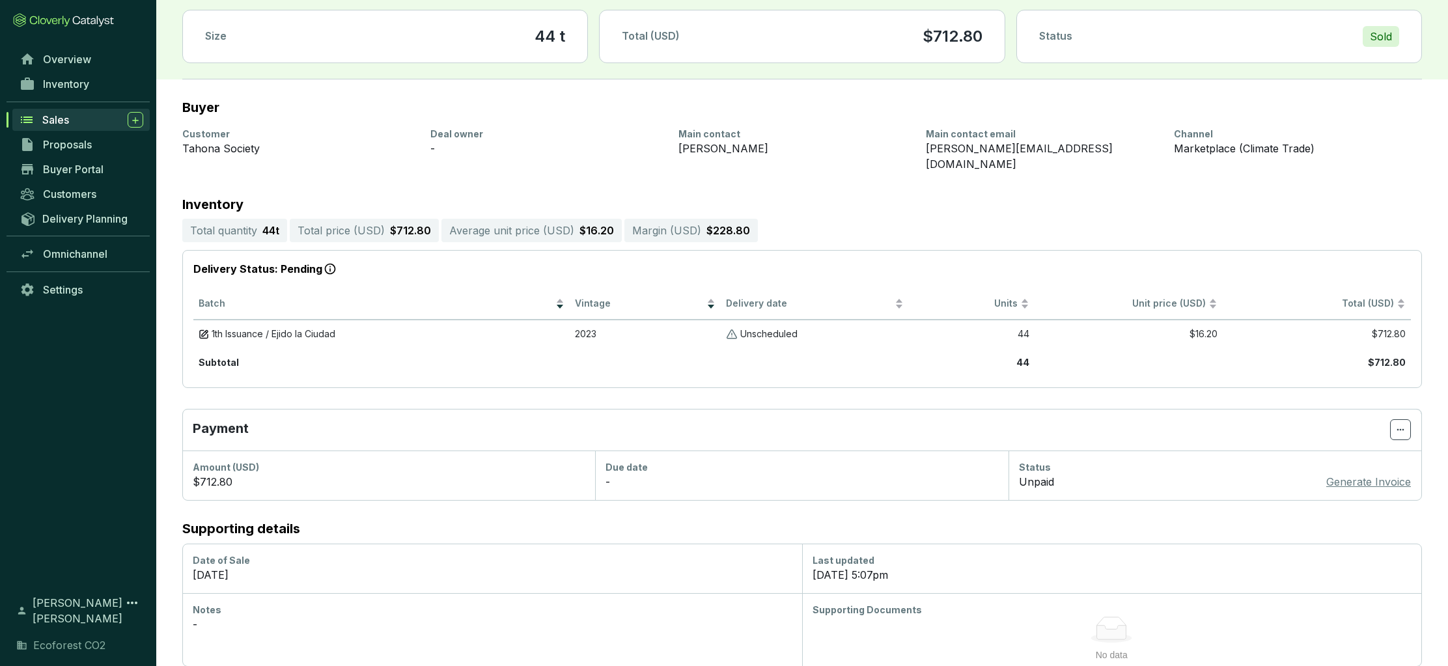
scroll to position [0, 0]
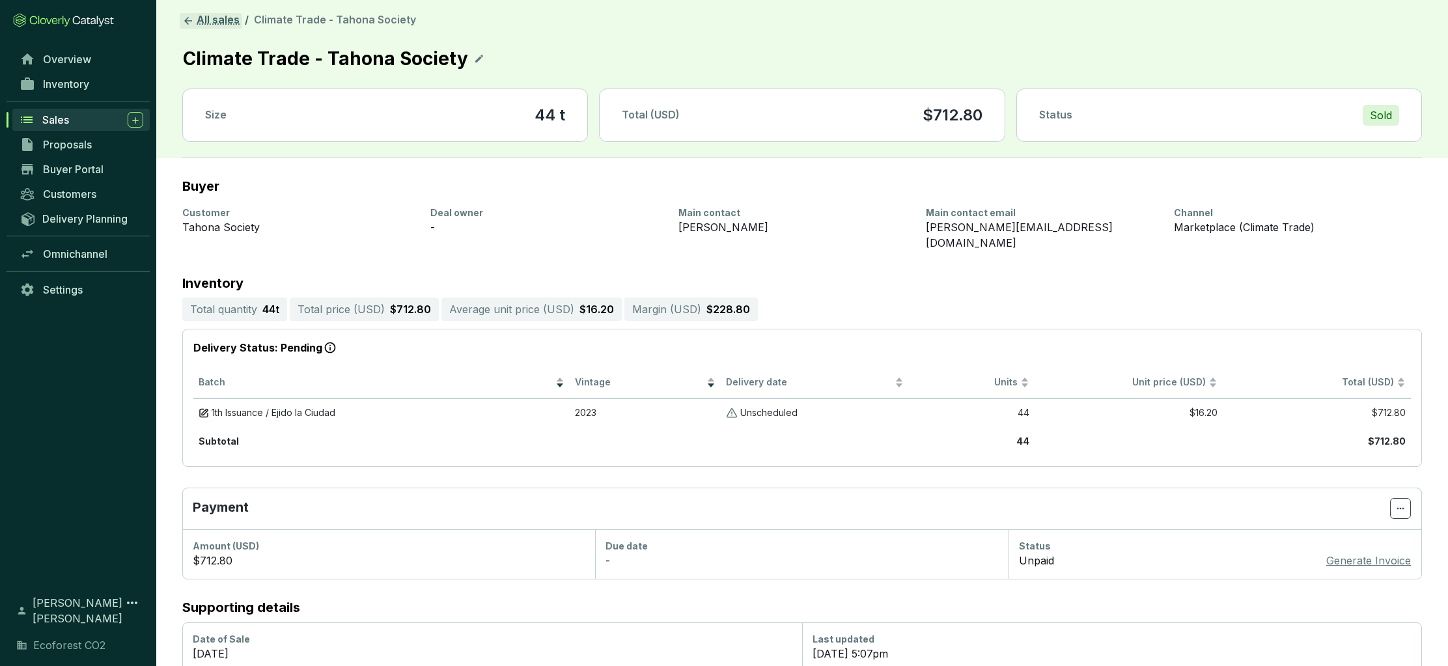
click at [194, 22] on link "All sales" at bounding box center [211, 21] width 62 height 16
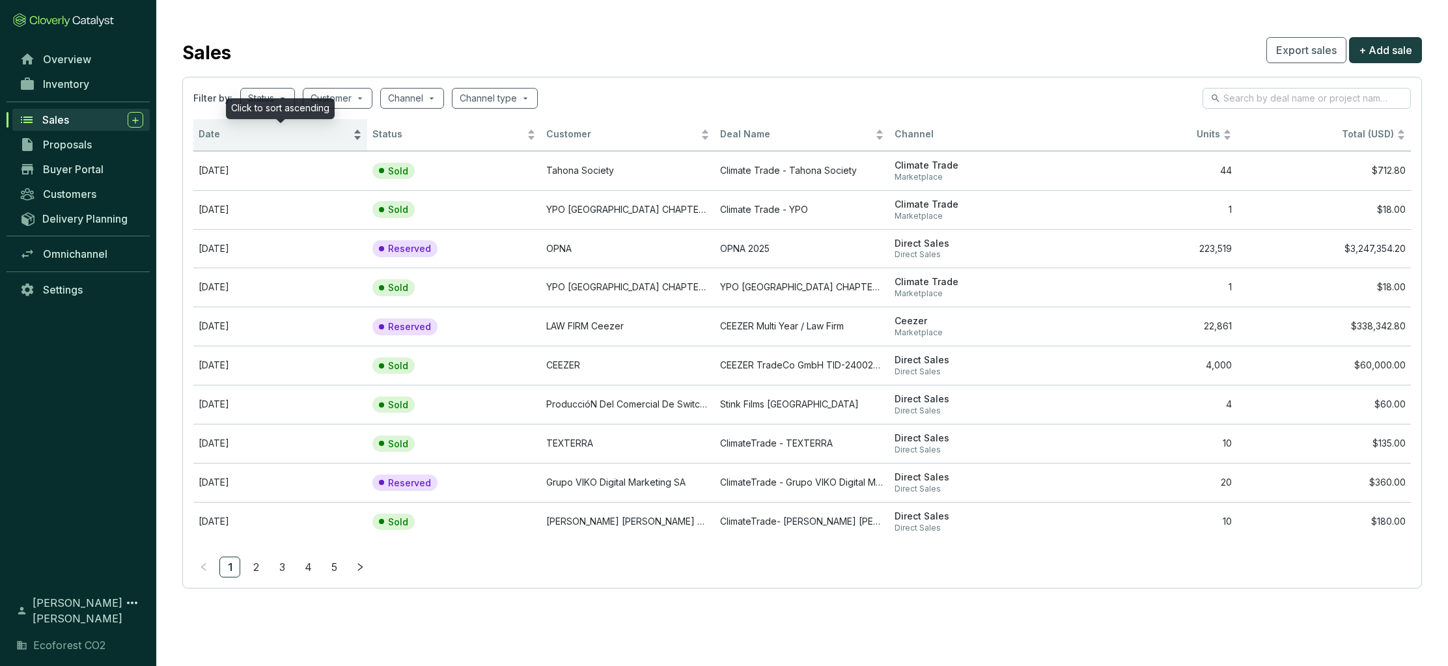
click at [355, 137] on div "Date" at bounding box center [280, 135] width 163 height 16
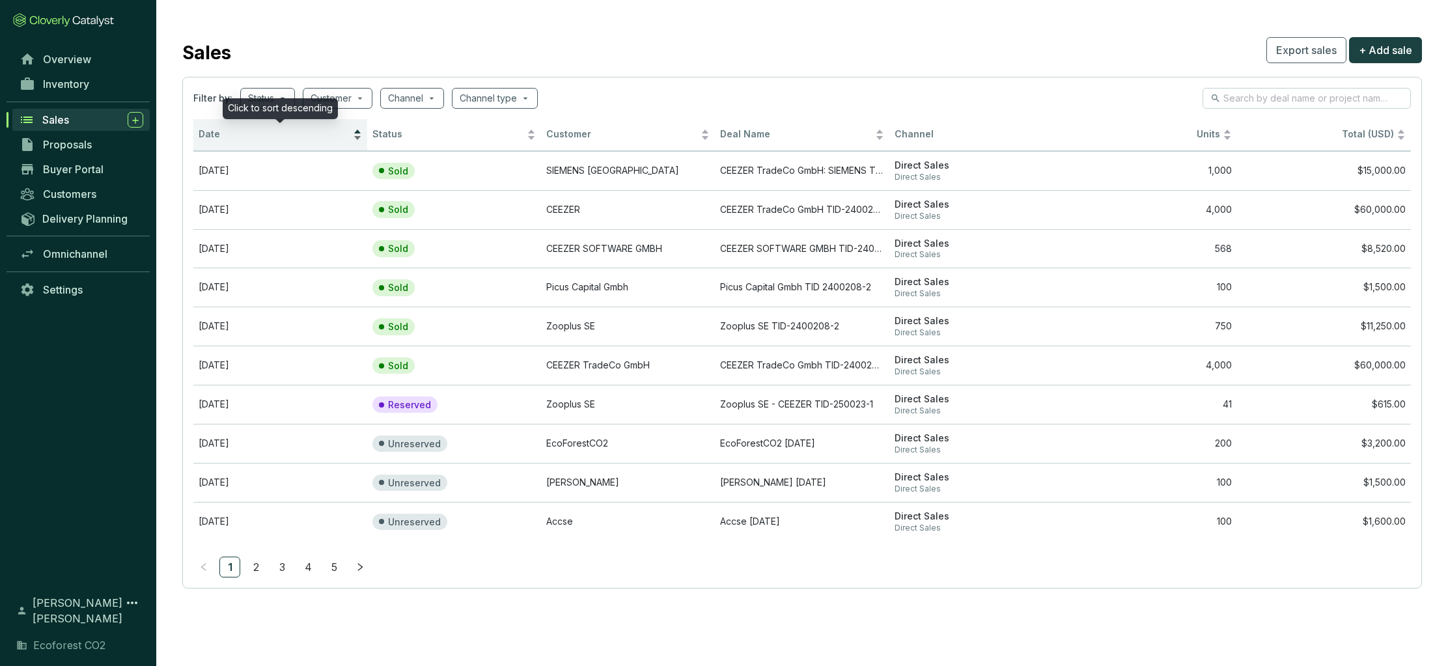
click at [355, 137] on div "Date" at bounding box center [280, 135] width 163 height 16
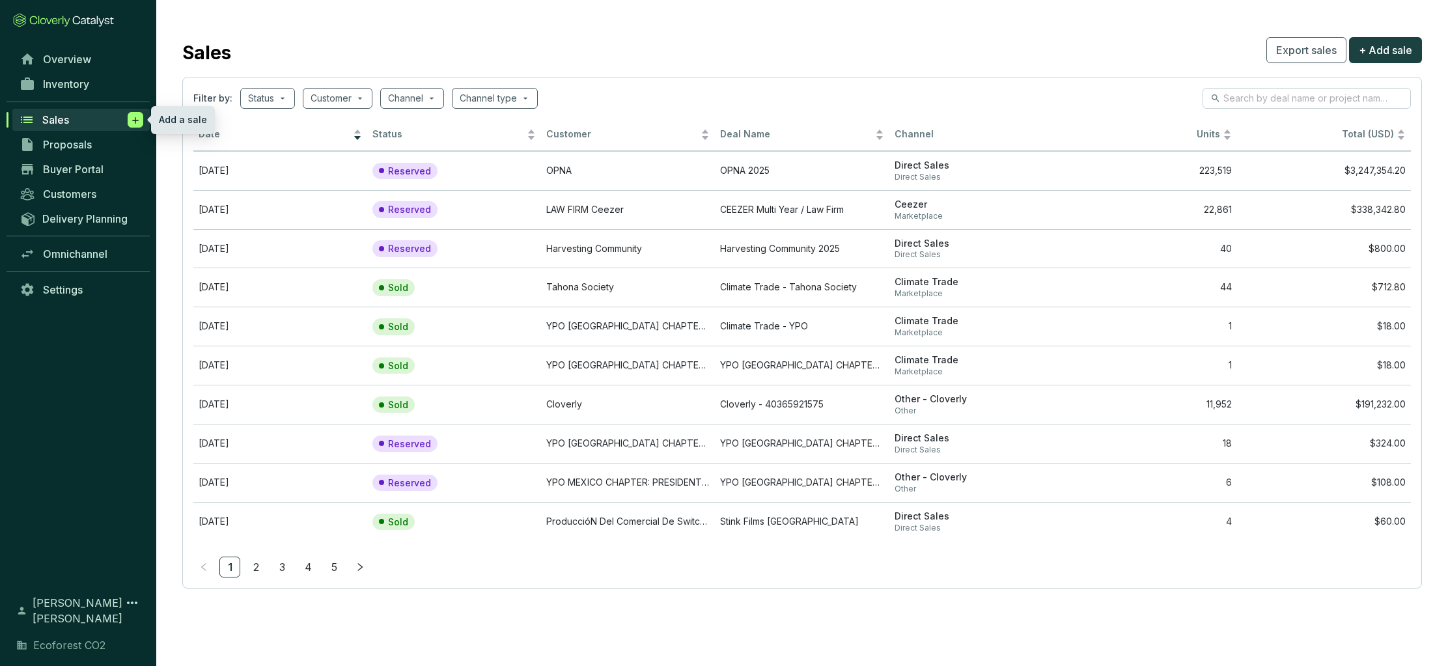
click at [138, 120] on icon at bounding box center [135, 120] width 6 height 6
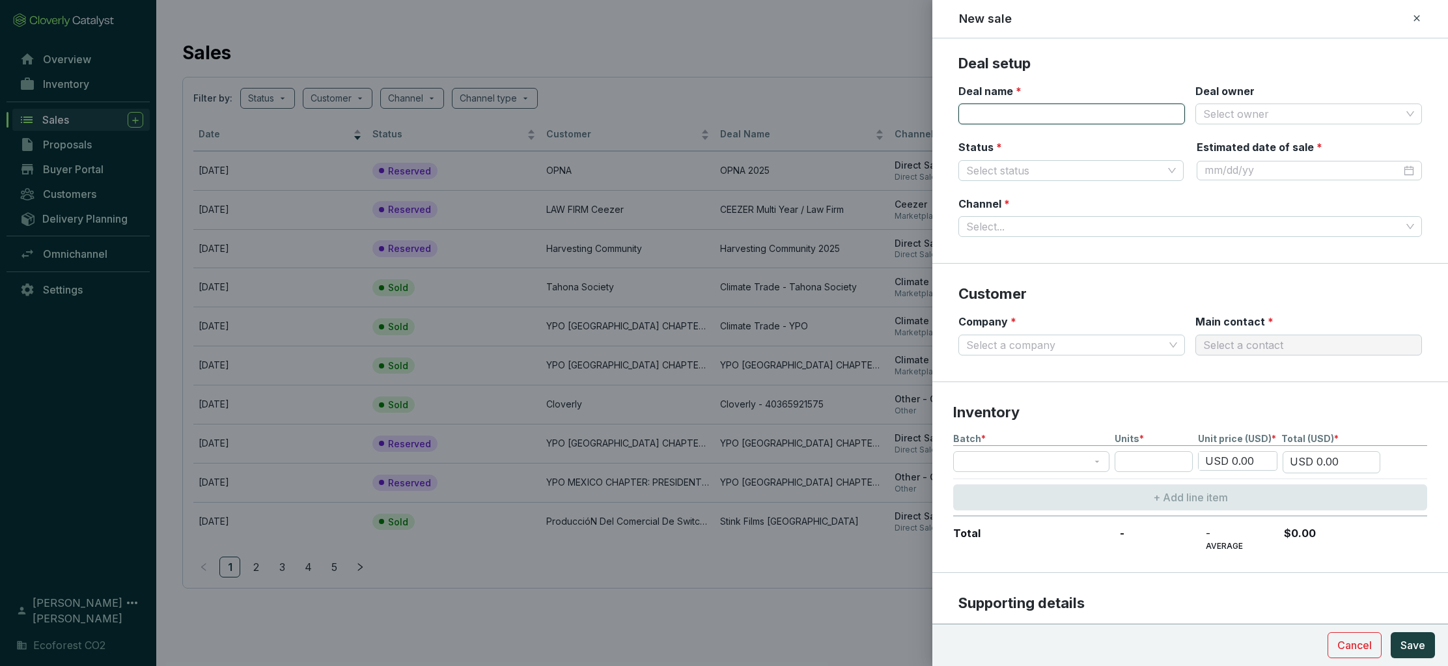
click at [1063, 119] on input "Deal name *" at bounding box center [1071, 114] width 227 height 21
click at [1093, 466] on span at bounding box center [1031, 462] width 141 height 20
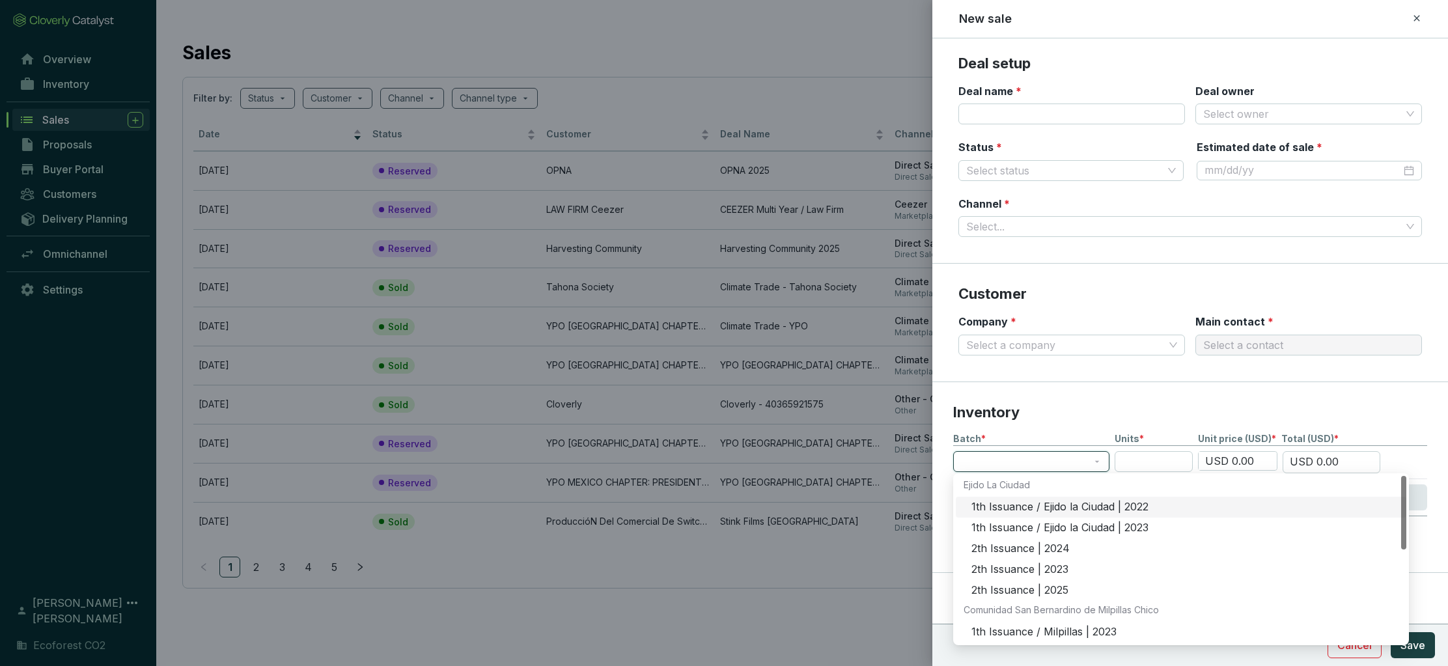
click at [1104, 502] on div "1th Issuance / Ejido la Ciudad | 2022" at bounding box center [1184, 507] width 427 height 14
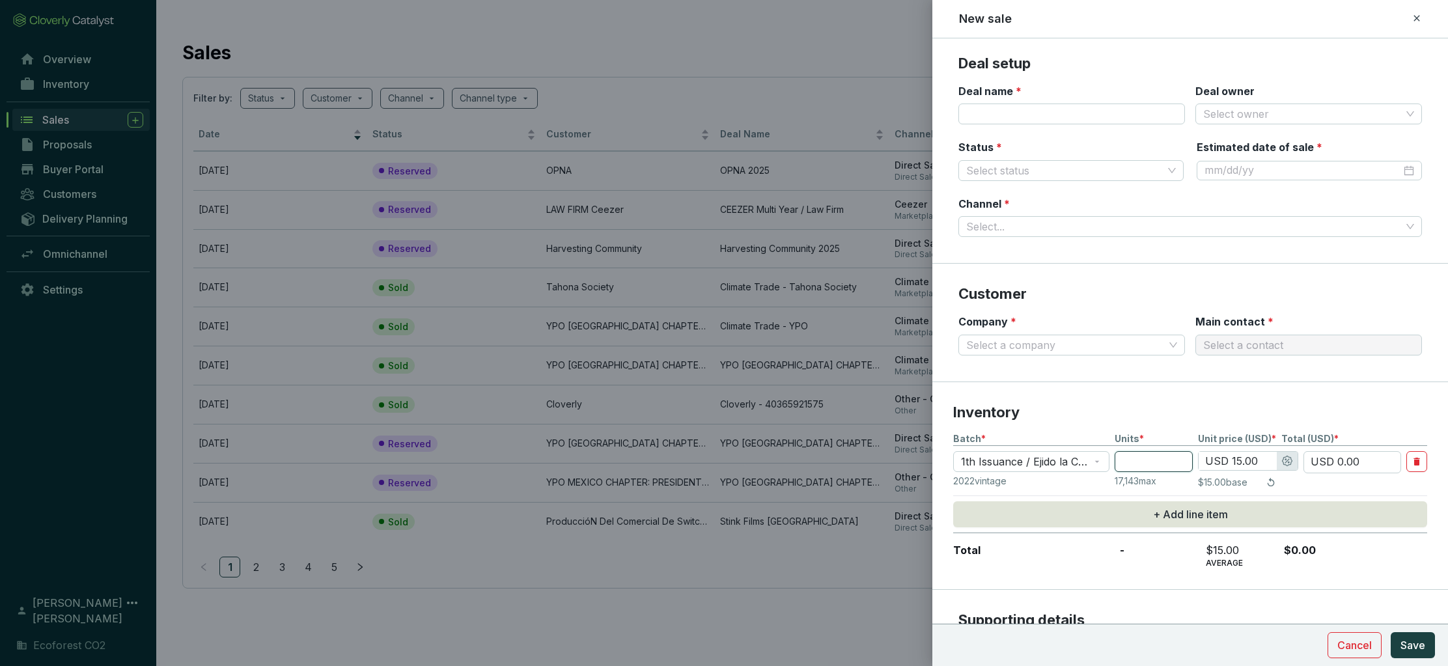
click at [1159, 461] on input "number" at bounding box center [1154, 461] width 78 height 21
type input "5"
type input "USD 75.00"
type input "50"
type input "USD 750.00"
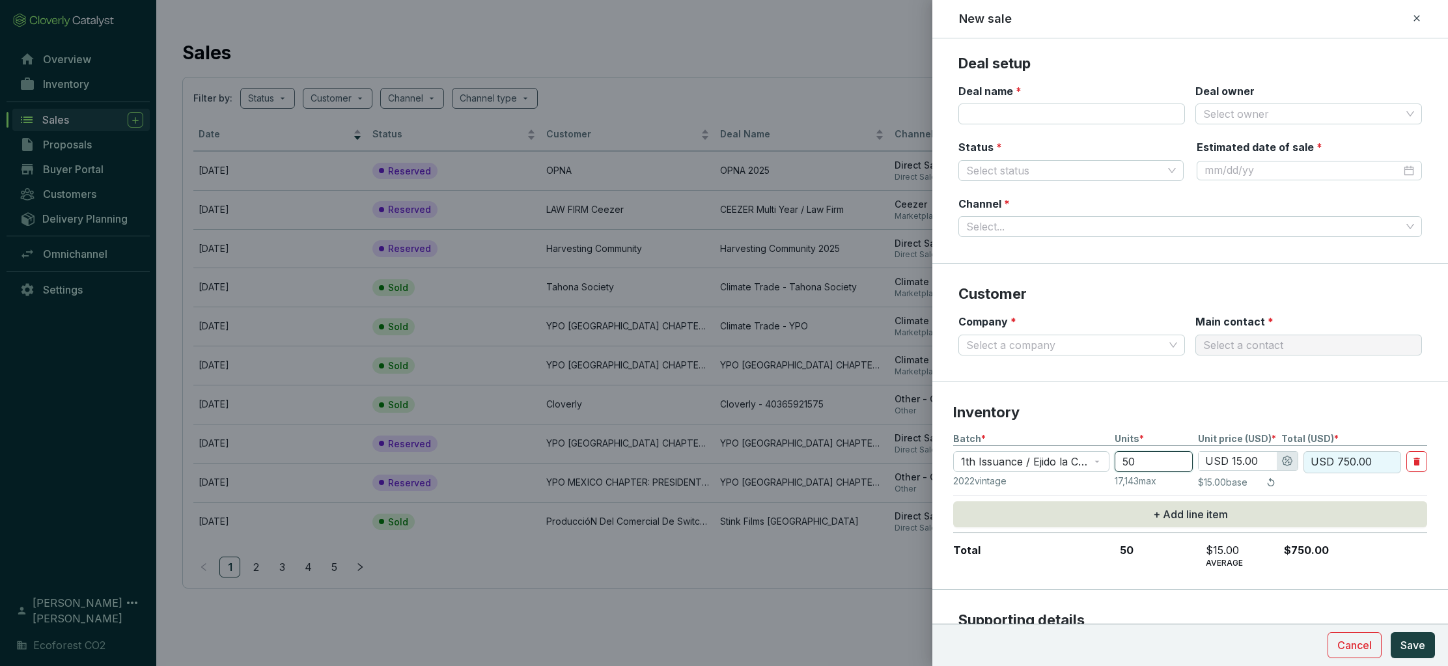
type input "507"
type input "USD 7,605.00"
type input "507"
click at [1238, 416] on p "Inventory" at bounding box center [1190, 413] width 474 height 20
click at [1026, 346] on input "Company *" at bounding box center [1065, 345] width 198 height 20
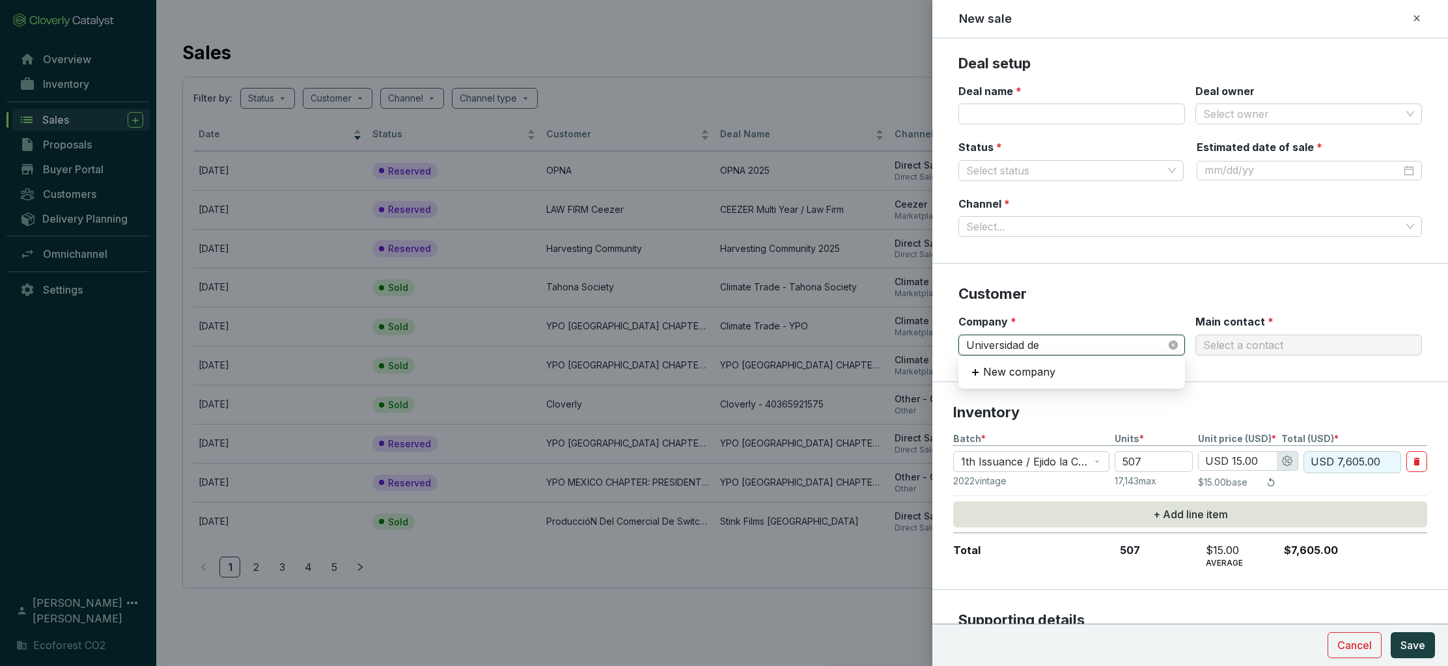
type input "Universidad de ñ"
drag, startPoint x: 1059, startPoint y: 342, endPoint x: 831, endPoint y: 340, distance: 227.9
click at [831, 340] on div "New sale Deal setup Deal name * Deal owner Select owner Status * Select status …" at bounding box center [724, 333] width 1448 height 666
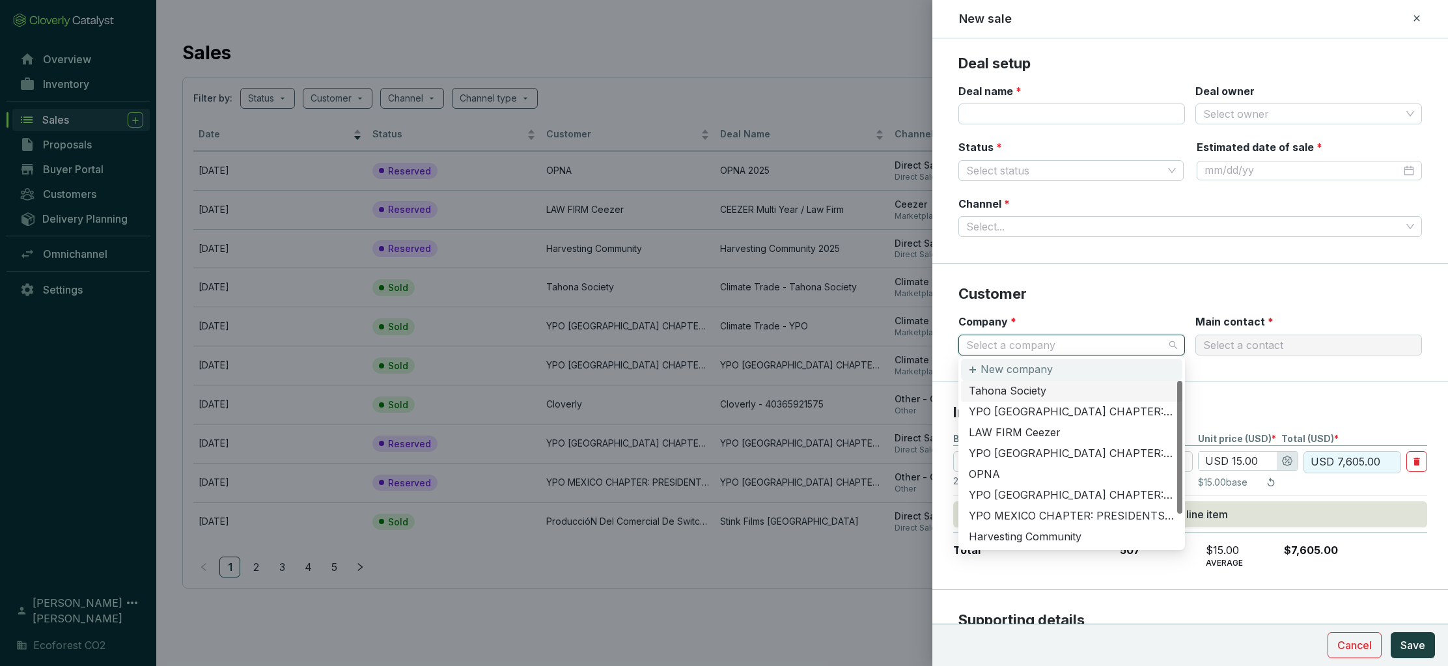
click at [1014, 367] on p "New company" at bounding box center [1016, 370] width 72 height 14
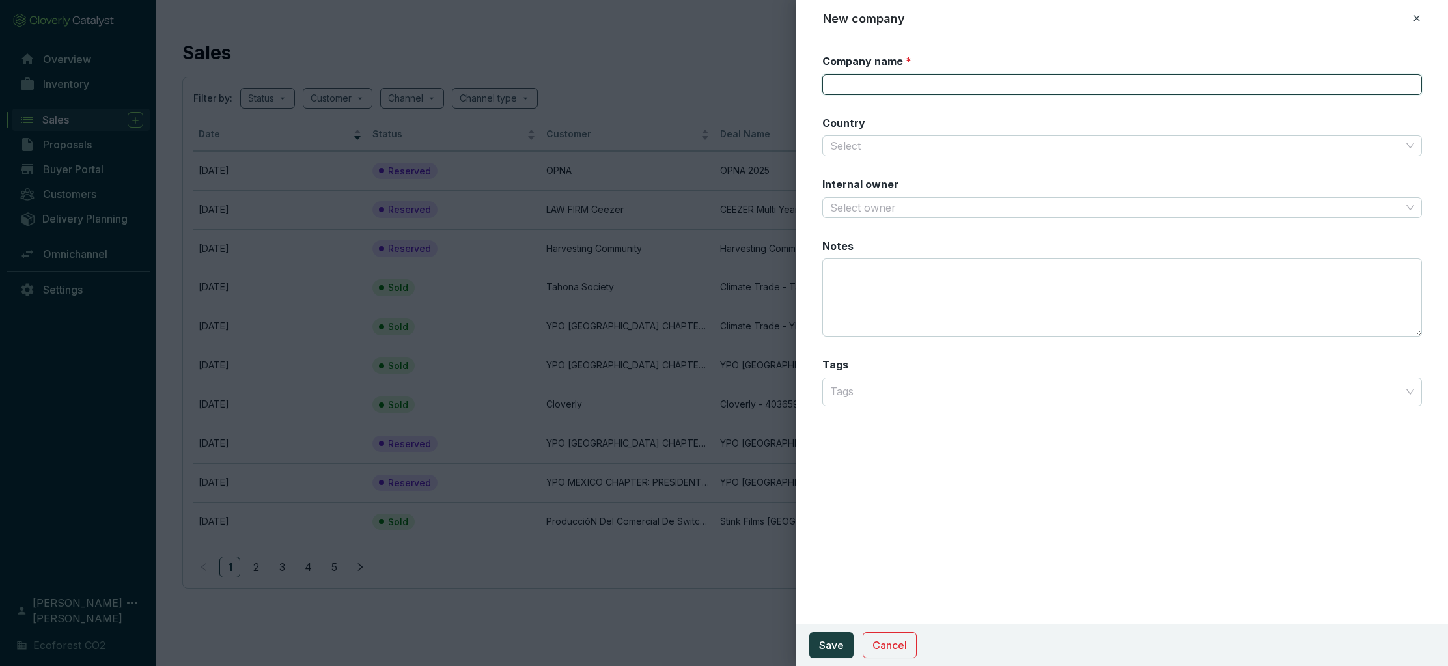
click at [898, 89] on input "Company name *" at bounding box center [1122, 84] width 600 height 21
type input "Universidad de la Libertad"
click at [880, 145] on input "Country" at bounding box center [1115, 146] width 571 height 20
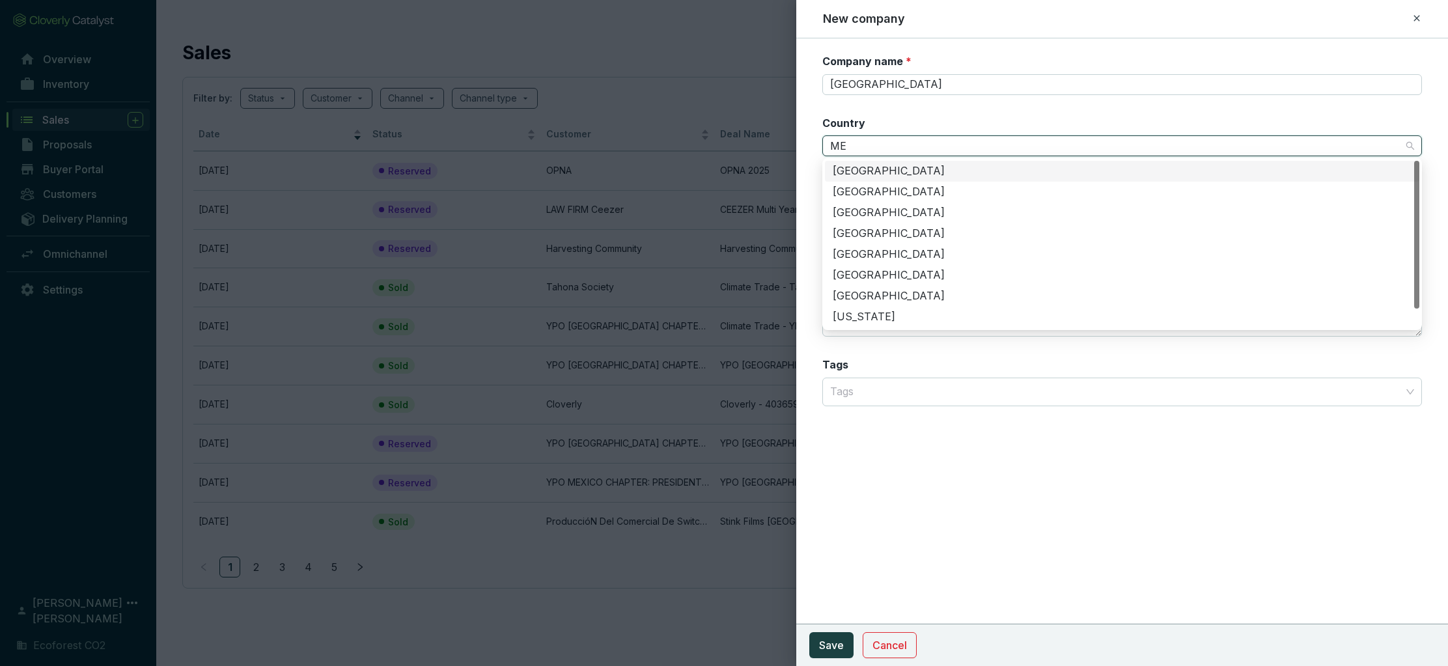
type input "MEx"
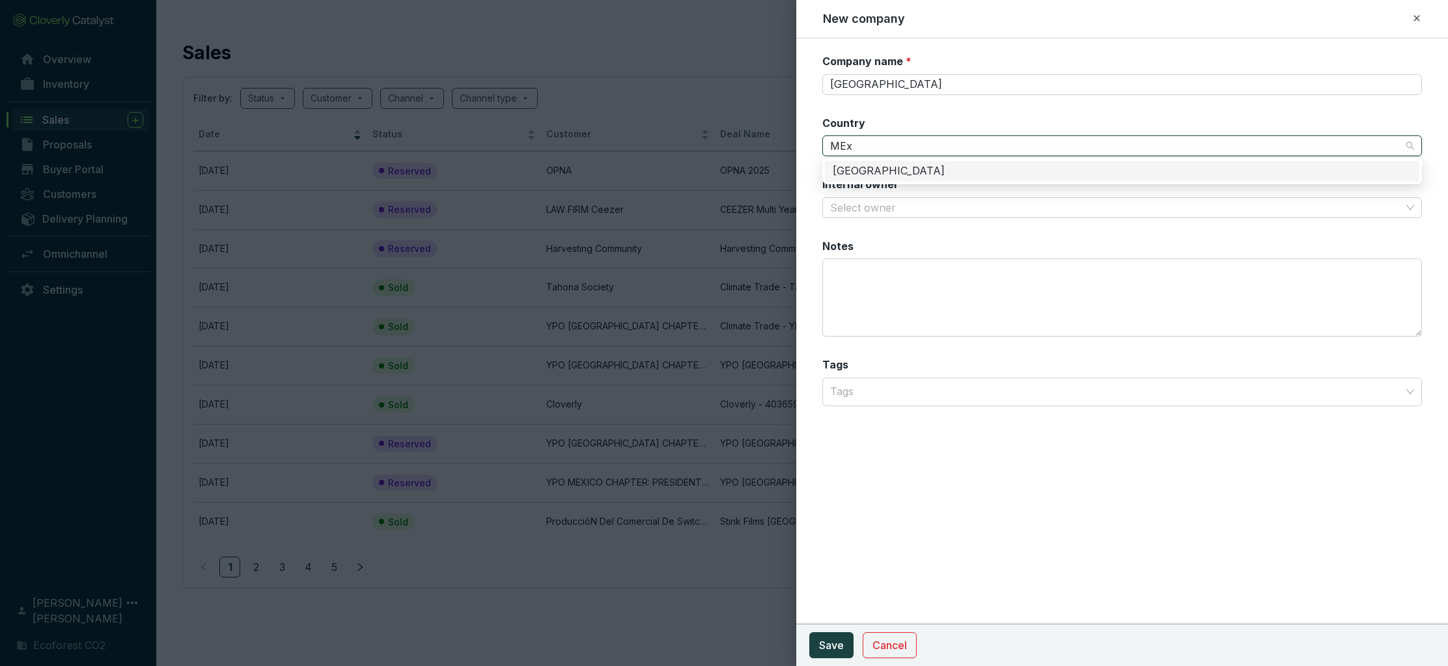
click at [878, 170] on div "Mexico" at bounding box center [1122, 171] width 579 height 14
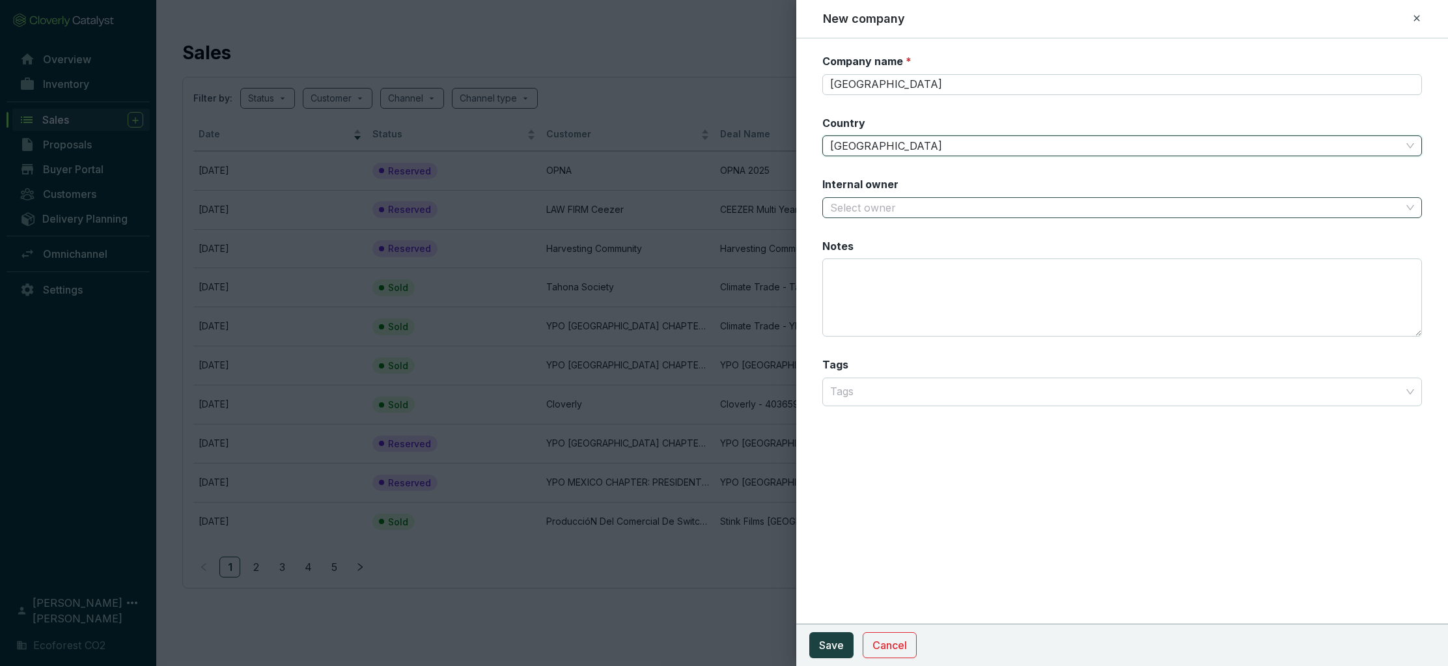
click at [893, 206] on input "Internal owner" at bounding box center [1115, 208] width 571 height 20
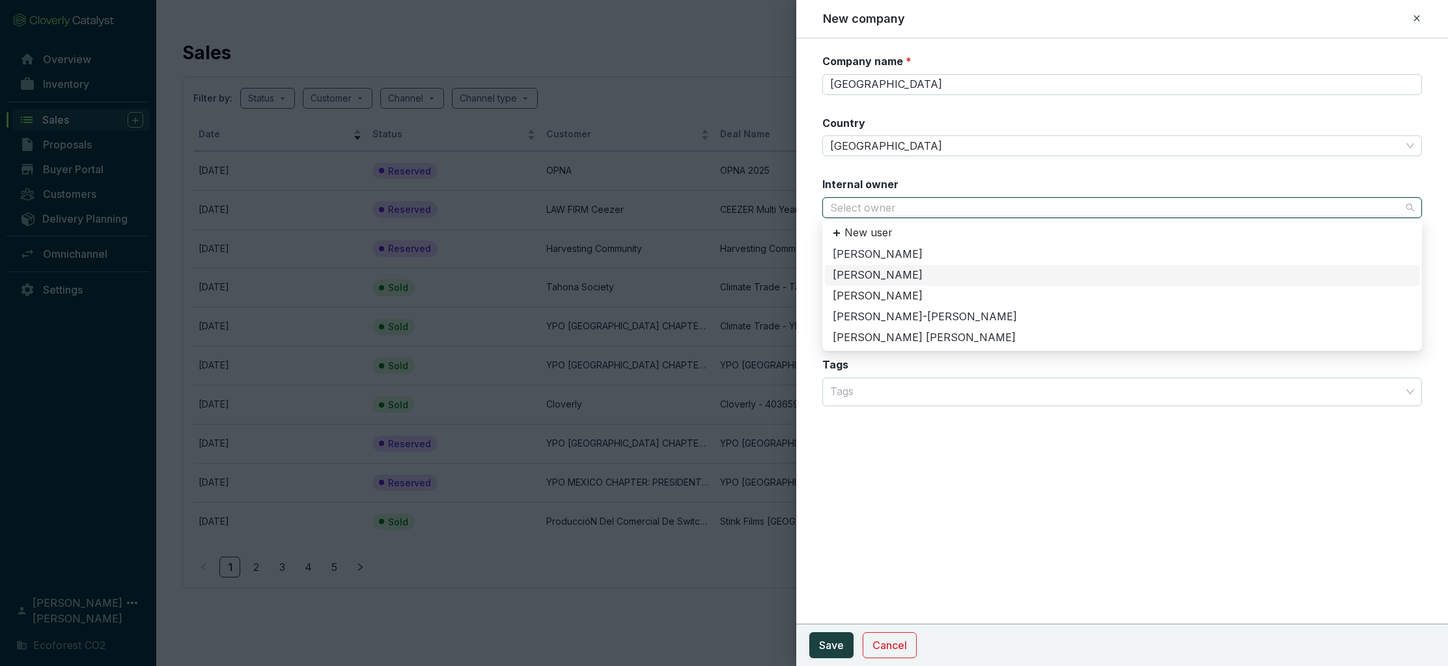
click at [883, 271] on div "Fatima Montiel" at bounding box center [1122, 275] width 579 height 14
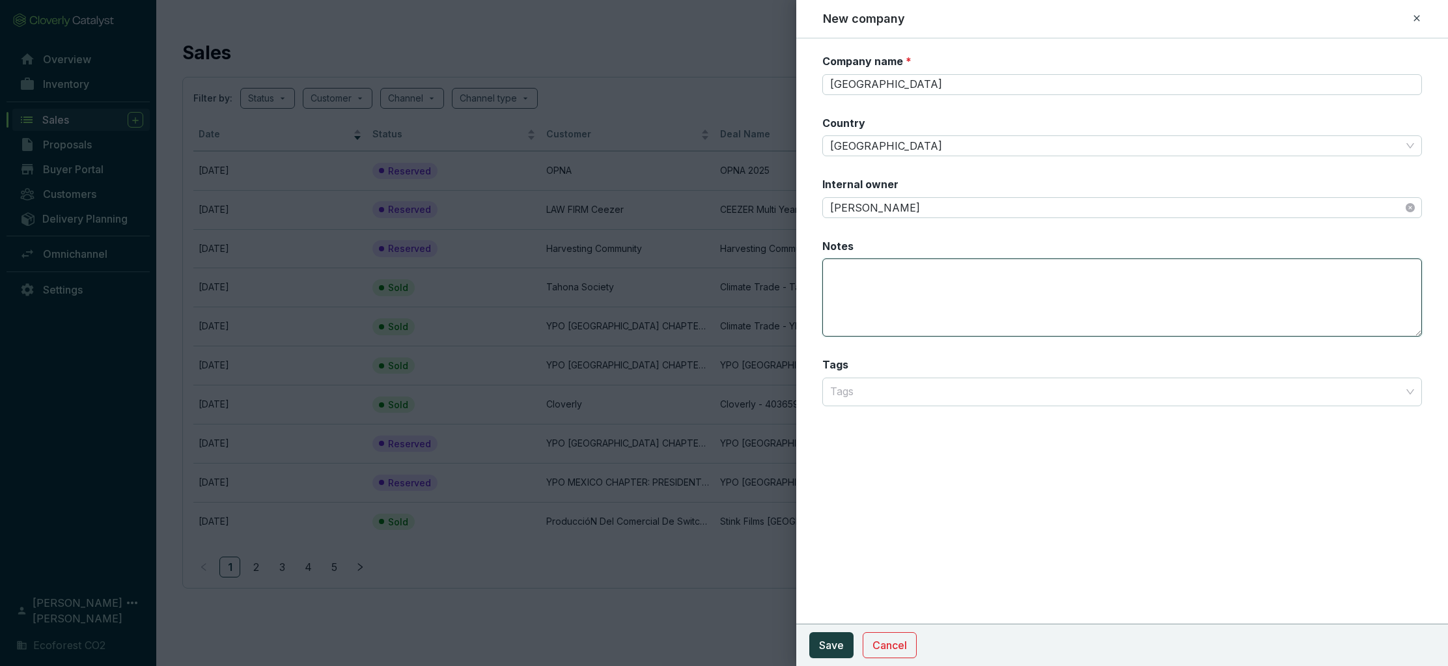
click at [877, 292] on textarea "Notes" at bounding box center [1122, 297] width 600 height 78
click at [829, 645] on span "Save" at bounding box center [831, 645] width 25 height 16
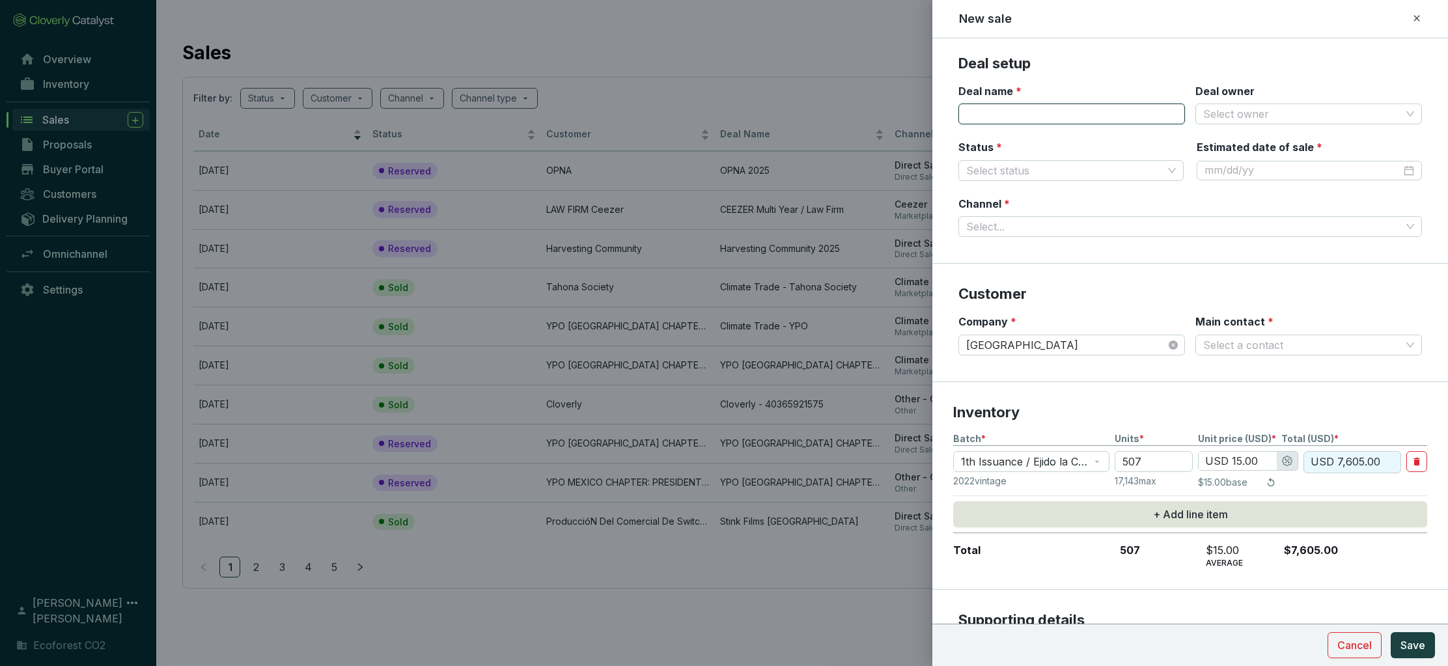
click at [1044, 116] on input "Deal name *" at bounding box center [1071, 114] width 227 height 21
type input "Universidad de la Libertad"
click at [1259, 117] on input "Deal owner" at bounding box center [1302, 114] width 198 height 20
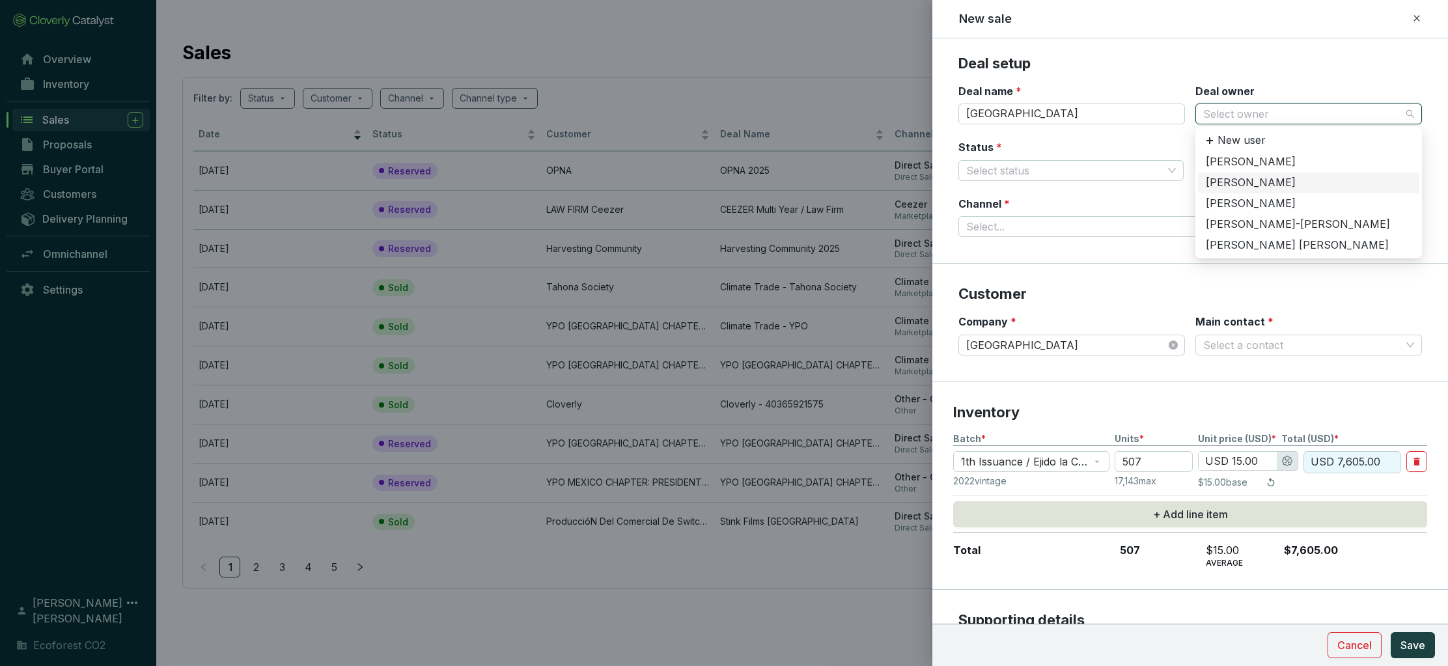
click at [1244, 182] on div "Fatima Montiel" at bounding box center [1309, 183] width 206 height 14
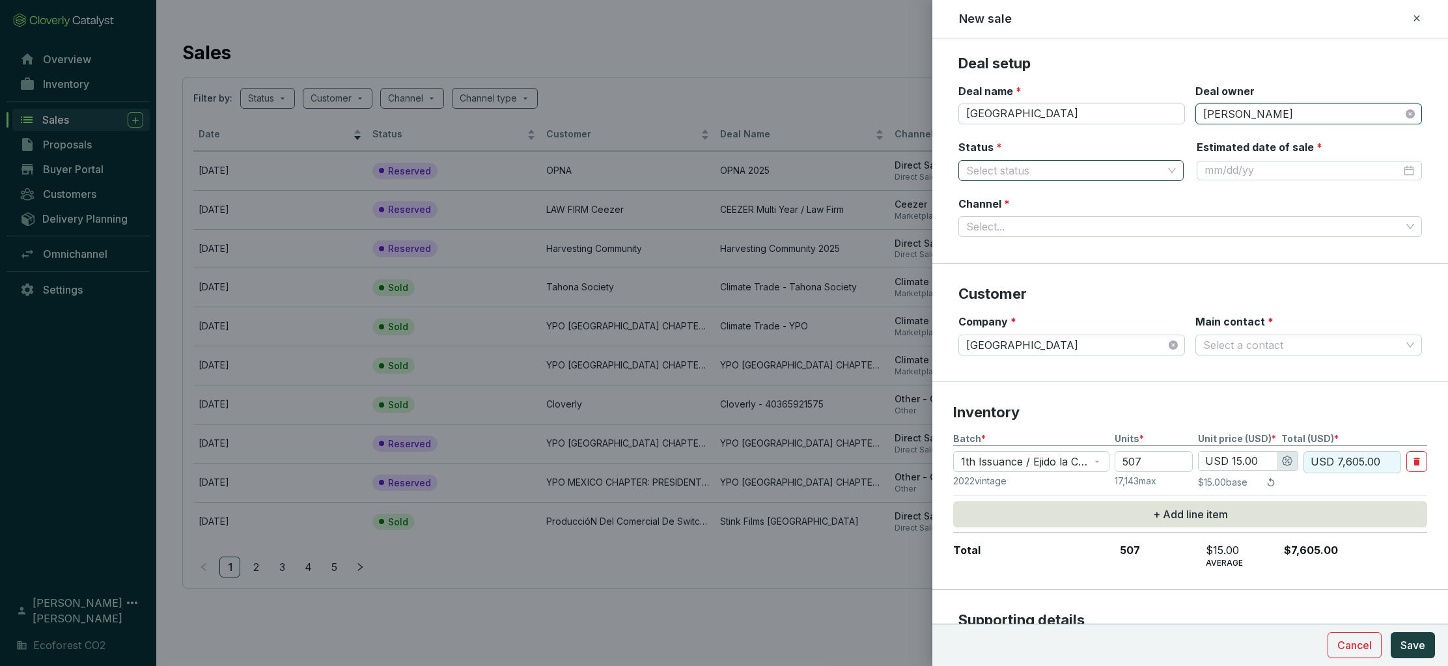
click at [1058, 170] on input "Status *" at bounding box center [1064, 171] width 197 height 20
drag, startPoint x: 1007, startPoint y: 197, endPoint x: 1020, endPoint y: 188, distance: 15.5
click at [1007, 197] on div "Reserved" at bounding box center [1071, 196] width 204 height 14
click at [1236, 170] on input "Estimated date of sale *" at bounding box center [1302, 170] width 197 height 14
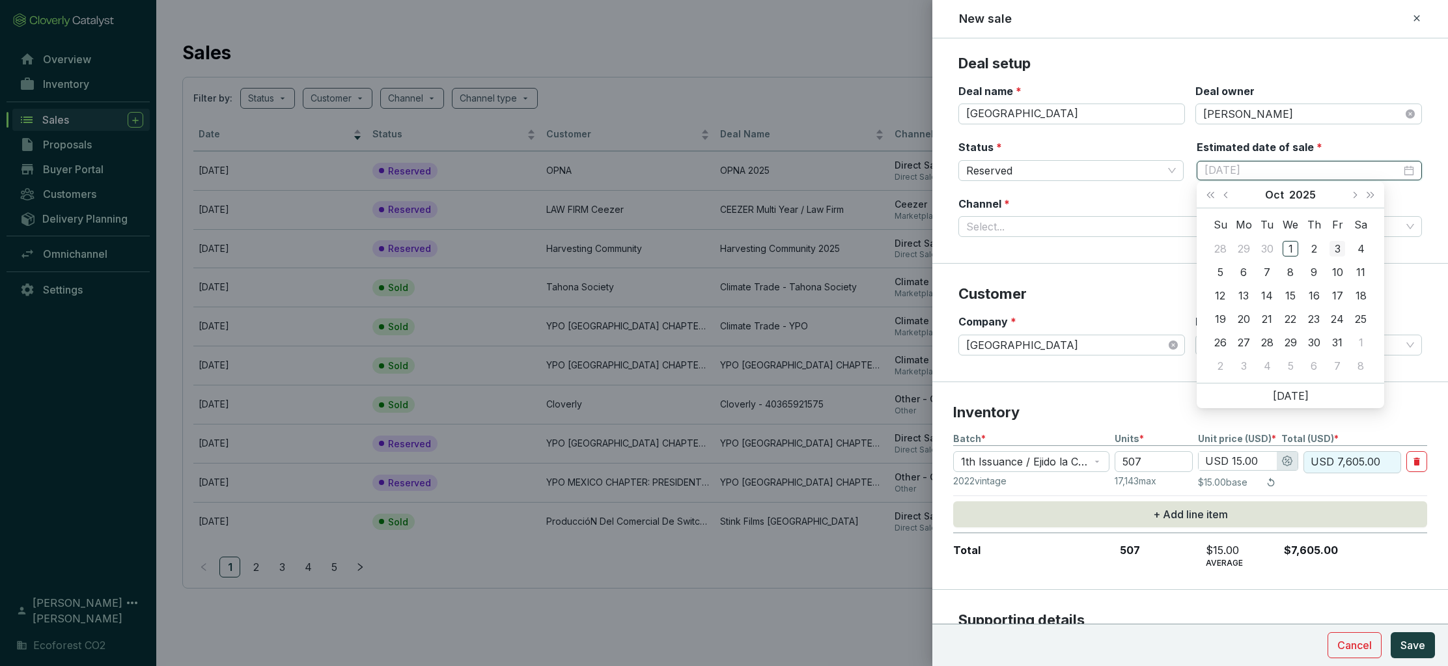
type input "10/3/2025"
click at [1334, 249] on div "3" at bounding box center [1337, 249] width 16 height 16
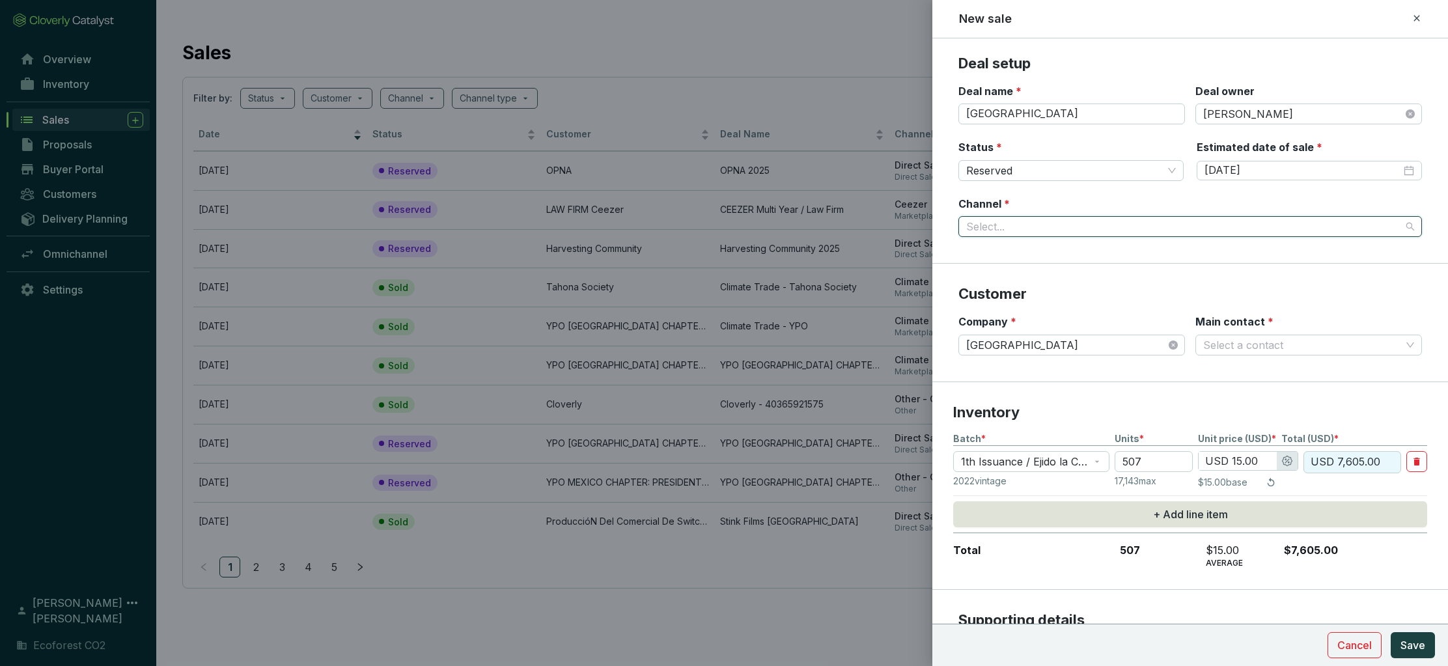
click at [1070, 225] on input "Channel *" at bounding box center [1183, 227] width 435 height 20
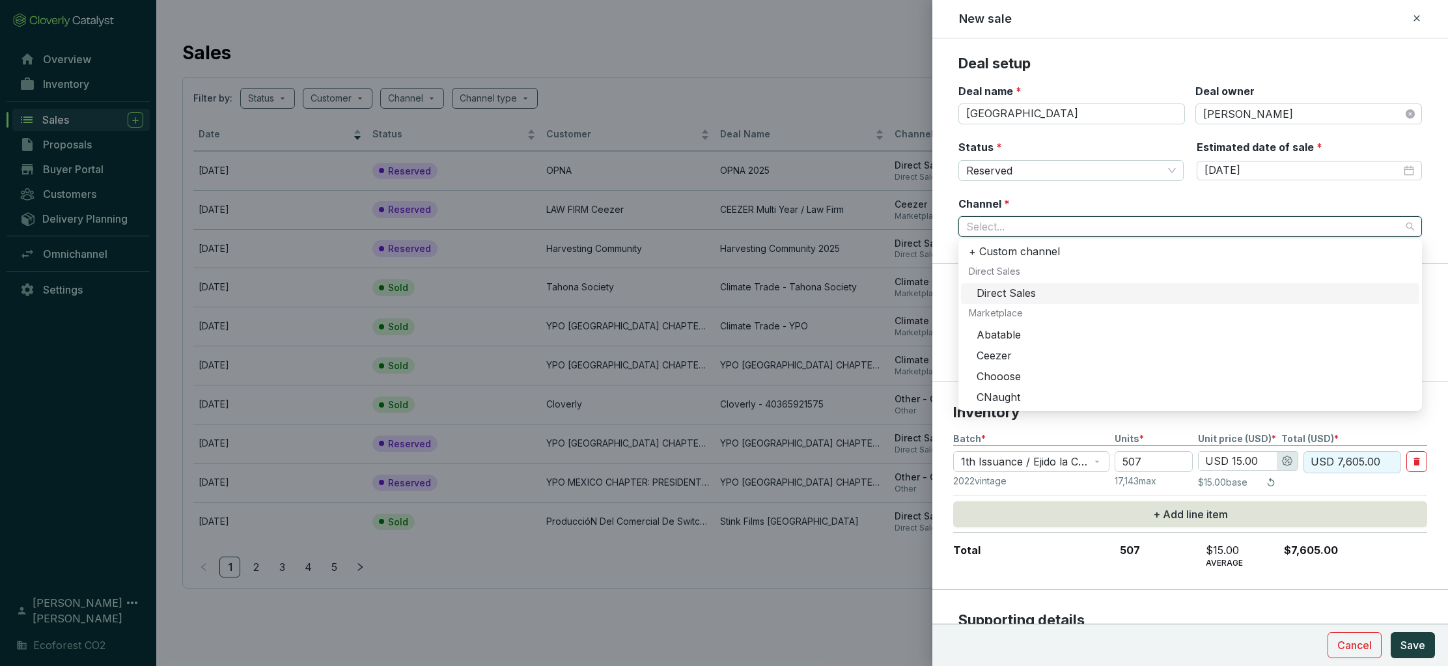
click at [1015, 290] on div "Direct Sales" at bounding box center [1194, 293] width 435 height 14
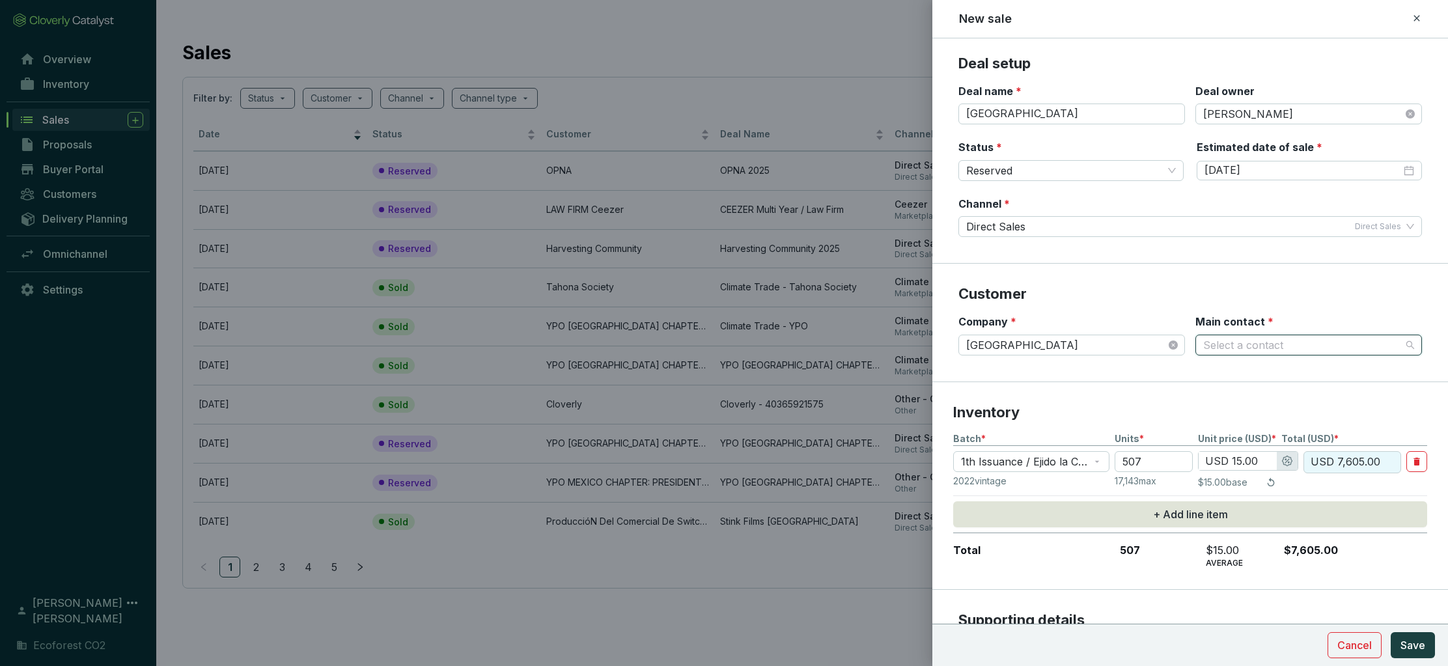
click at [1247, 344] on input "Main contact *" at bounding box center [1302, 345] width 198 height 20
click at [1281, 269] on section "Customer Company * Universidad de la Libertad Main contact * Select a contact" at bounding box center [1190, 323] width 516 height 118
click at [1252, 346] on input "Main contact *" at bounding box center [1302, 345] width 198 height 20
click at [1251, 366] on p "New contact" at bounding box center [1251, 372] width 63 height 14
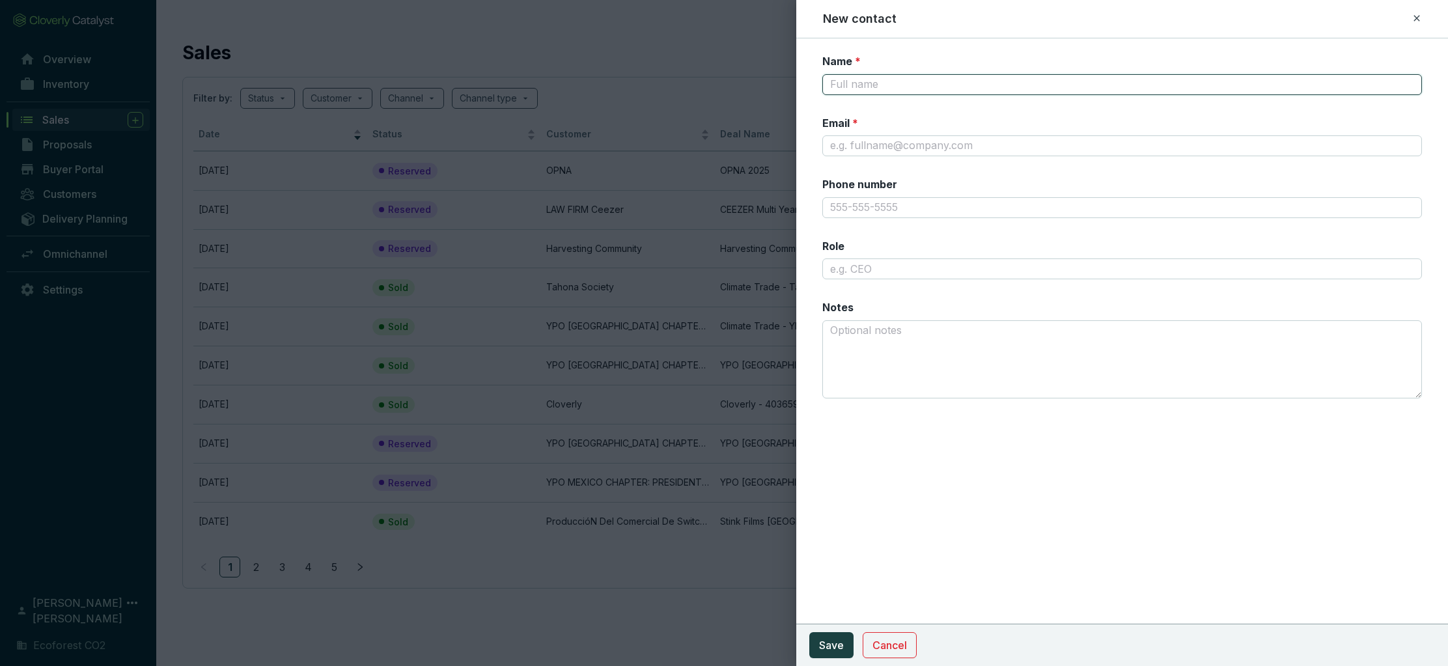
click at [899, 89] on input "Name *" at bounding box center [1122, 84] width 600 height 21
type input "Mariana"
click at [884, 148] on input "Email *" at bounding box center [1122, 145] width 600 height 21
drag, startPoint x: 876, startPoint y: 145, endPoint x: 911, endPoint y: 150, distance: 34.8
click at [881, 146] on input "mariana©ecoforestco2.com" at bounding box center [1122, 145] width 600 height 21
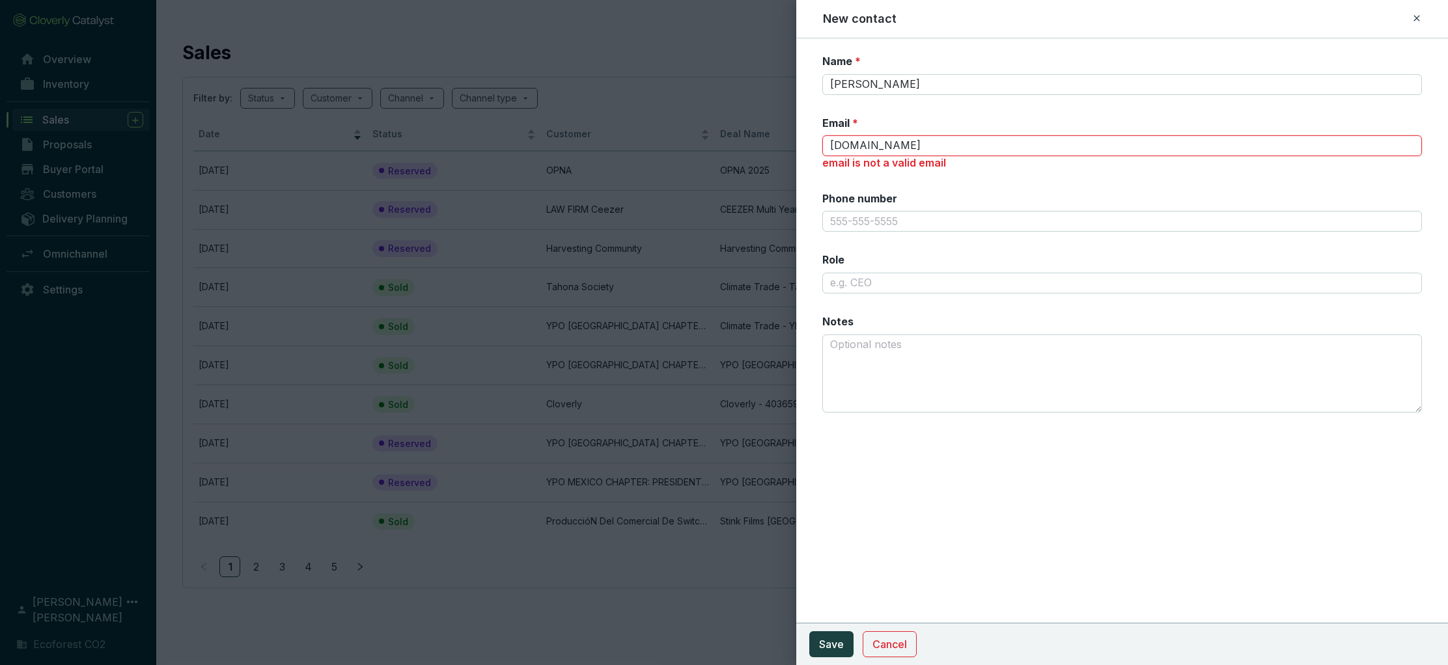
drag, startPoint x: 874, startPoint y: 146, endPoint x: 883, endPoint y: 150, distance: 9.9
click at [874, 146] on input "marianaecoforestco2.com" at bounding box center [1122, 145] width 600 height 21
type input "mariana@coforestco2.com"
click at [835, 631] on button "Save" at bounding box center [831, 644] width 44 height 26
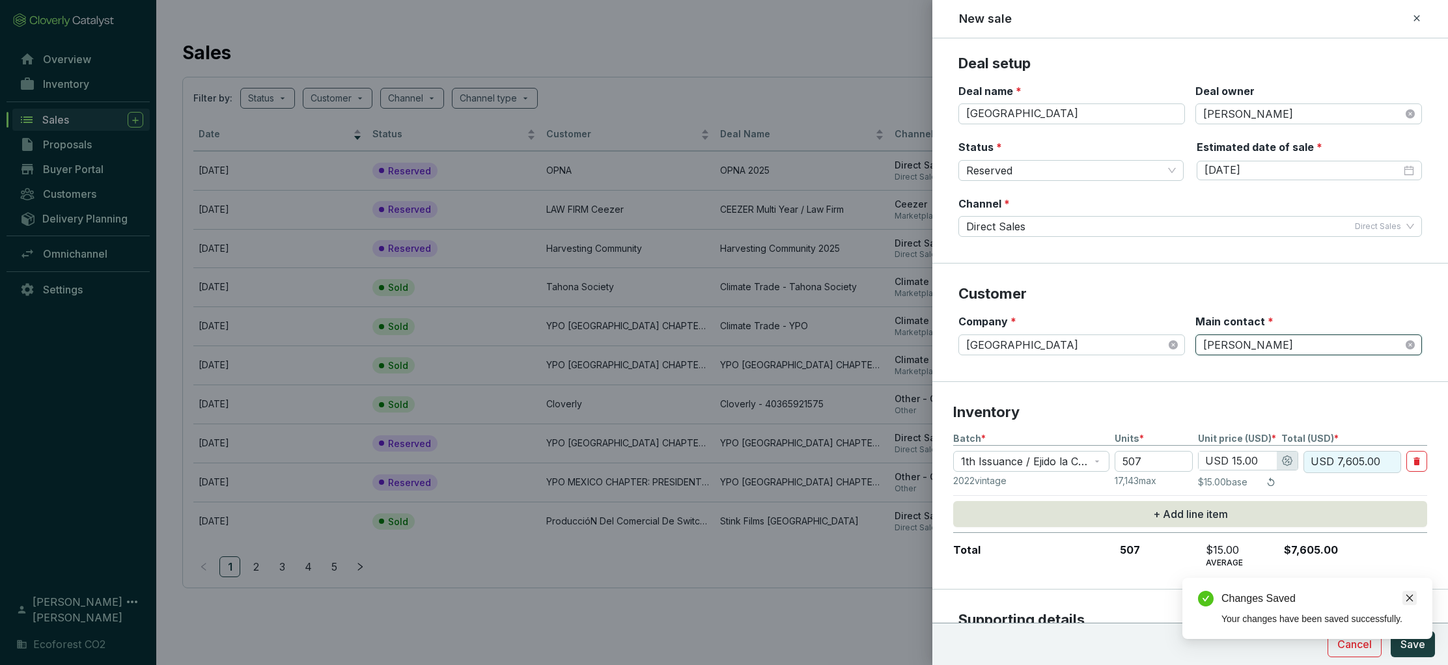
click at [1407, 596] on icon "close" at bounding box center [1409, 598] width 7 height 7
click at [1411, 642] on span "Save" at bounding box center [1412, 645] width 25 height 16
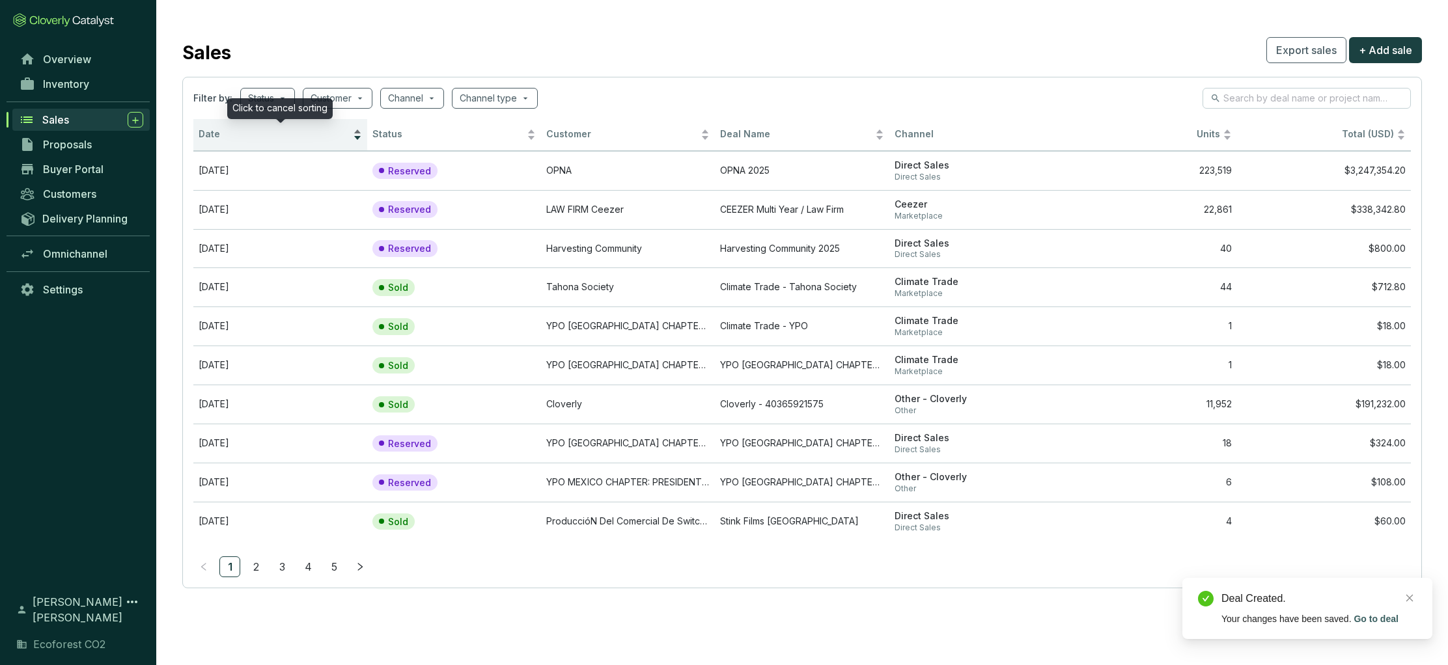
click at [355, 141] on div "Date" at bounding box center [280, 135] width 163 height 16
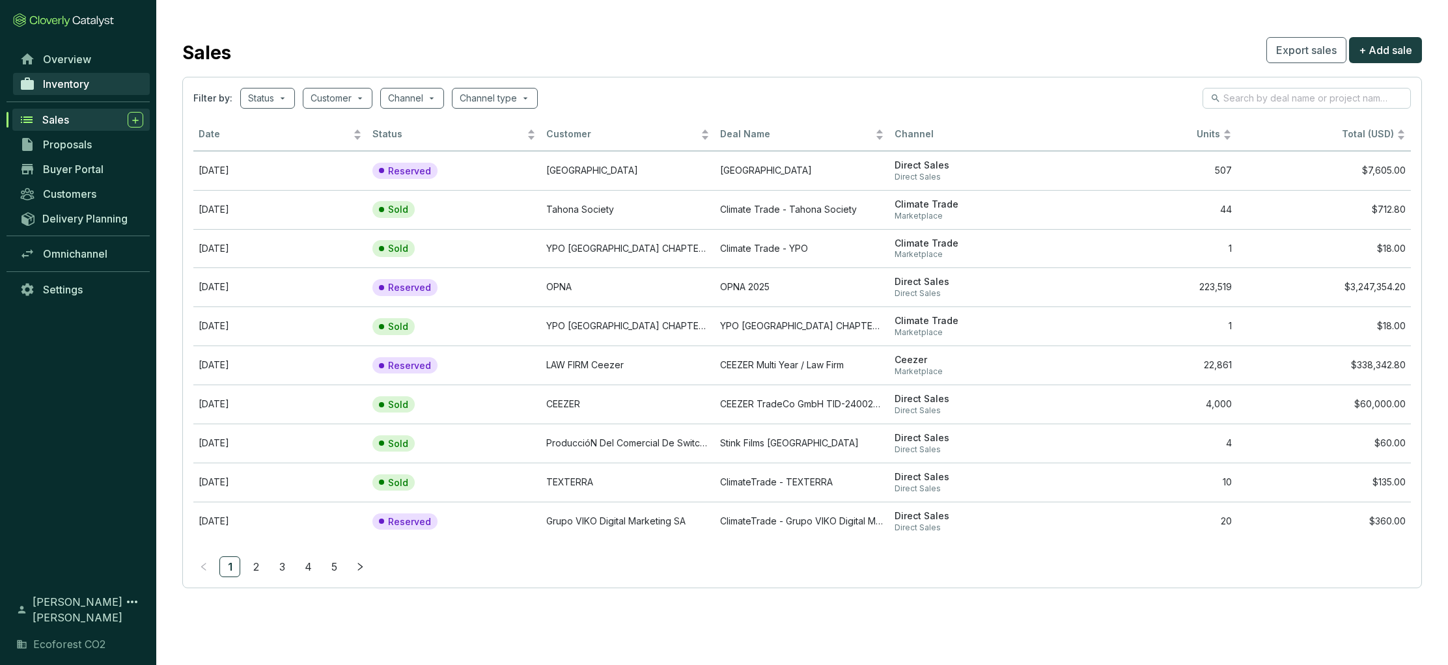
click at [83, 87] on span "Inventory" at bounding box center [66, 83] width 46 height 13
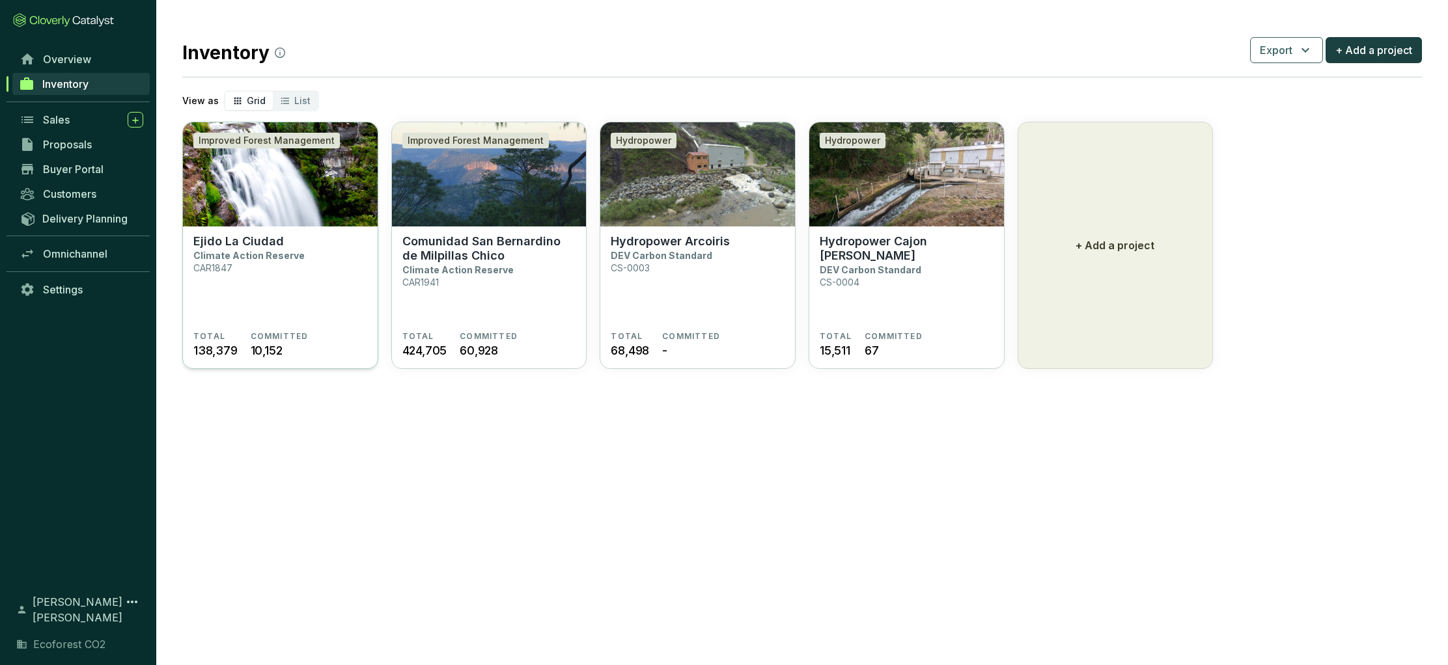
click at [259, 252] on p "Climate Action Reserve" at bounding box center [248, 255] width 111 height 11
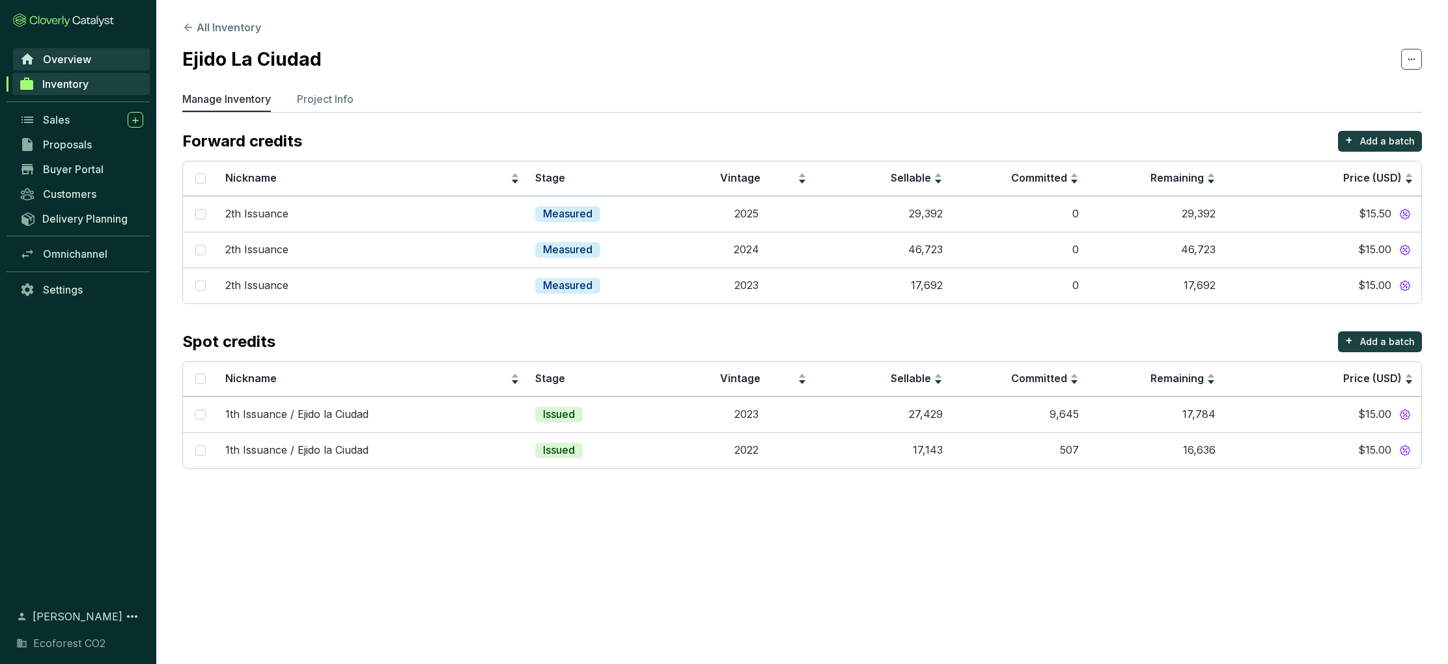
click at [52, 62] on span "Overview" at bounding box center [67, 59] width 48 height 13
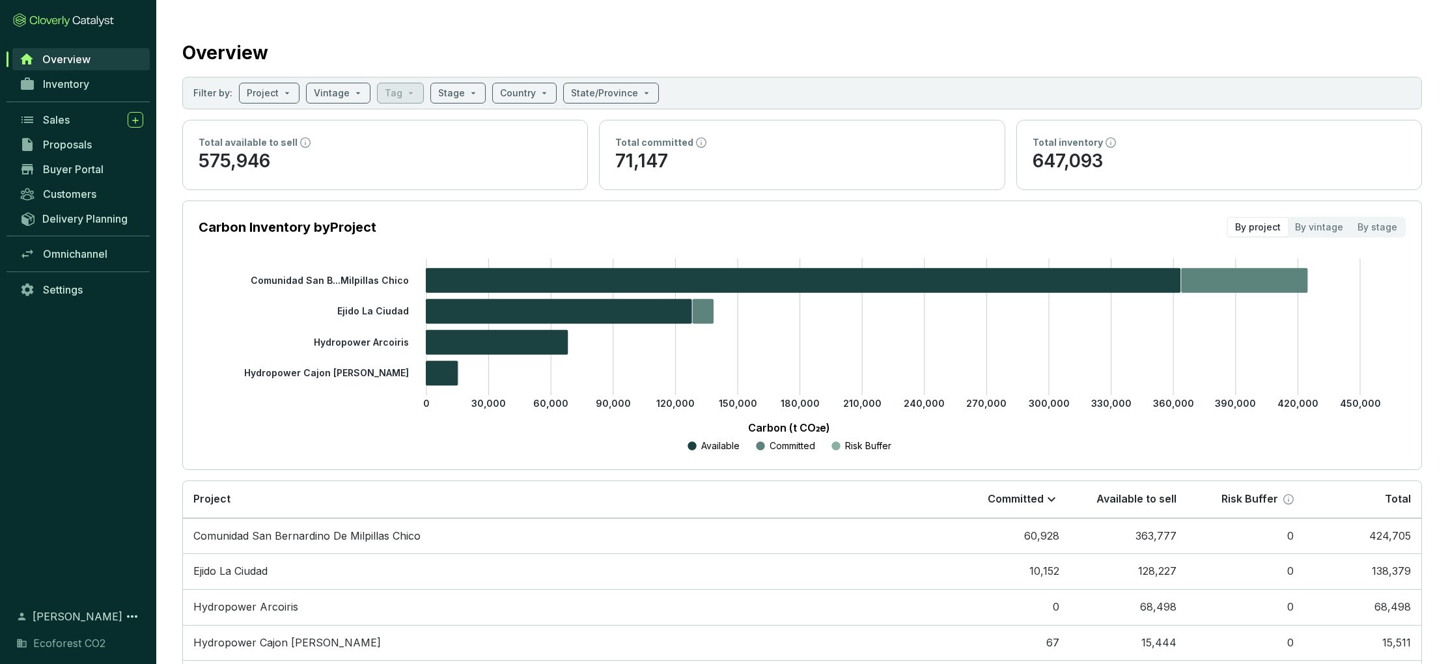
click at [57, 62] on span "Overview" at bounding box center [66, 59] width 48 height 13
